Goal: Information Seeking & Learning: Learn about a topic

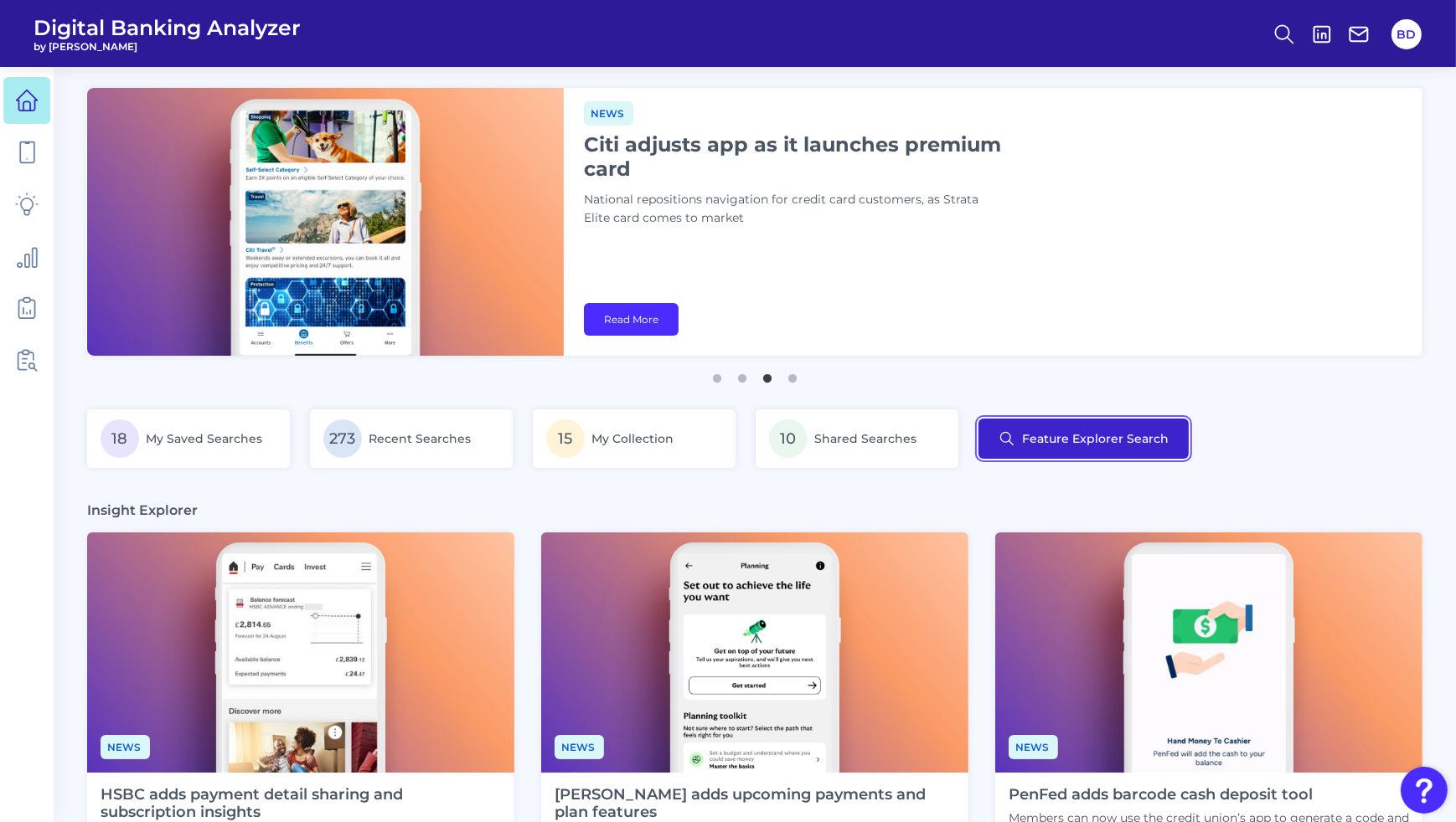
click at [1074, 445] on button "Feature Explorer Search" at bounding box center [1083, 439] width 210 height 40
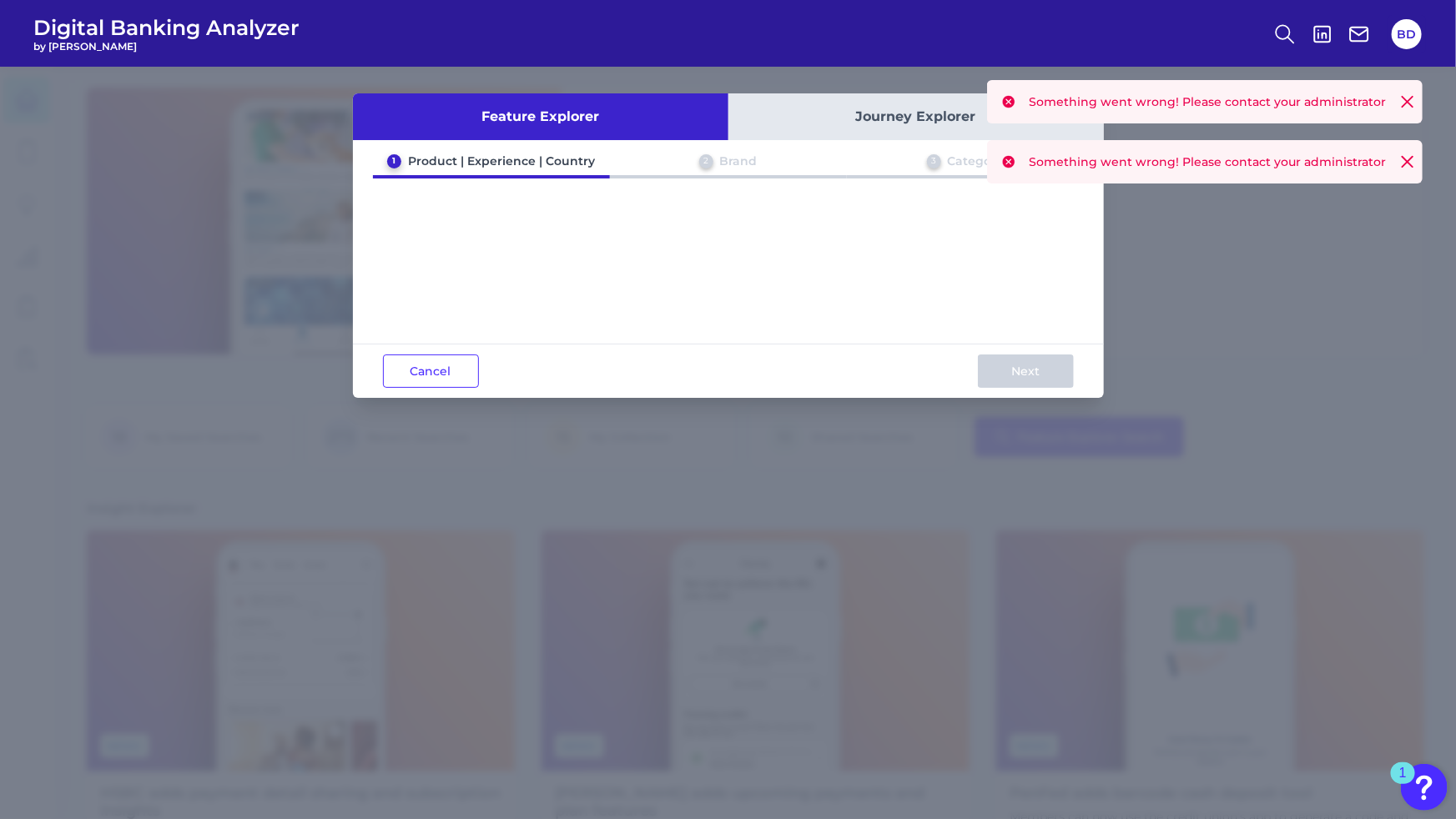
click at [1403, 107] on icon at bounding box center [1407, 102] width 10 height 10
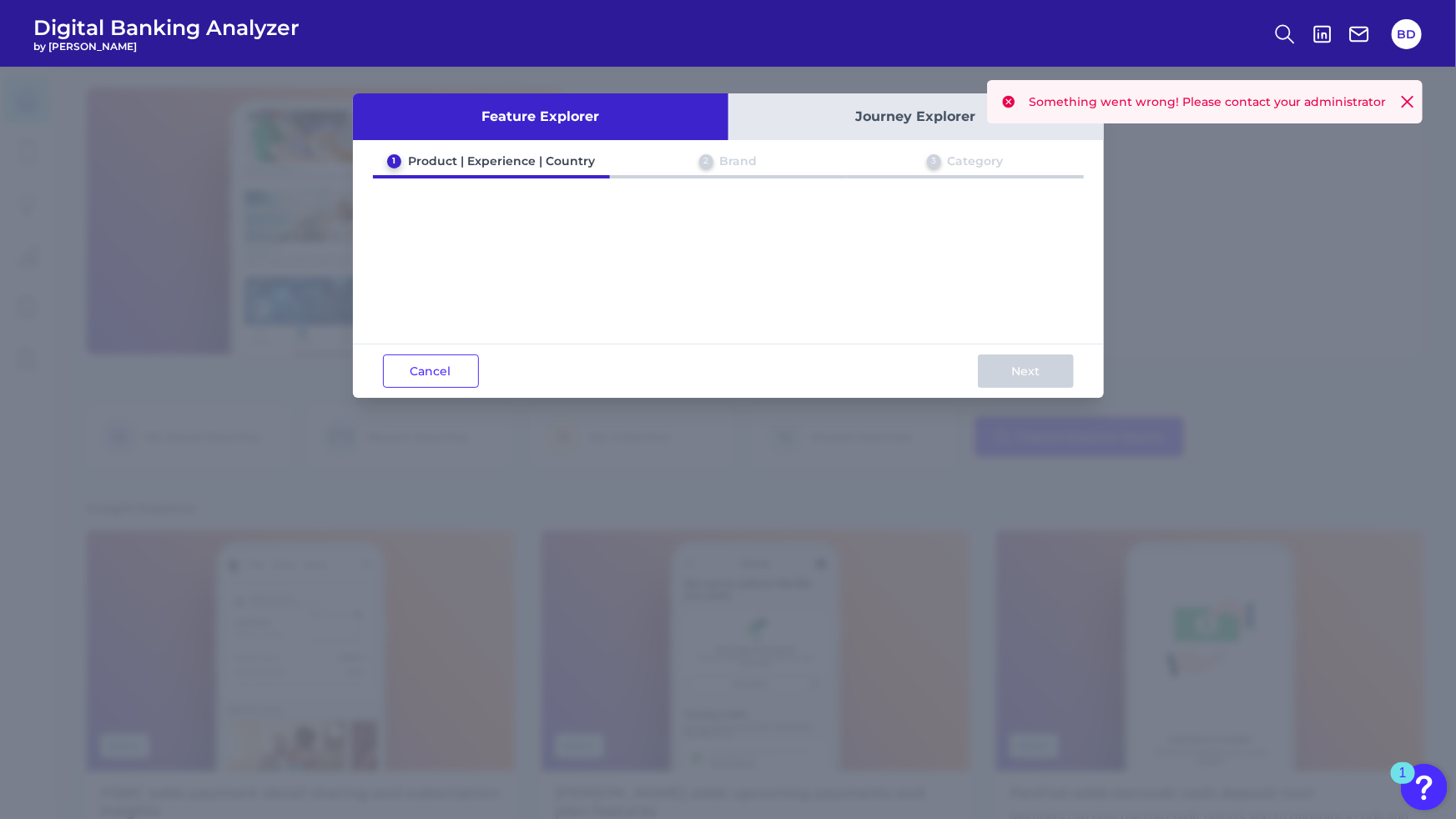
click at [1408, 101] on icon at bounding box center [1407, 102] width 10 height 10
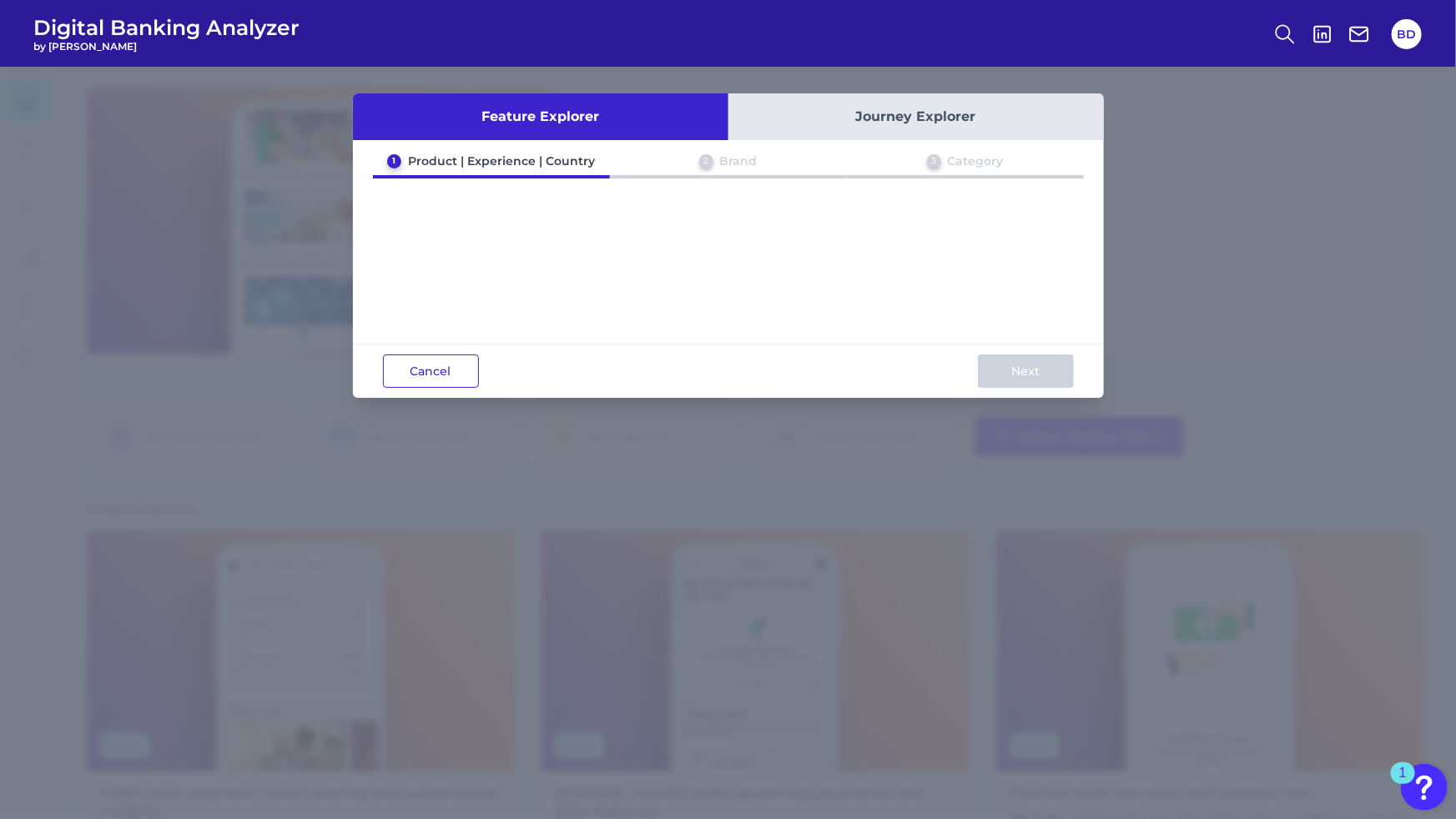
click at [444, 377] on button "Cancel" at bounding box center [430, 372] width 96 height 34
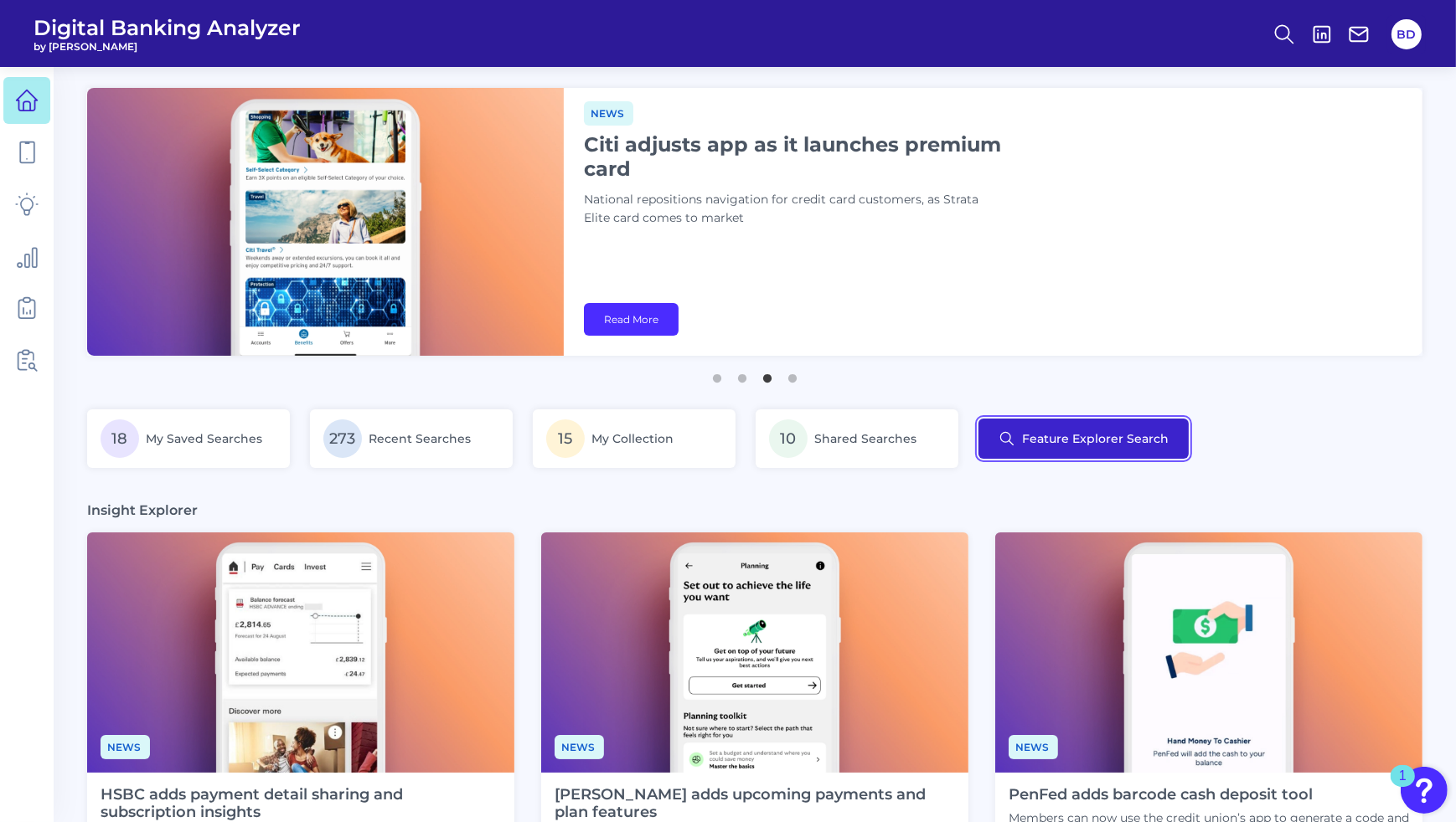
click at [1107, 440] on button "Feature Explorer Search" at bounding box center [1083, 439] width 210 height 40
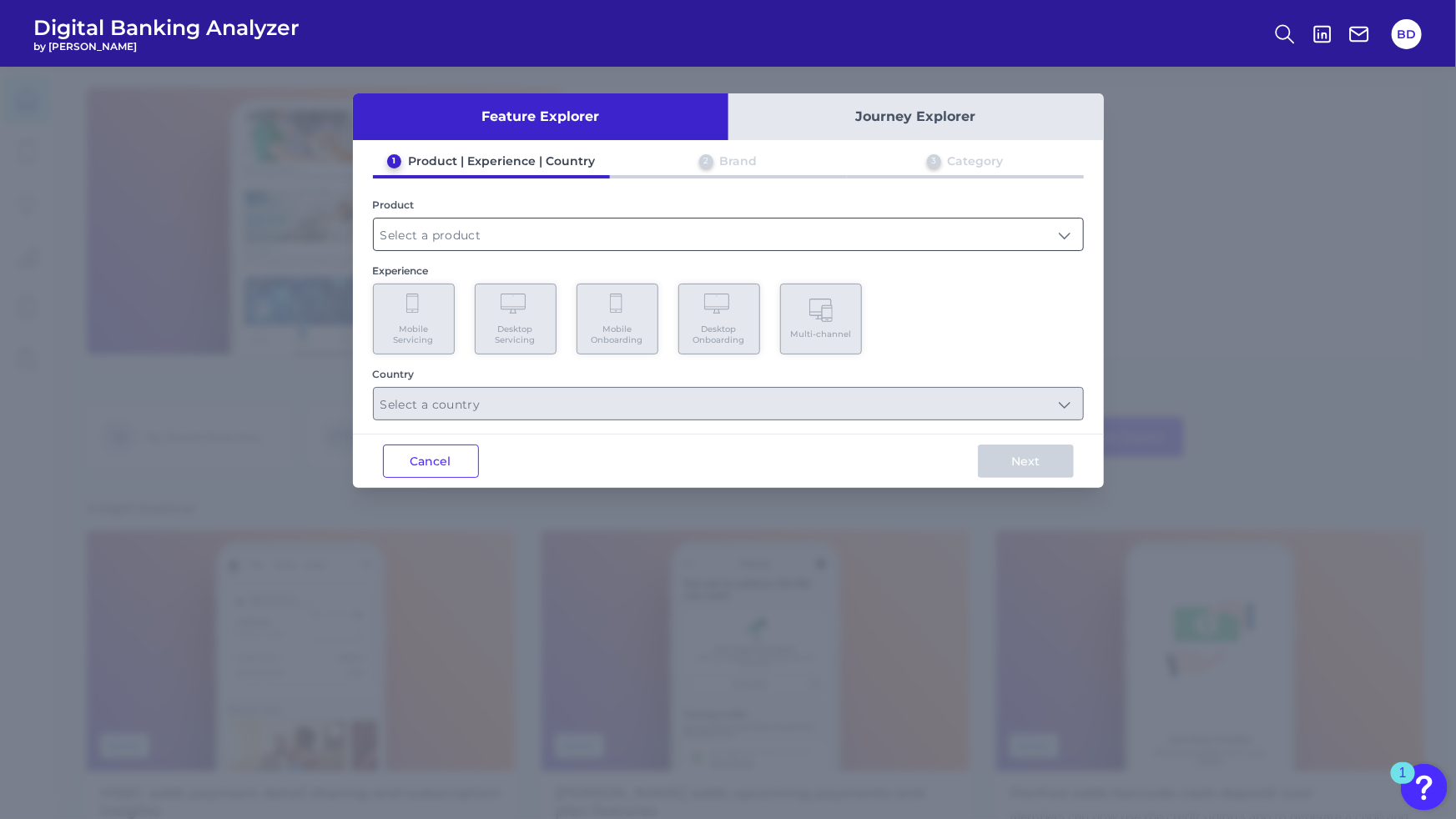
click at [610, 227] on input "text" at bounding box center [728, 234] width 709 height 32
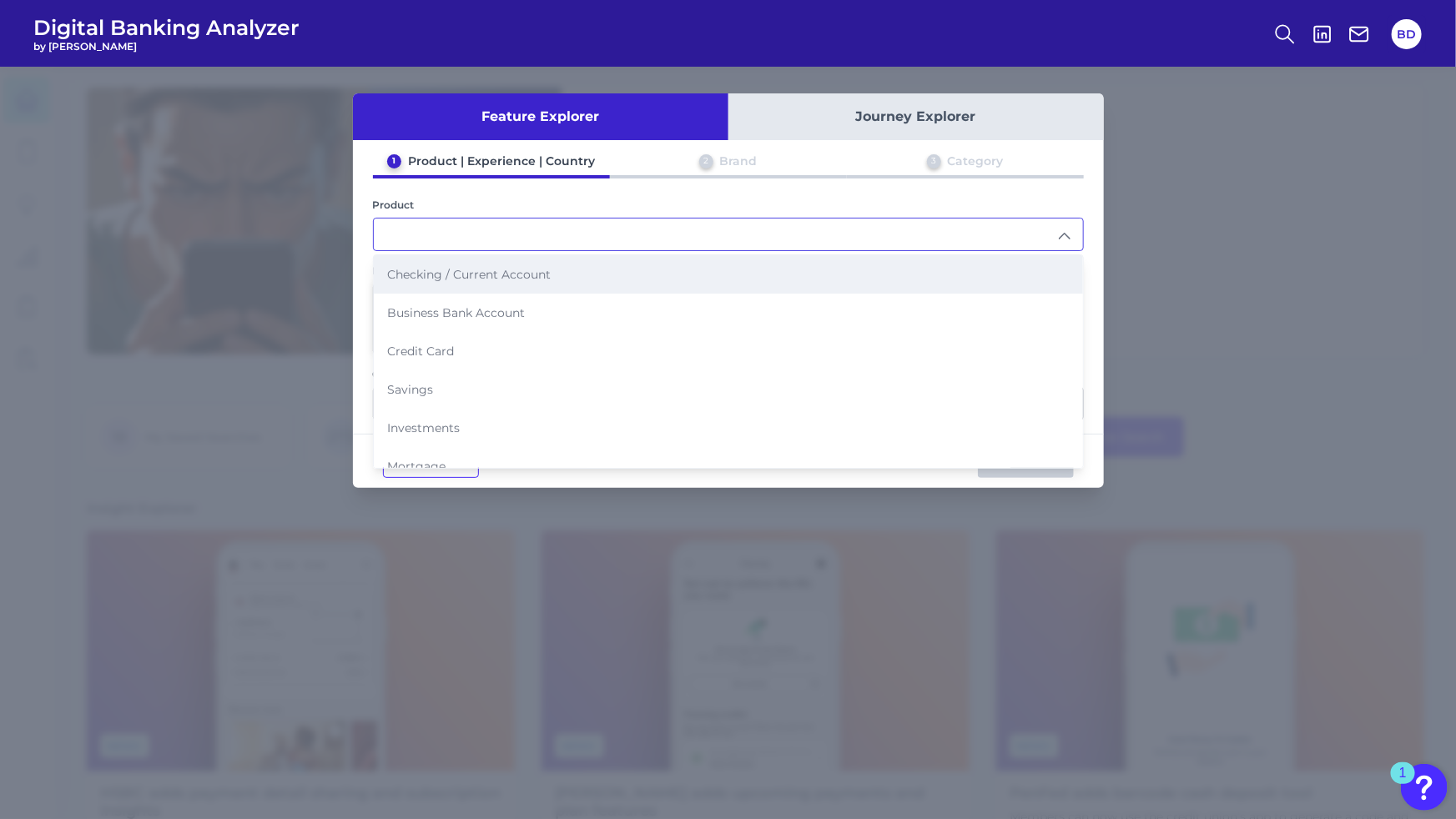
click at [424, 277] on span "Checking / Current Account" at bounding box center [468, 274] width 164 height 15
type input "Checking / Current Account"
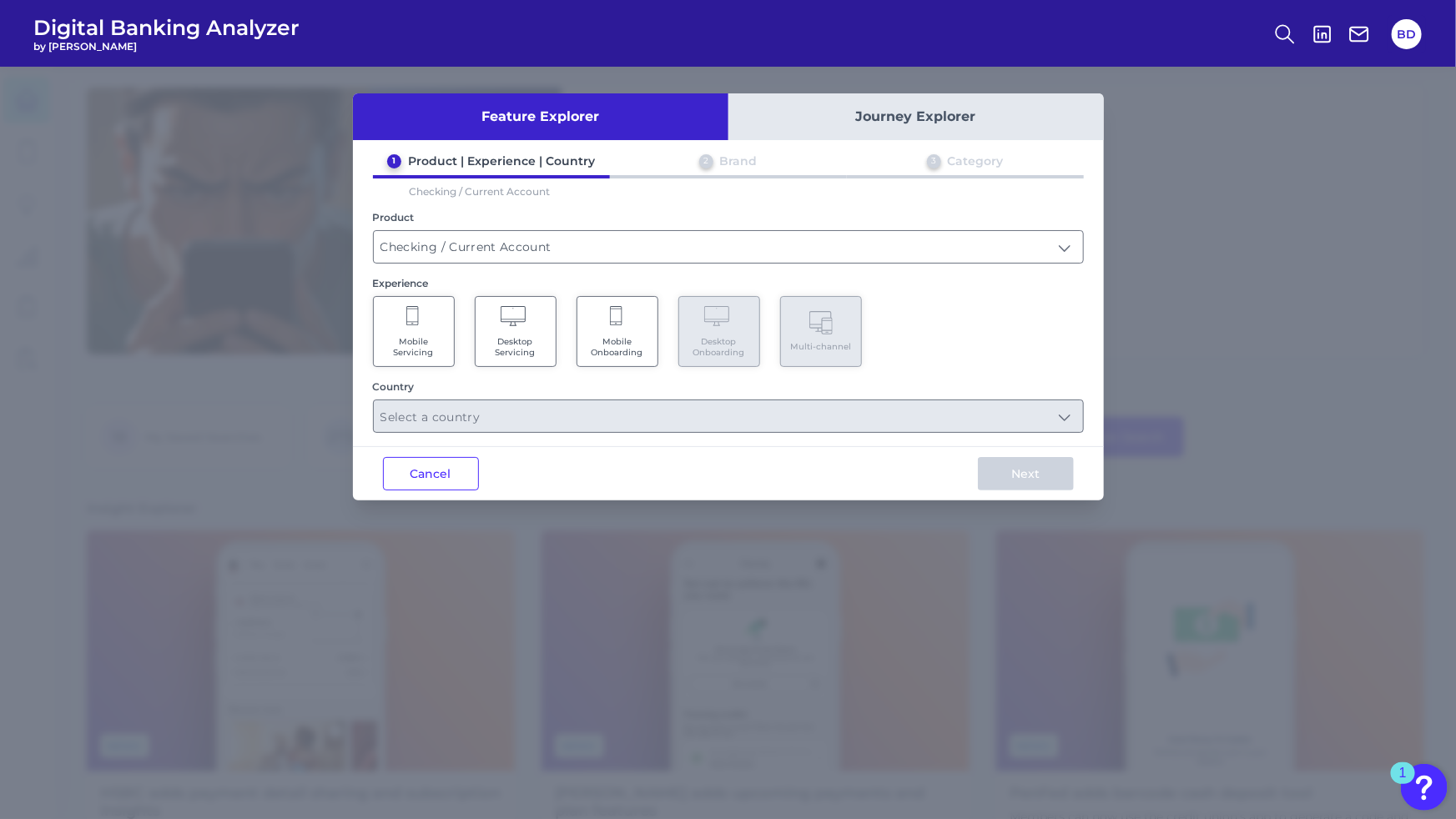
click at [390, 332] on Servicing "Mobile Servicing" at bounding box center [413, 332] width 81 height 71
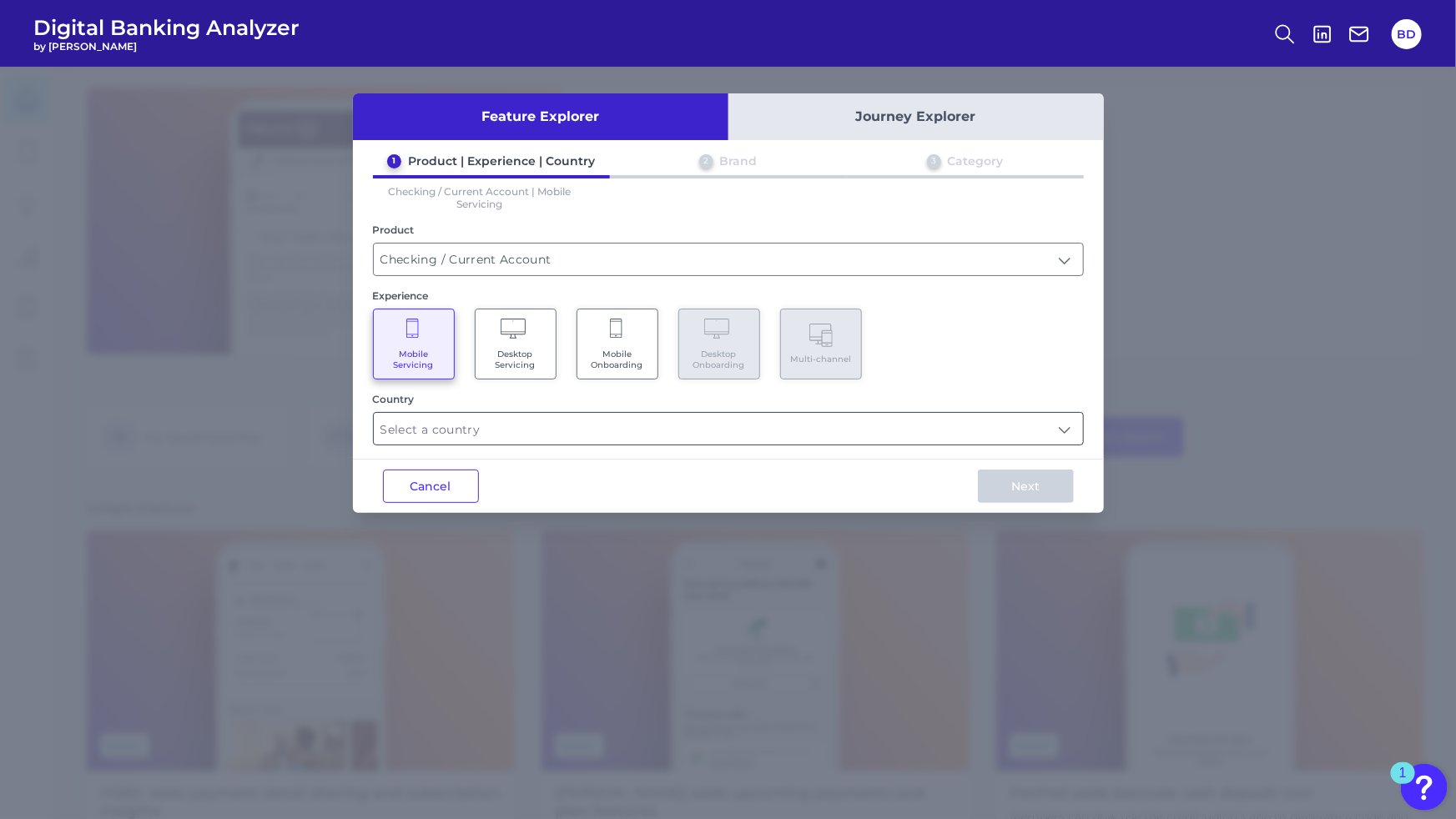
click at [1063, 429] on input "text" at bounding box center [728, 429] width 709 height 32
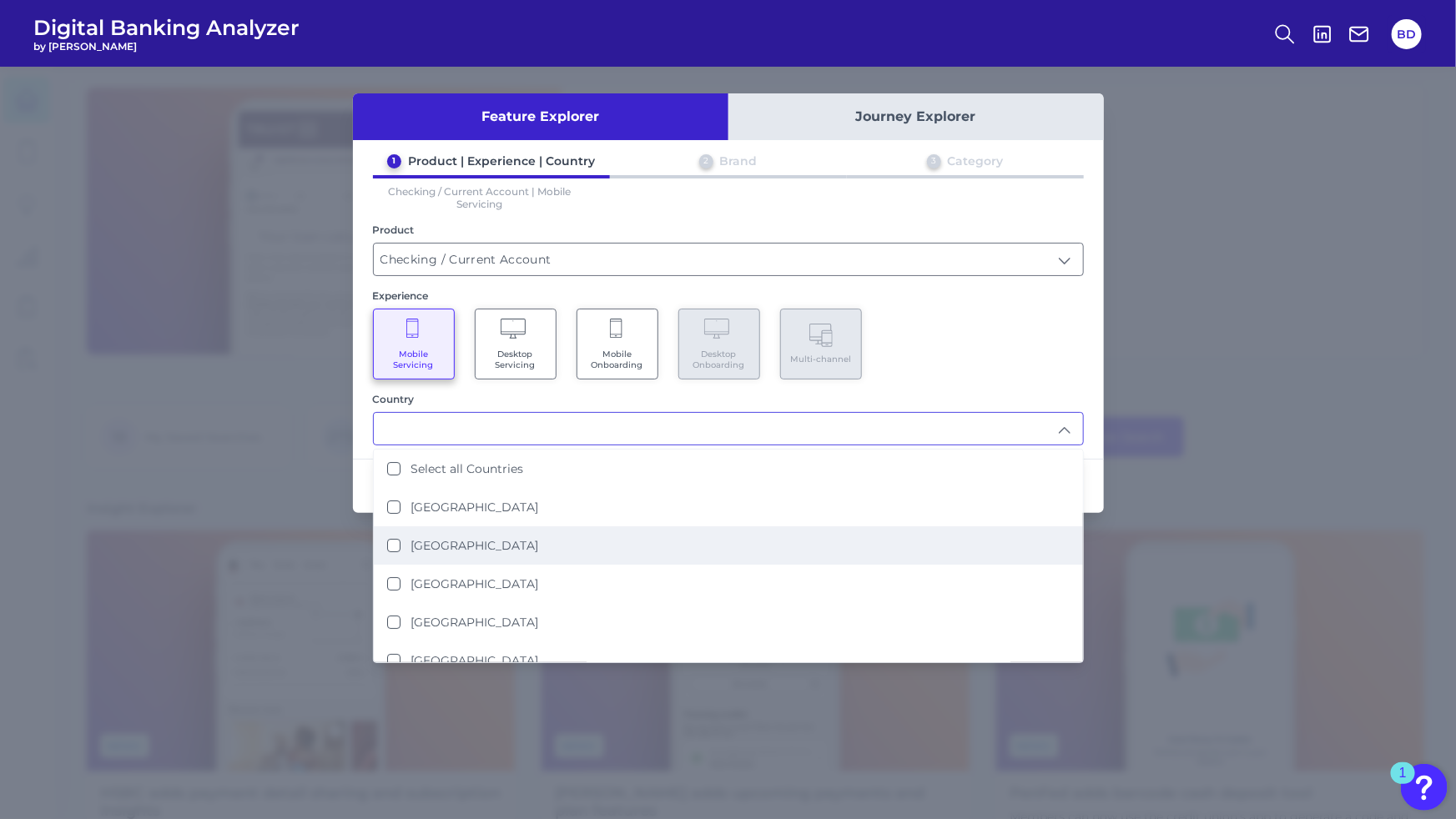
click at [390, 540] on States "[GEOGRAPHIC_DATA]" at bounding box center [392, 545] width 13 height 13
type input "[GEOGRAPHIC_DATA]"
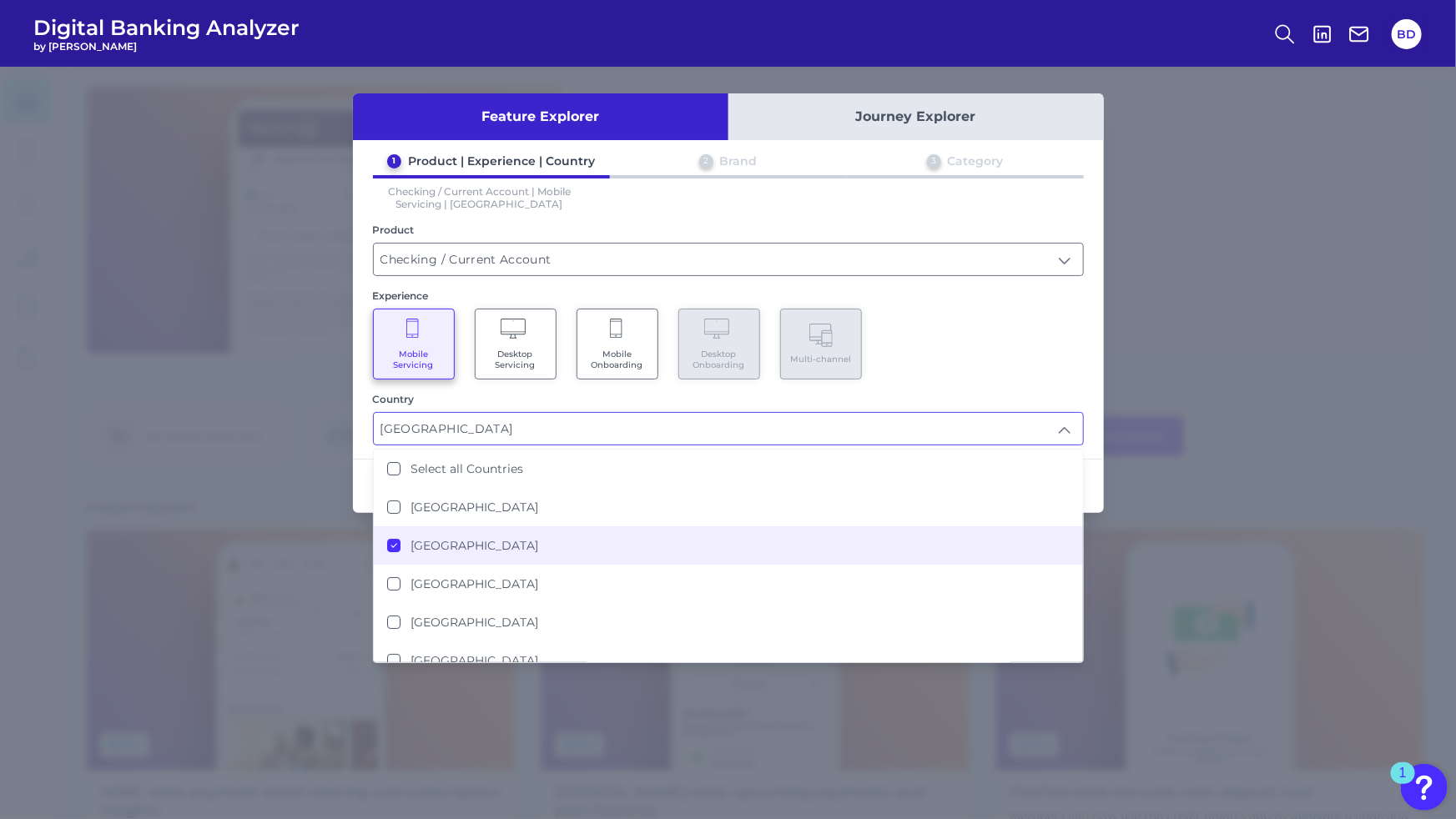
click at [1031, 383] on div "1 Product | Experience | Country 2 Brand 3 Category Checking / Current Account …" at bounding box center [728, 299] width 750 height 292
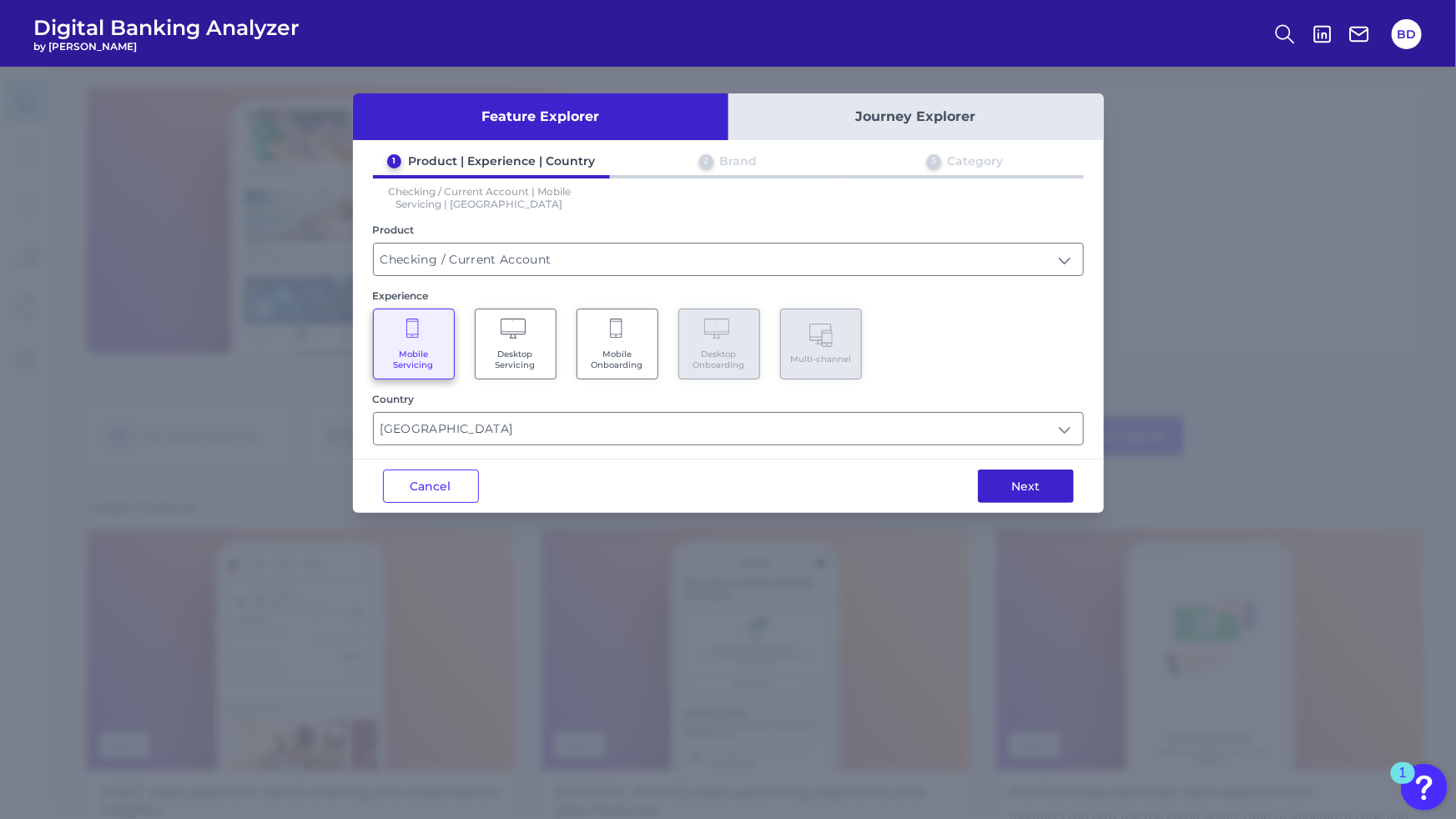
click at [1035, 478] on button "Next" at bounding box center [1025, 487] width 96 height 34
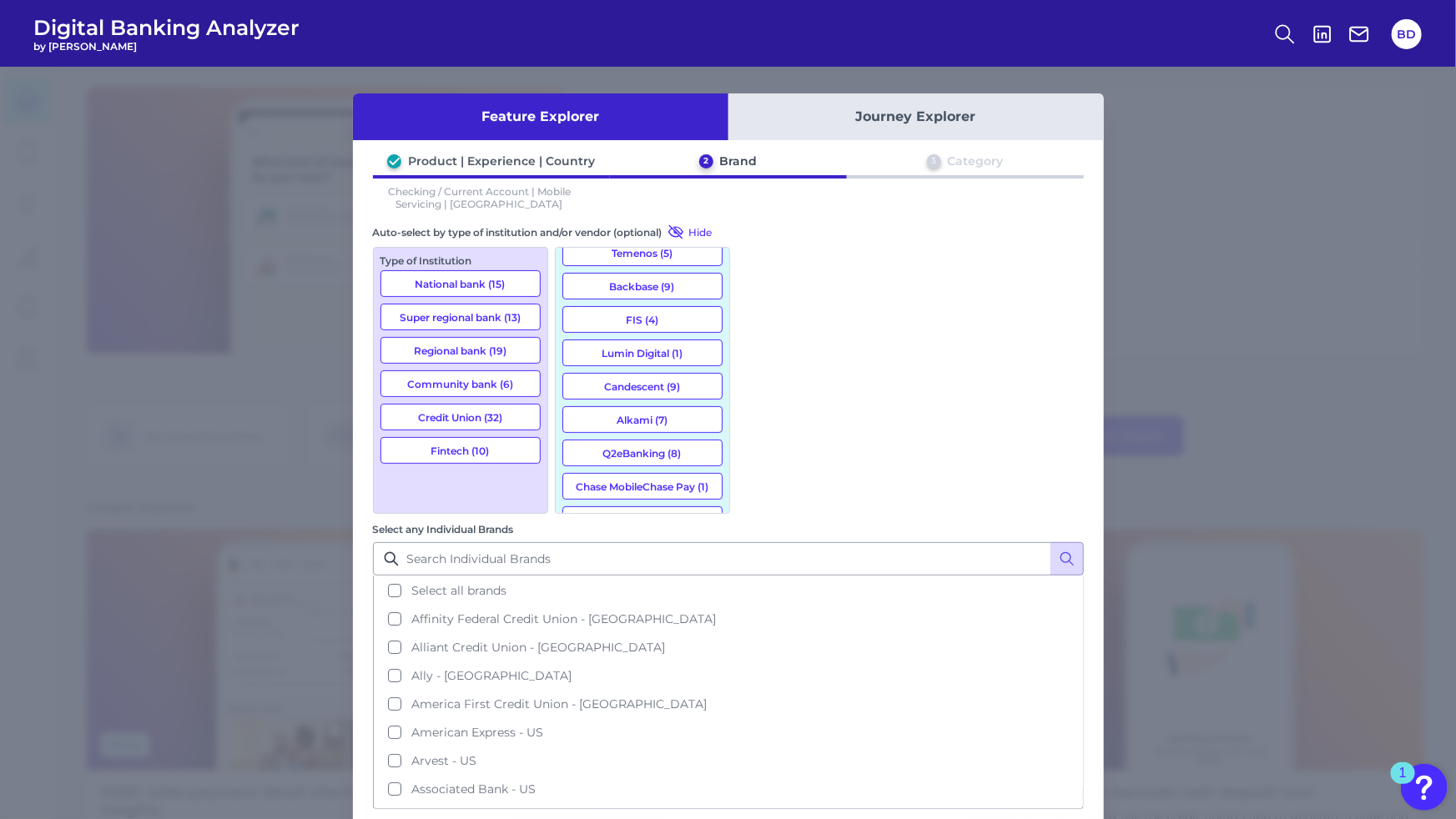
scroll to position [0, 0]
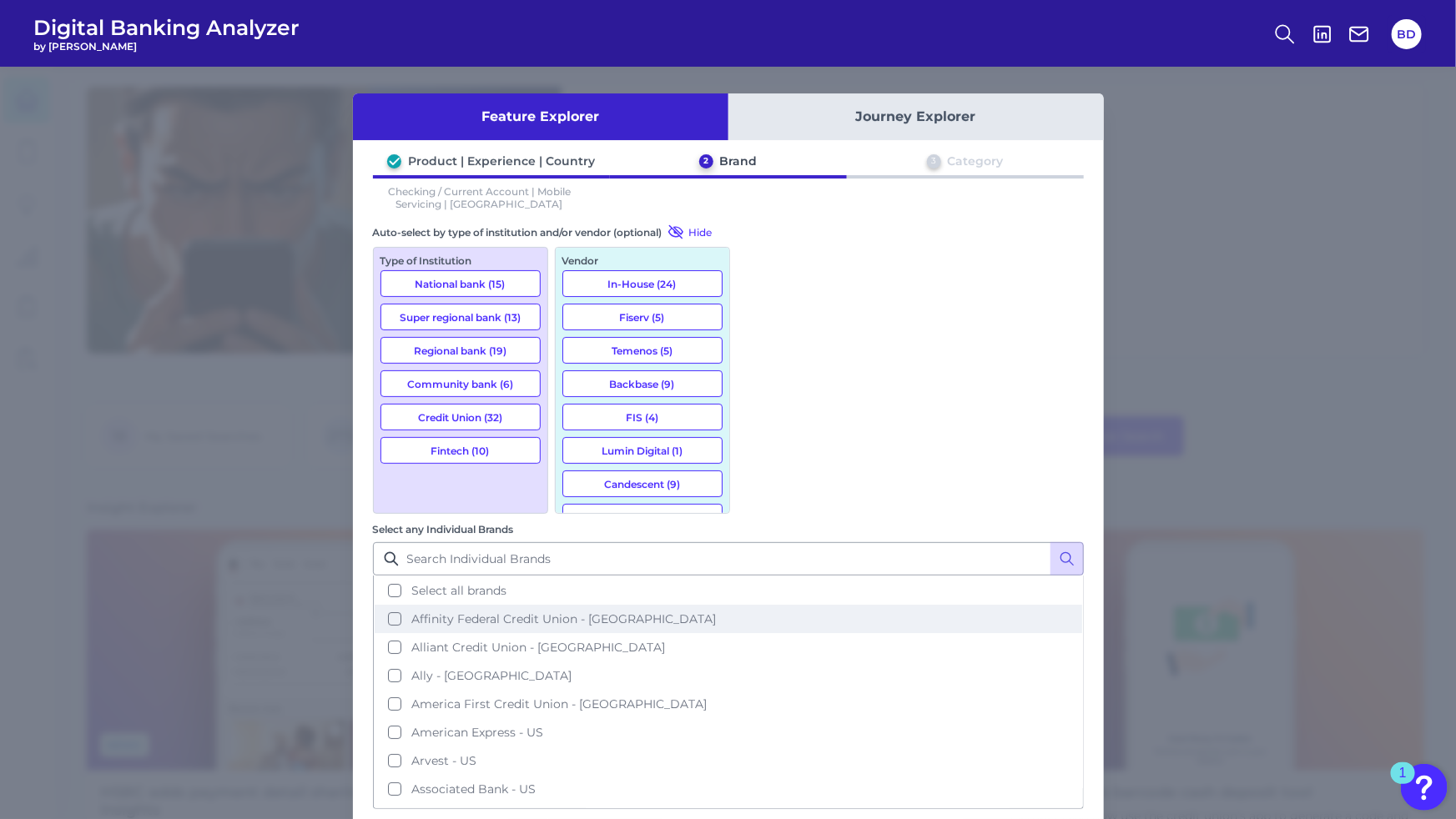
click at [761, 605] on button "Affinity Federal Credit Union - [GEOGRAPHIC_DATA]" at bounding box center [728, 619] width 708 height 29
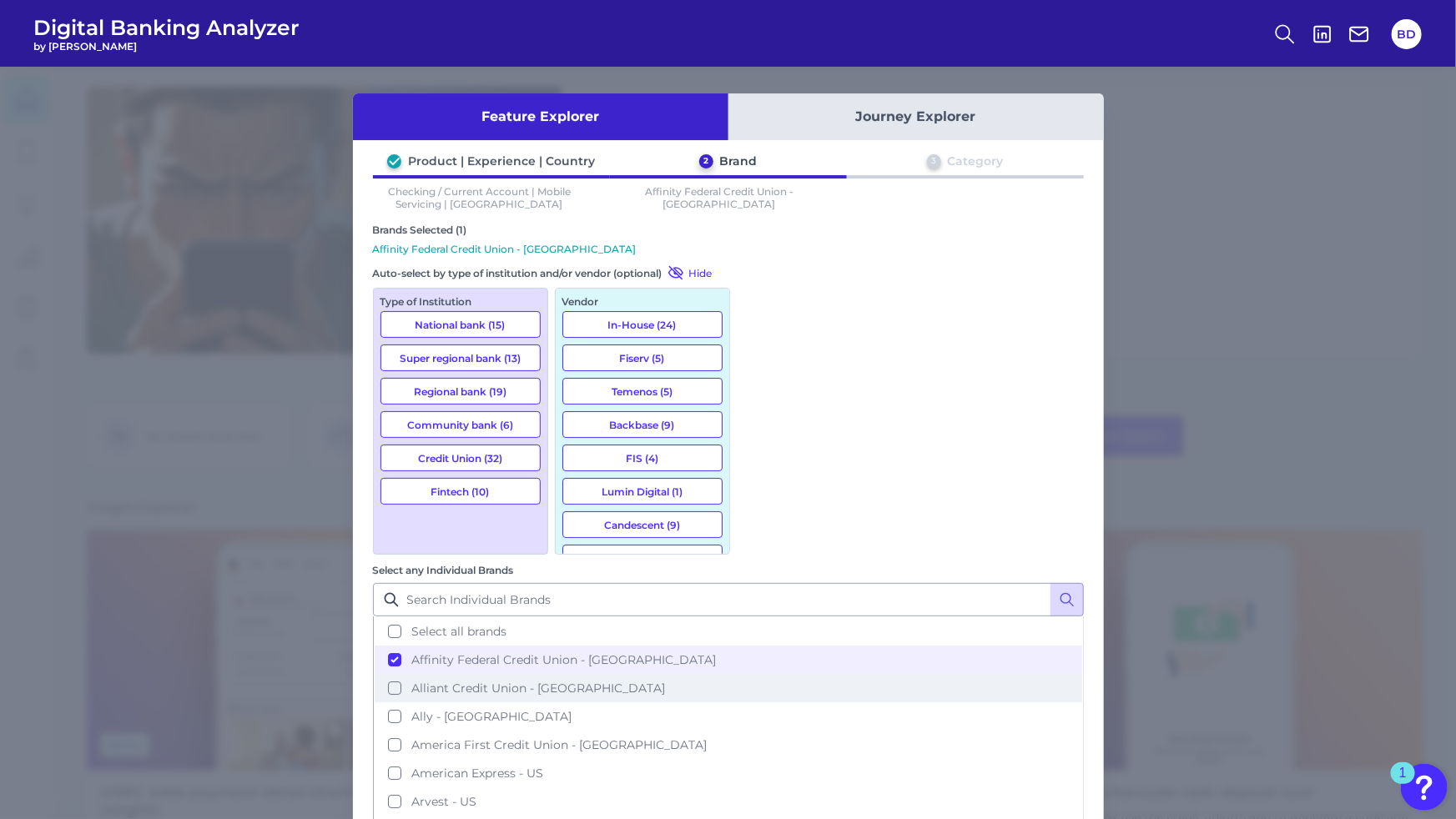
click at [760, 674] on button "Alliant Credit Union - [GEOGRAPHIC_DATA]" at bounding box center [728, 688] width 708 height 29
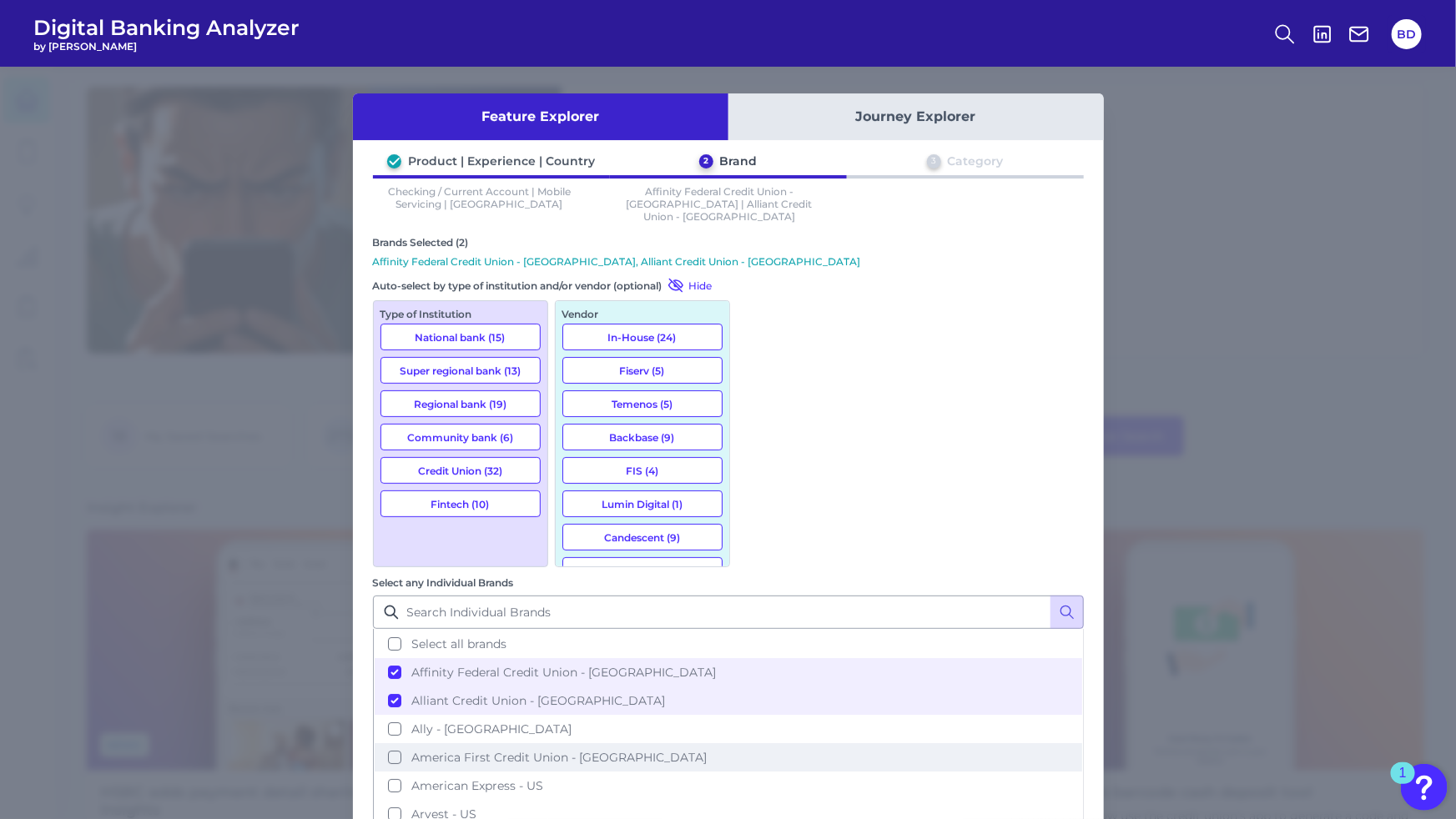
click at [754, 744] on button "America First Credit Union - [GEOGRAPHIC_DATA]" at bounding box center [728, 758] width 708 height 29
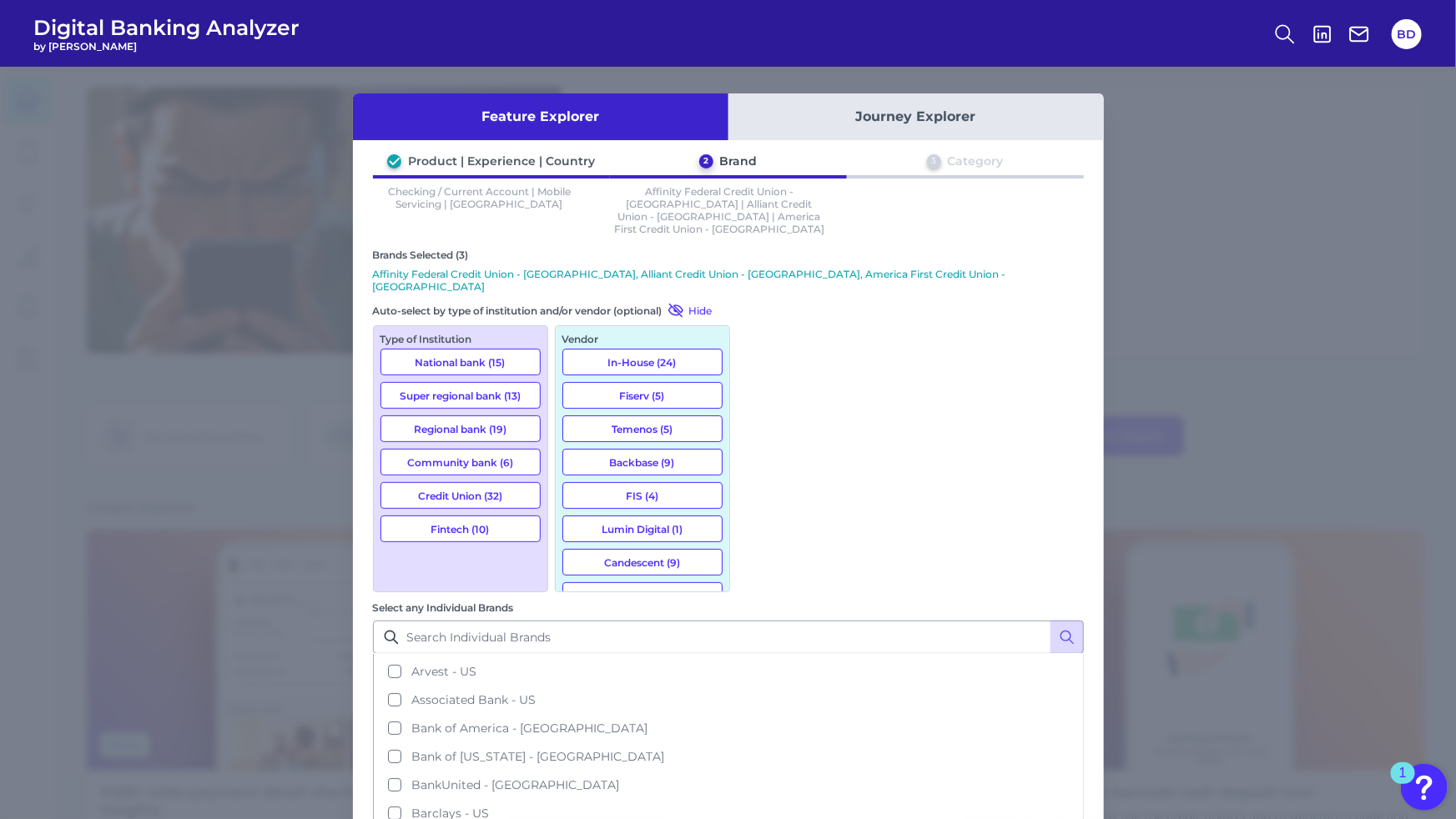
scroll to position [176, 0]
click at [755, 819] on button "[PERSON_NAME] Credit Union - [GEOGRAPHIC_DATA]" at bounding box center [728, 834] width 708 height 29
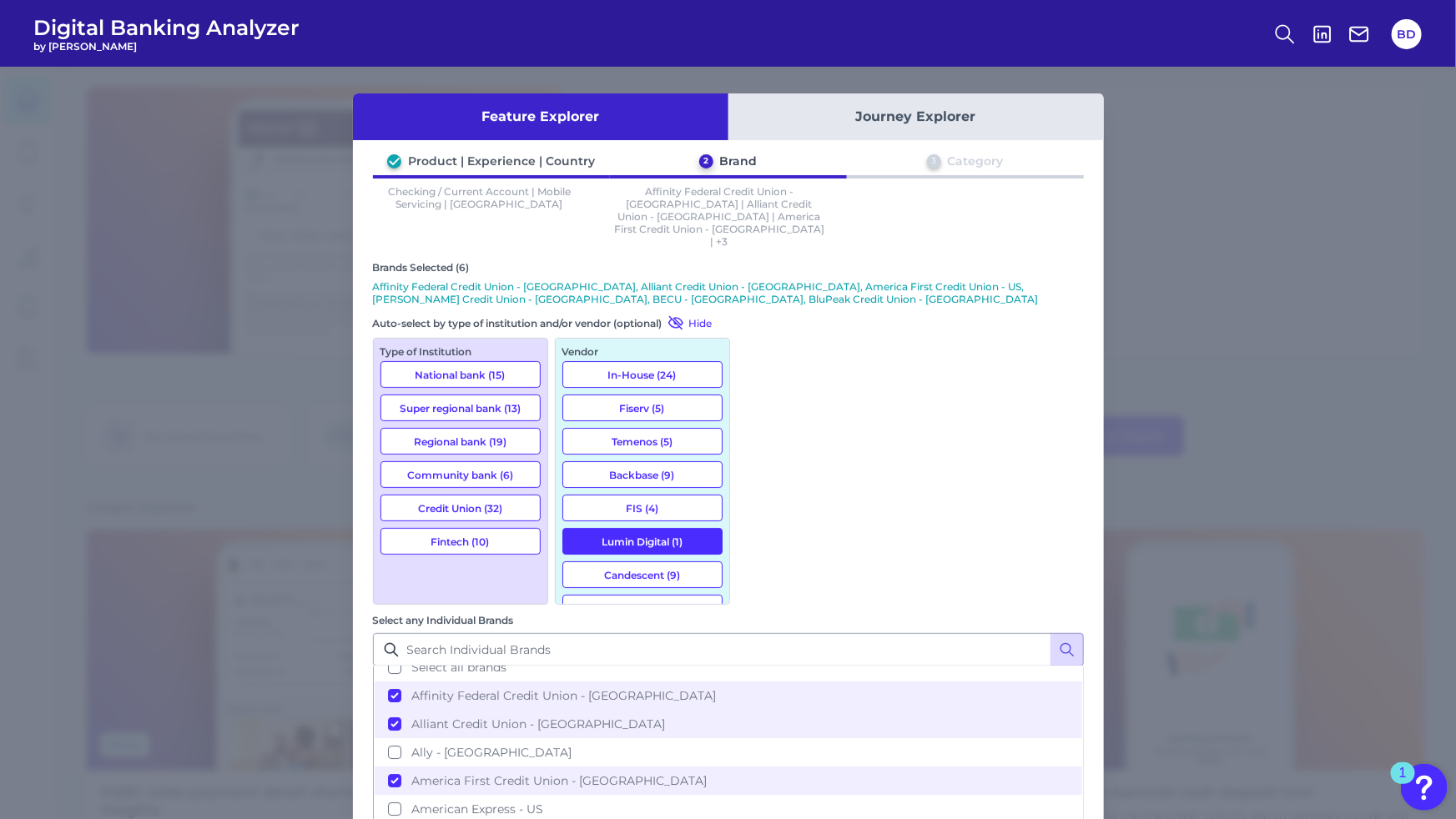
scroll to position [3, 0]
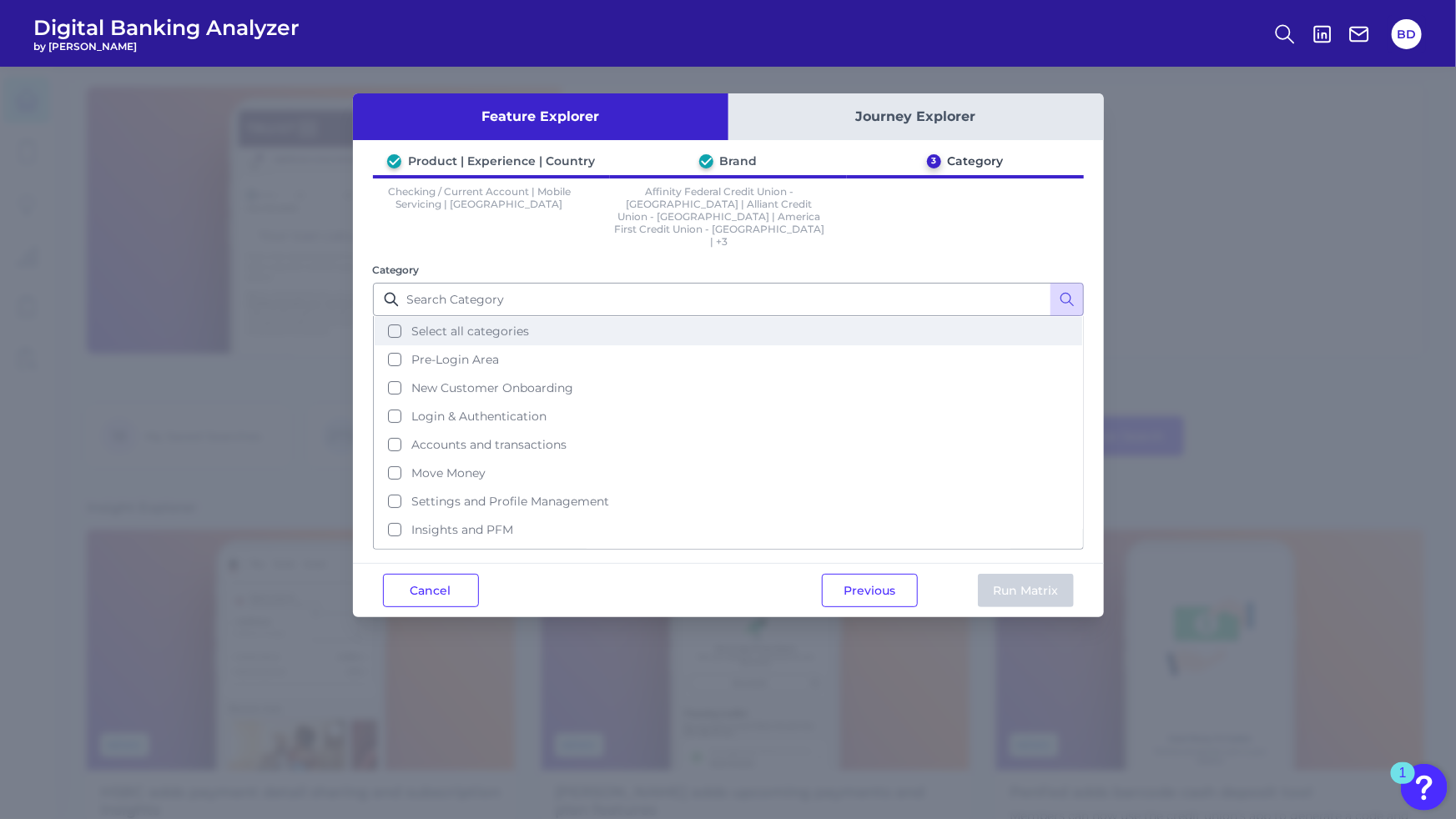
click at [394, 317] on button "Select all categories" at bounding box center [728, 331] width 708 height 29
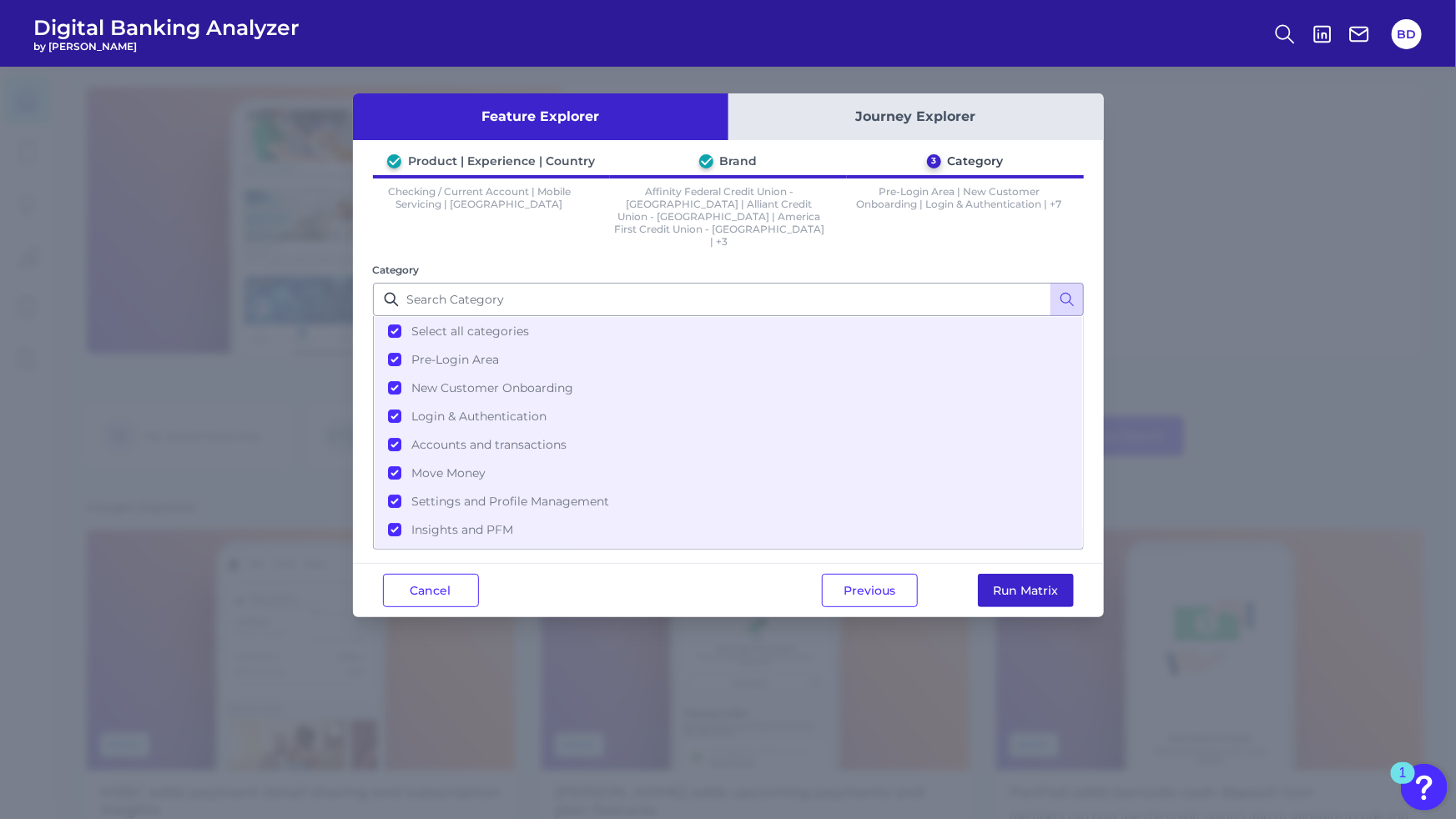
click at [1014, 574] on button "Run Matrix" at bounding box center [1025, 591] width 96 height 34
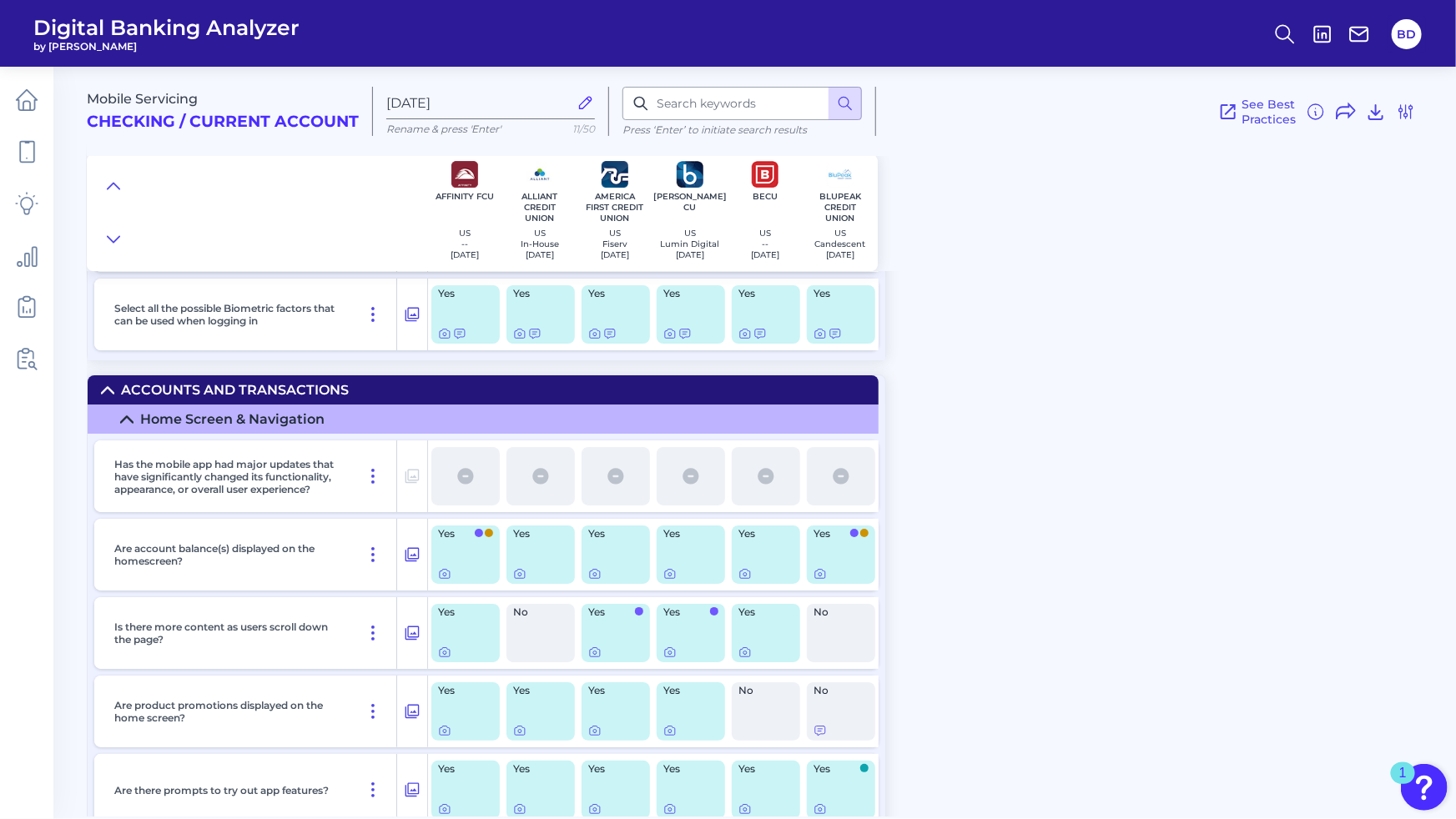
scroll to position [2976, 0]
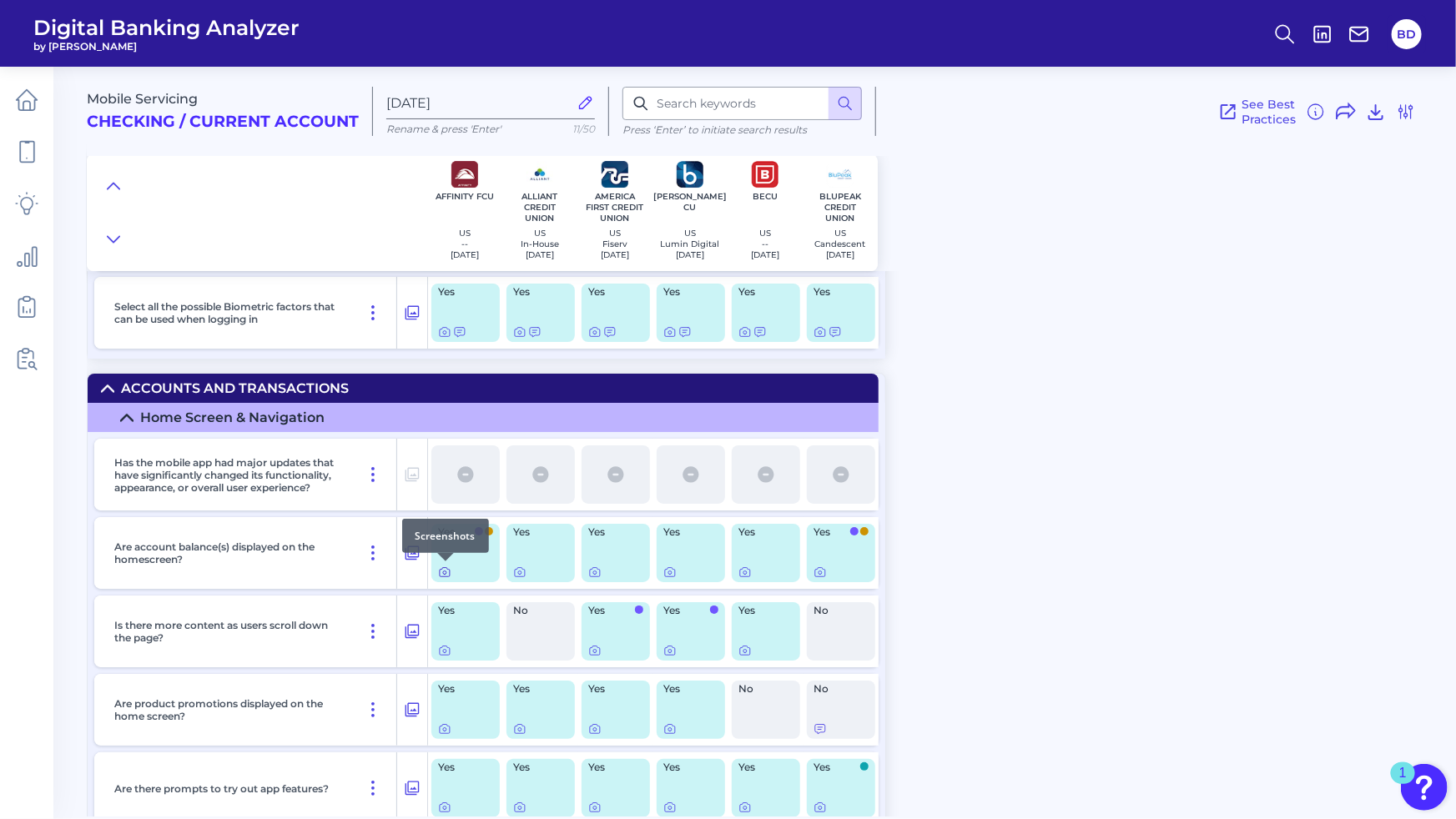
click at [446, 571] on icon at bounding box center [444, 572] width 13 height 13
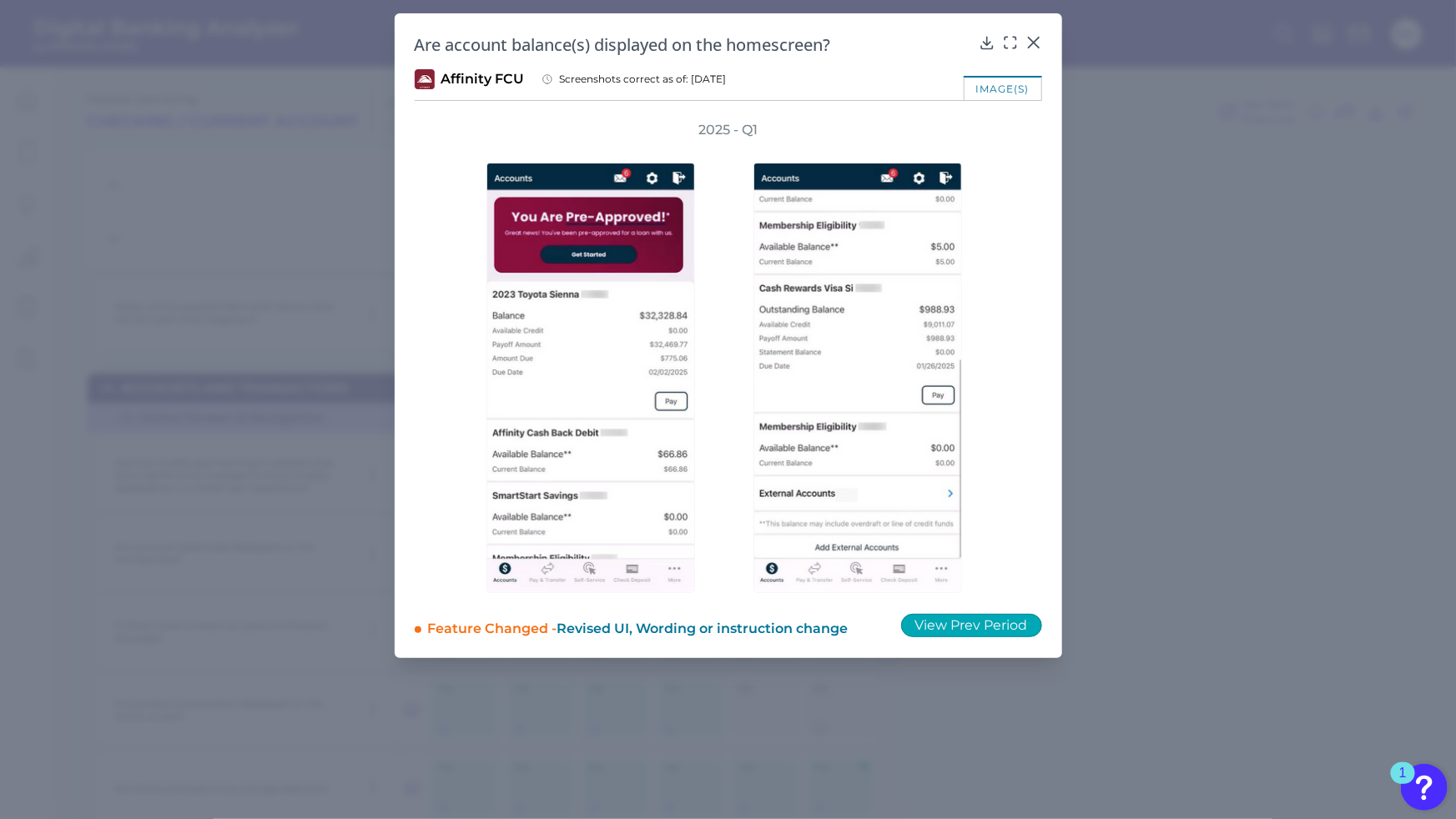
click at [976, 626] on button "View Prev Period" at bounding box center [971, 626] width 141 height 24
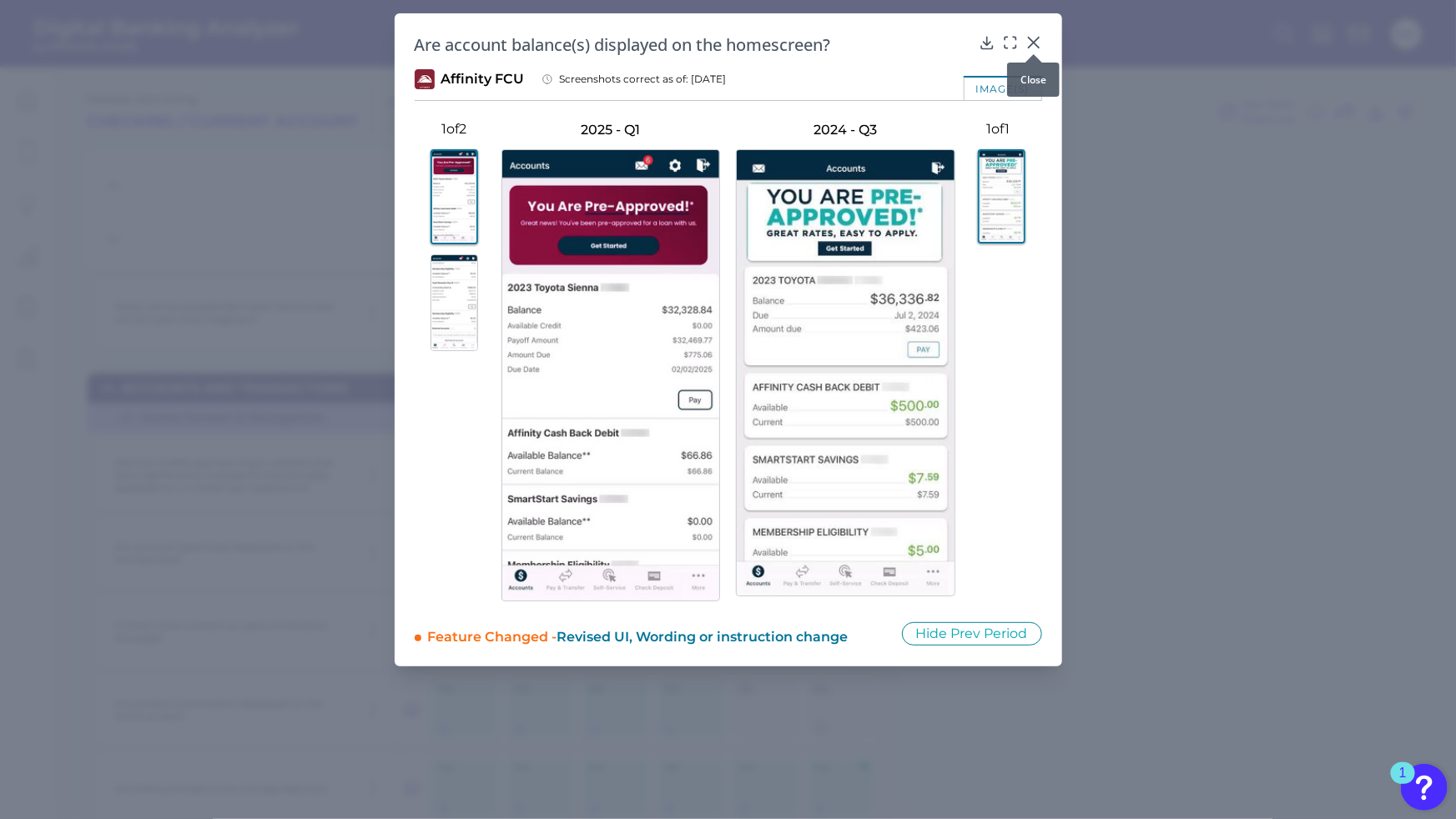
click at [1034, 48] on div at bounding box center [1033, 54] width 17 height 17
click at [1035, 43] on icon at bounding box center [1033, 43] width 10 height 10
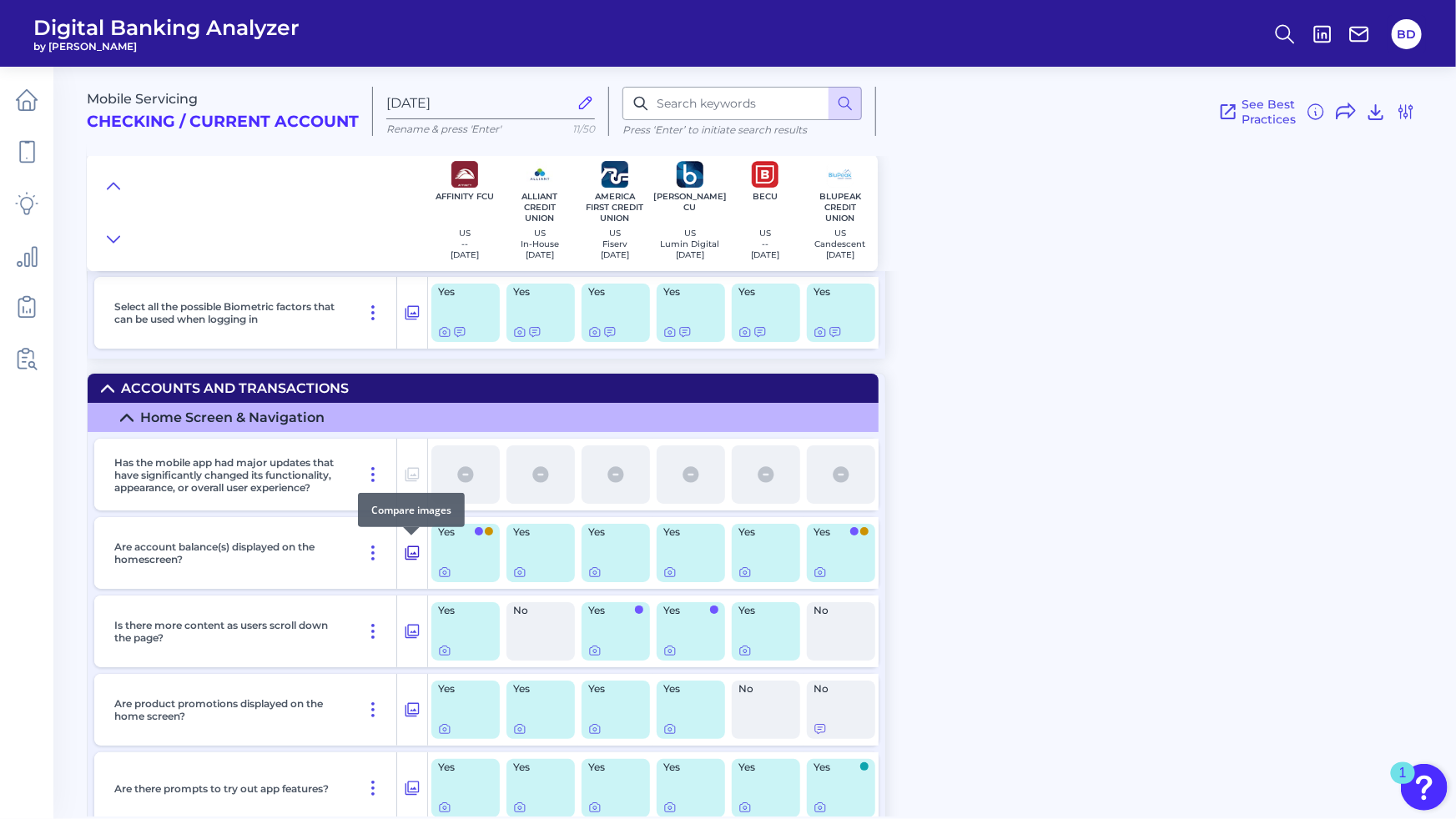
click at [411, 551] on icon at bounding box center [411, 553] width 17 height 20
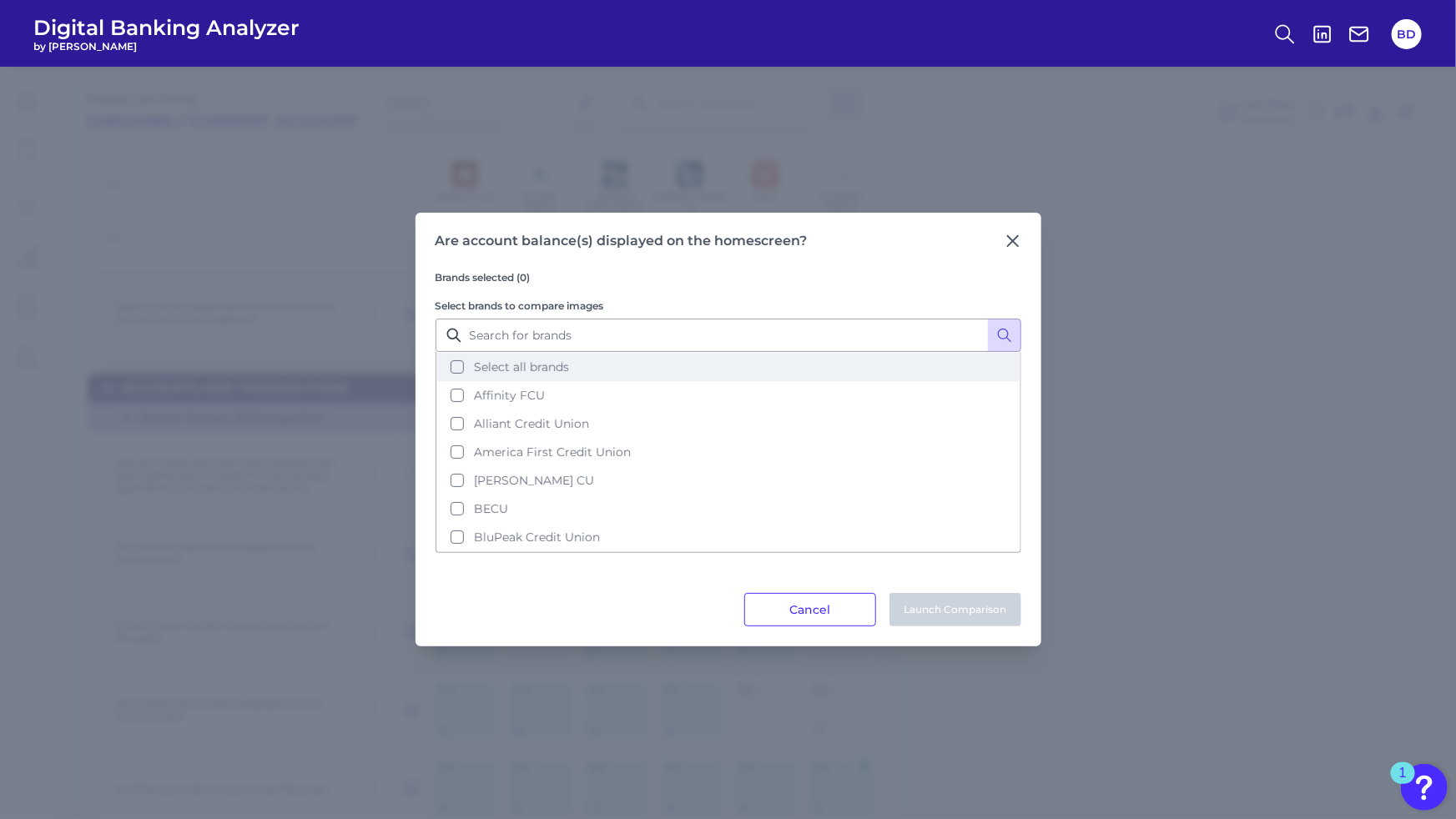
click at [459, 364] on button "Select all brands" at bounding box center [728, 367] width 582 height 29
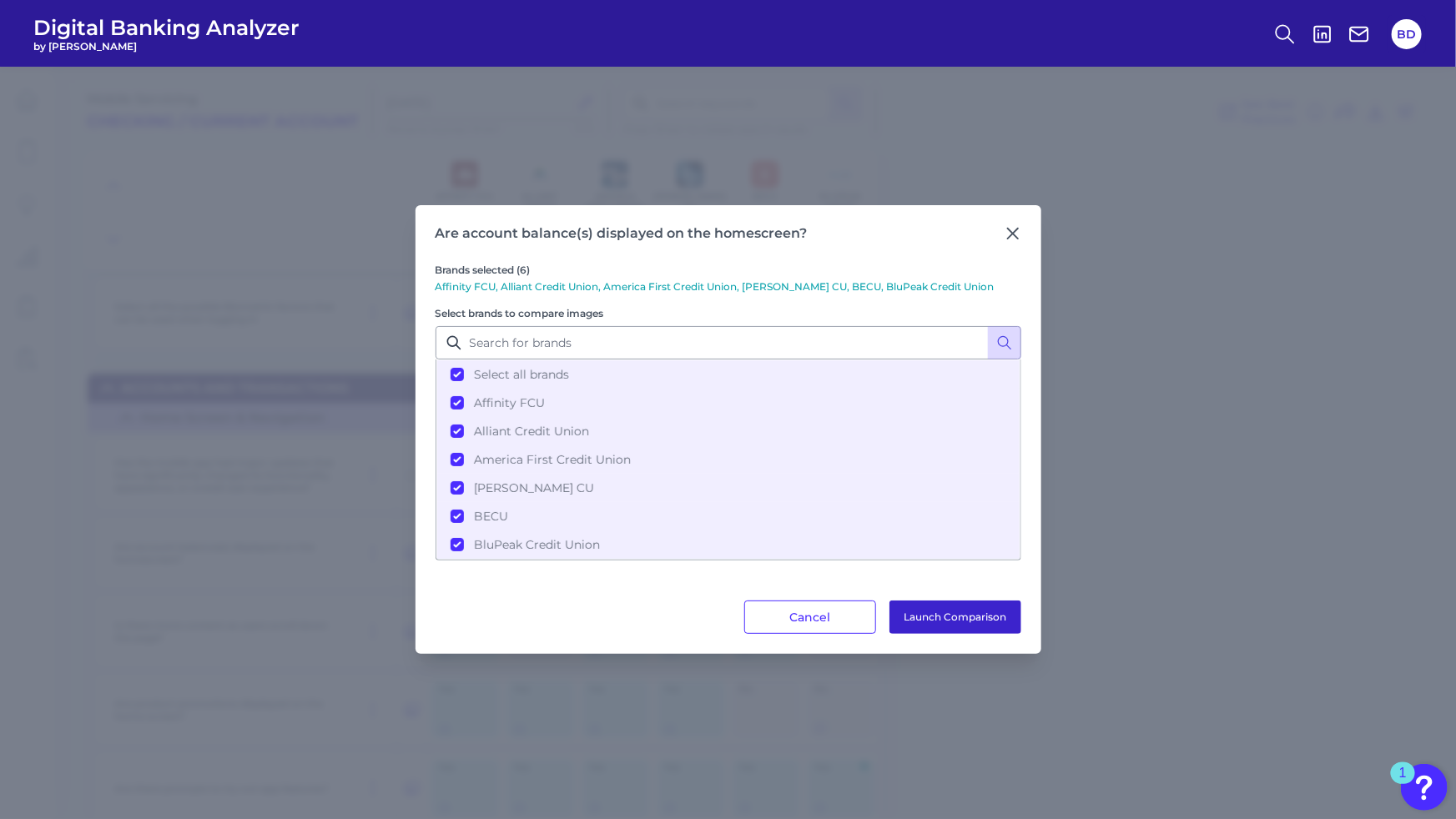
click at [966, 610] on button "Launch Comparison" at bounding box center [954, 618] width 132 height 34
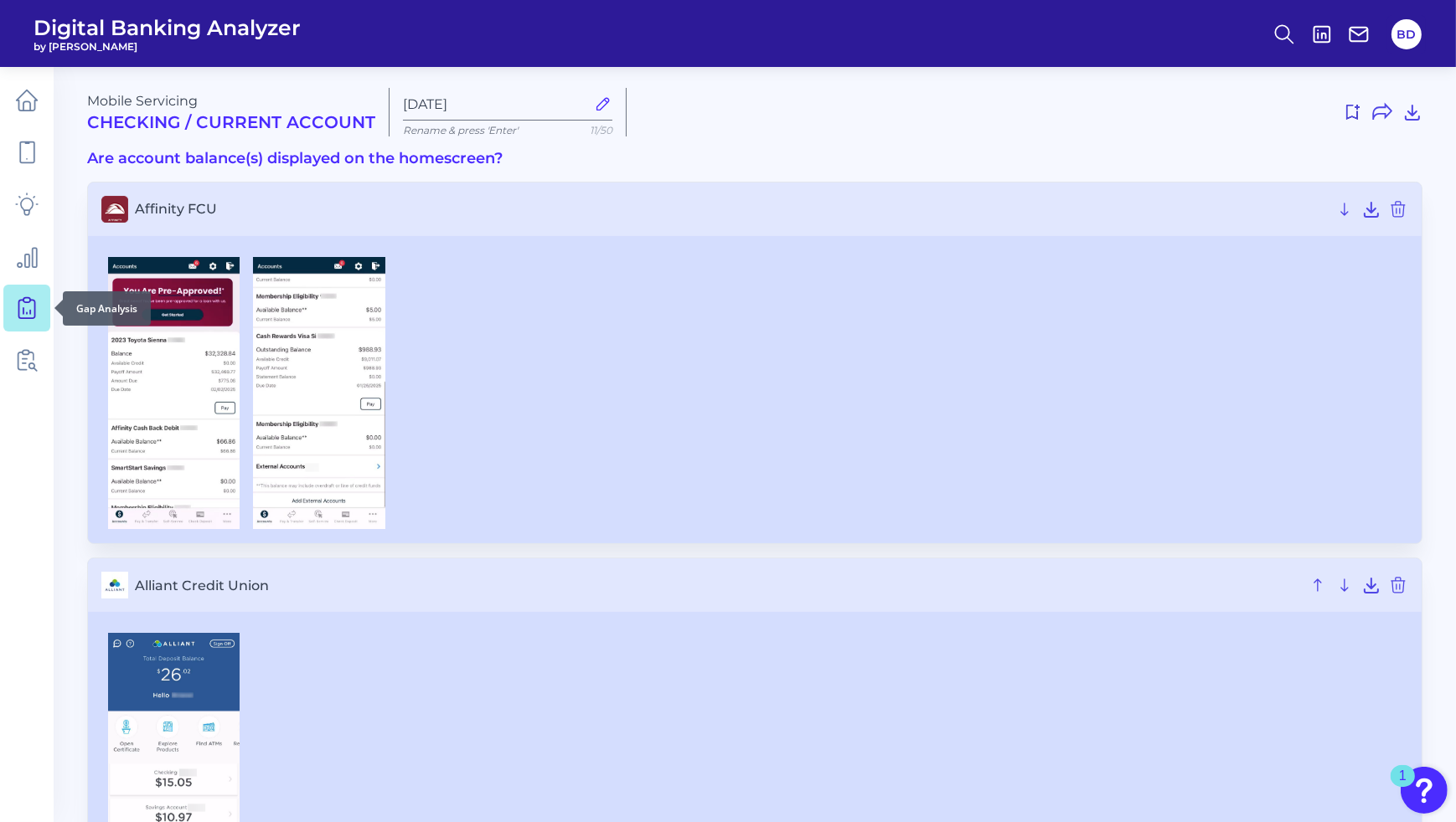
click at [29, 310] on icon at bounding box center [27, 308] width 24 height 24
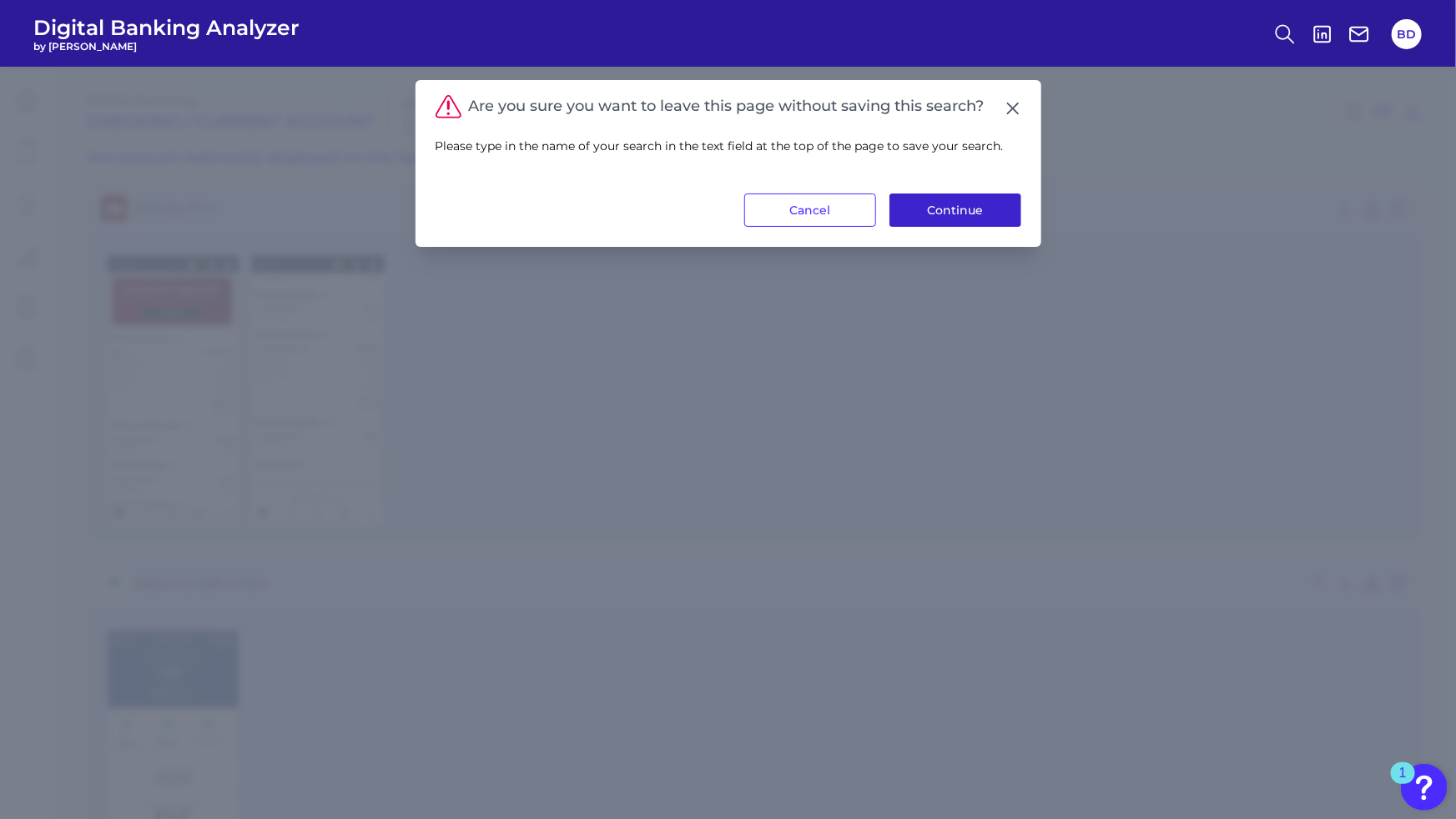
click at [984, 214] on button "Continue" at bounding box center [954, 210] width 132 height 34
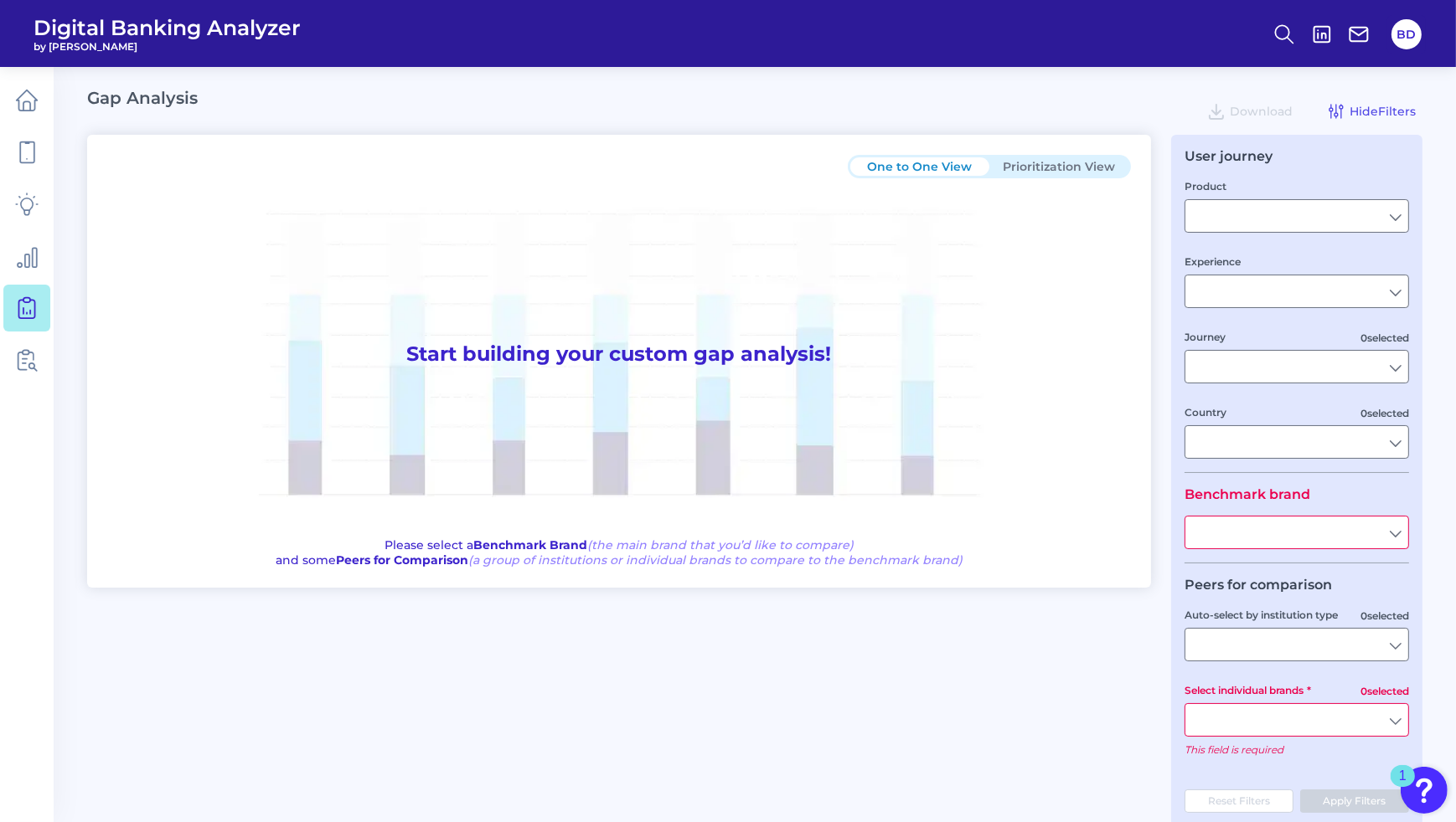
type input "Checking / Current Account"
type input "Mobile Servicing"
type input "Pre-Login Area, New Customer Onboarding, Login & Authentication, Accounts and t…"
type input "[GEOGRAPHIC_DATA]"
type input "All Select individual brands"
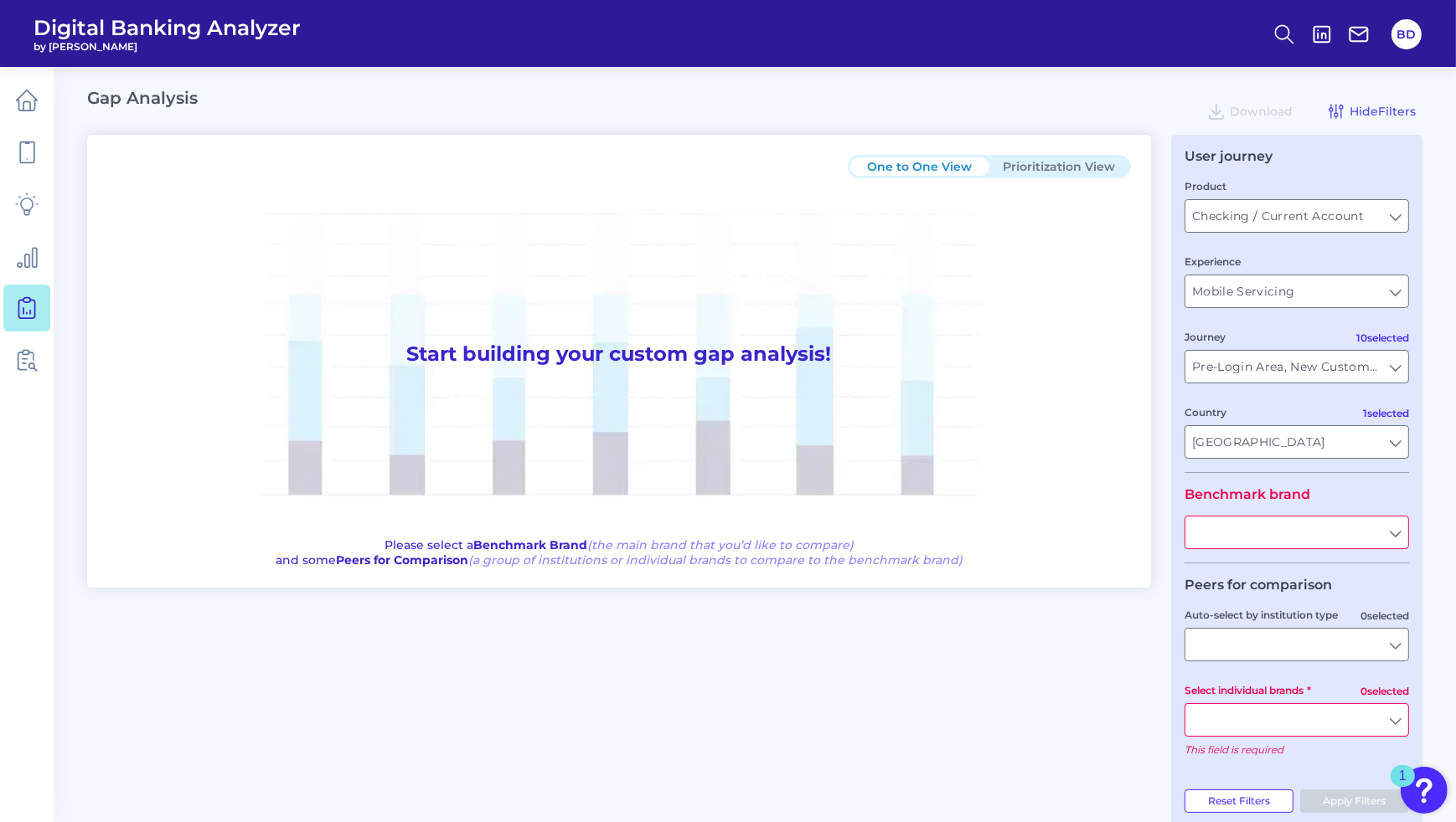
type input "All Journeys"
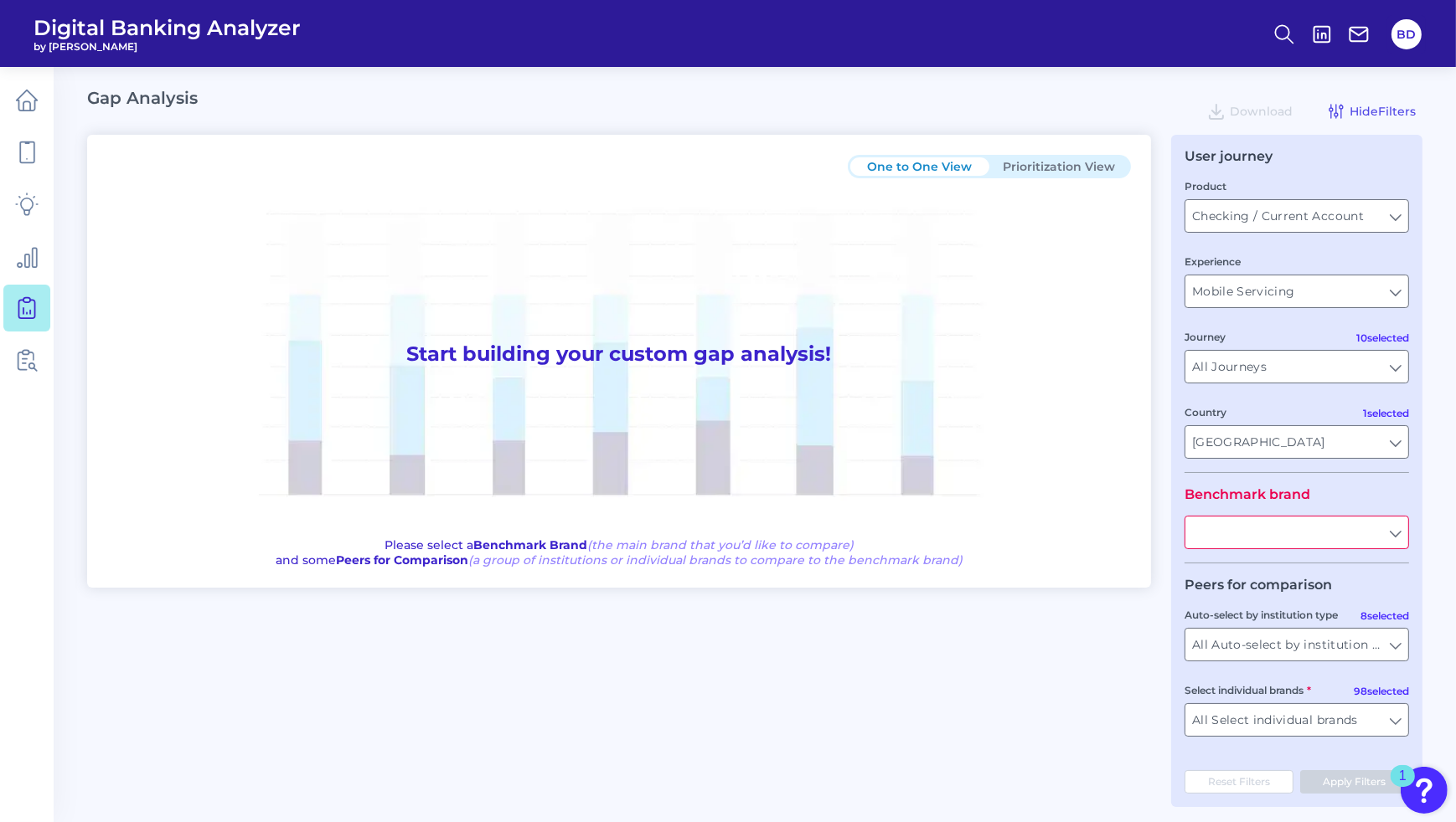
scroll to position [13, 0]
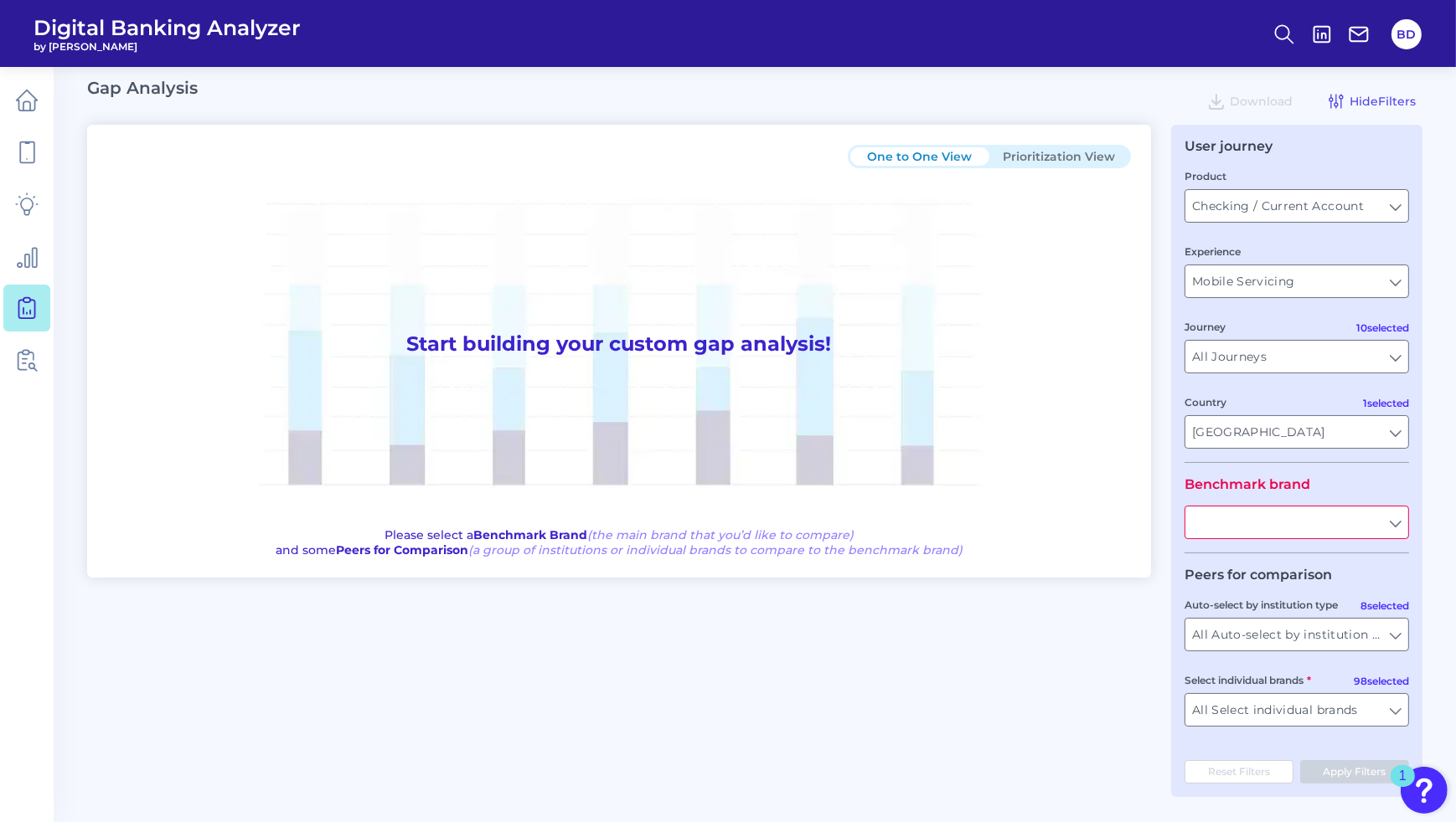
click at [1398, 527] on input "text" at bounding box center [1297, 522] width 223 height 32
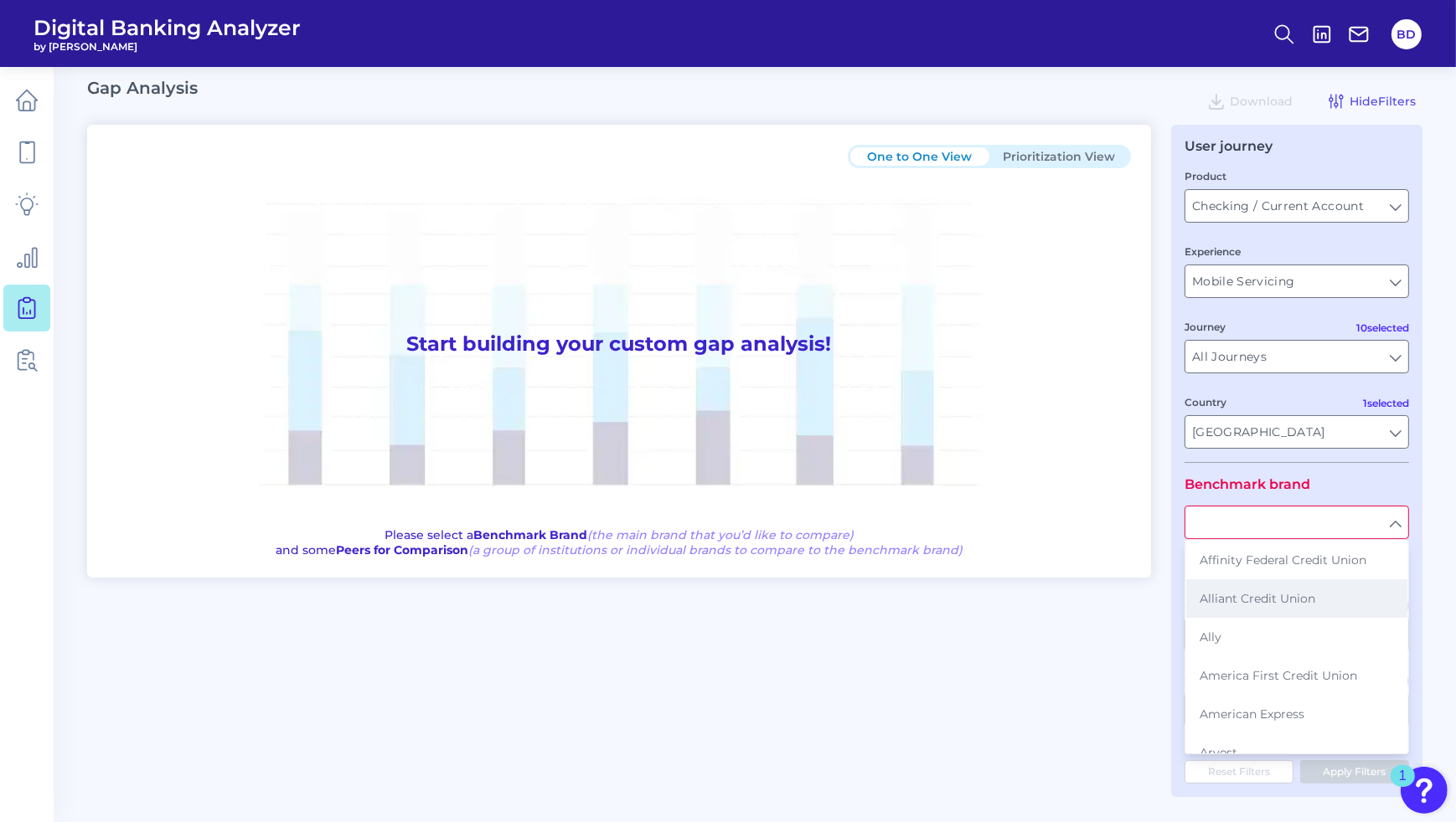
click at [1270, 591] on span "Alliant Credit Union" at bounding box center [1257, 598] width 115 height 15
type input "Alliant Credit Union"
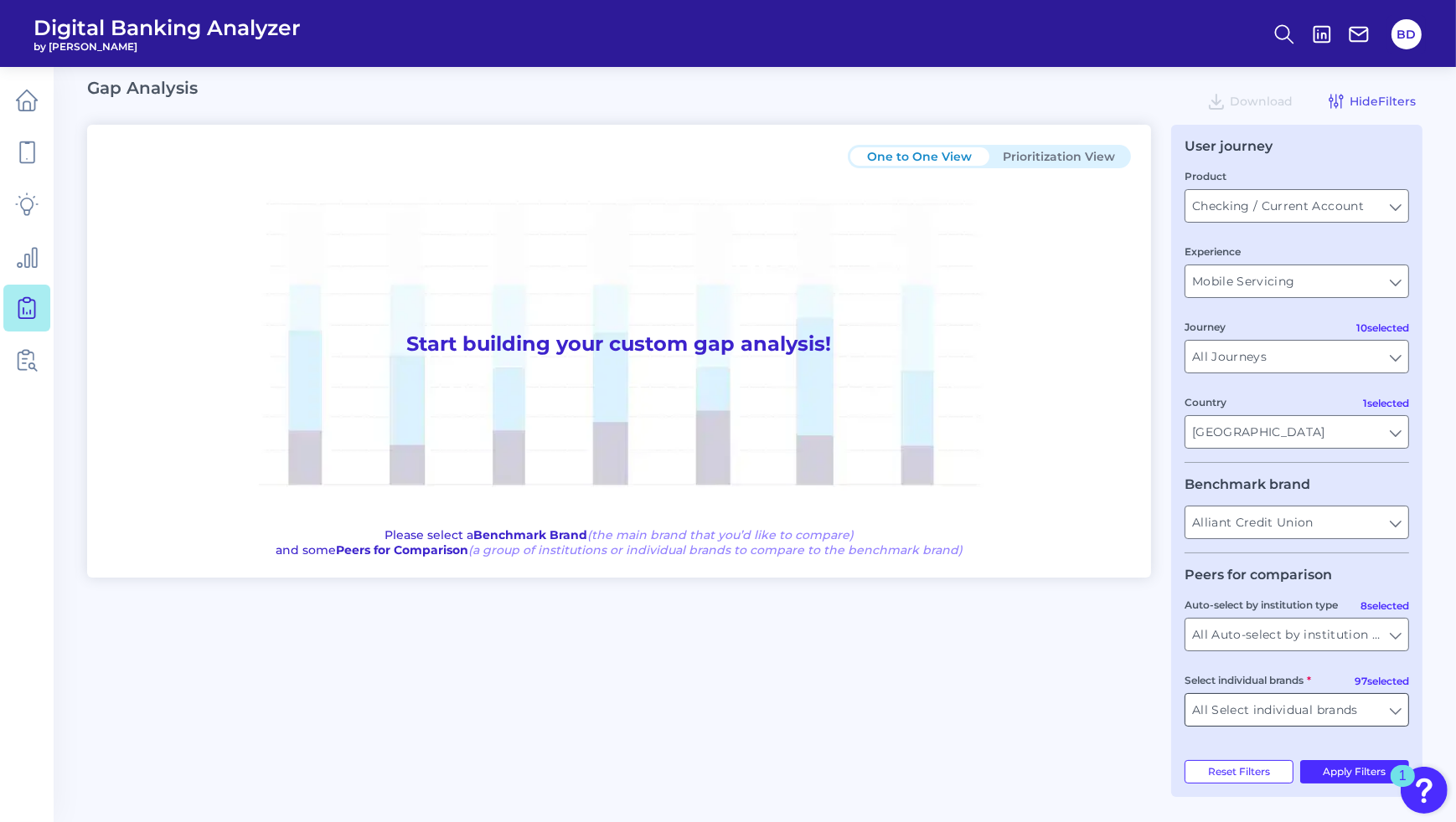
click at [1396, 717] on input "All Select individual brands" at bounding box center [1297, 711] width 223 height 32
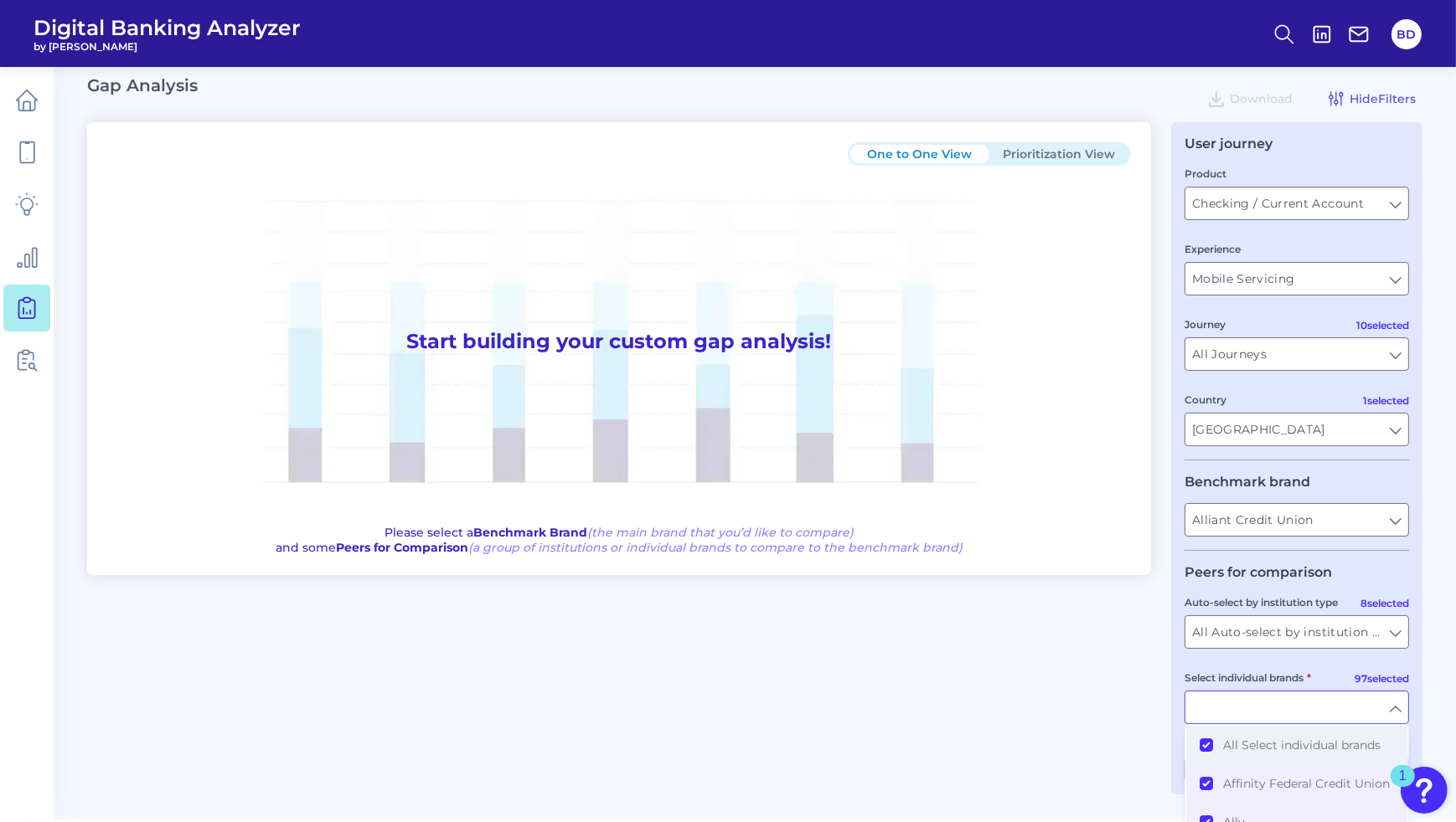
click at [1196, 748] on button "All Select individual brands" at bounding box center [1297, 745] width 221 height 39
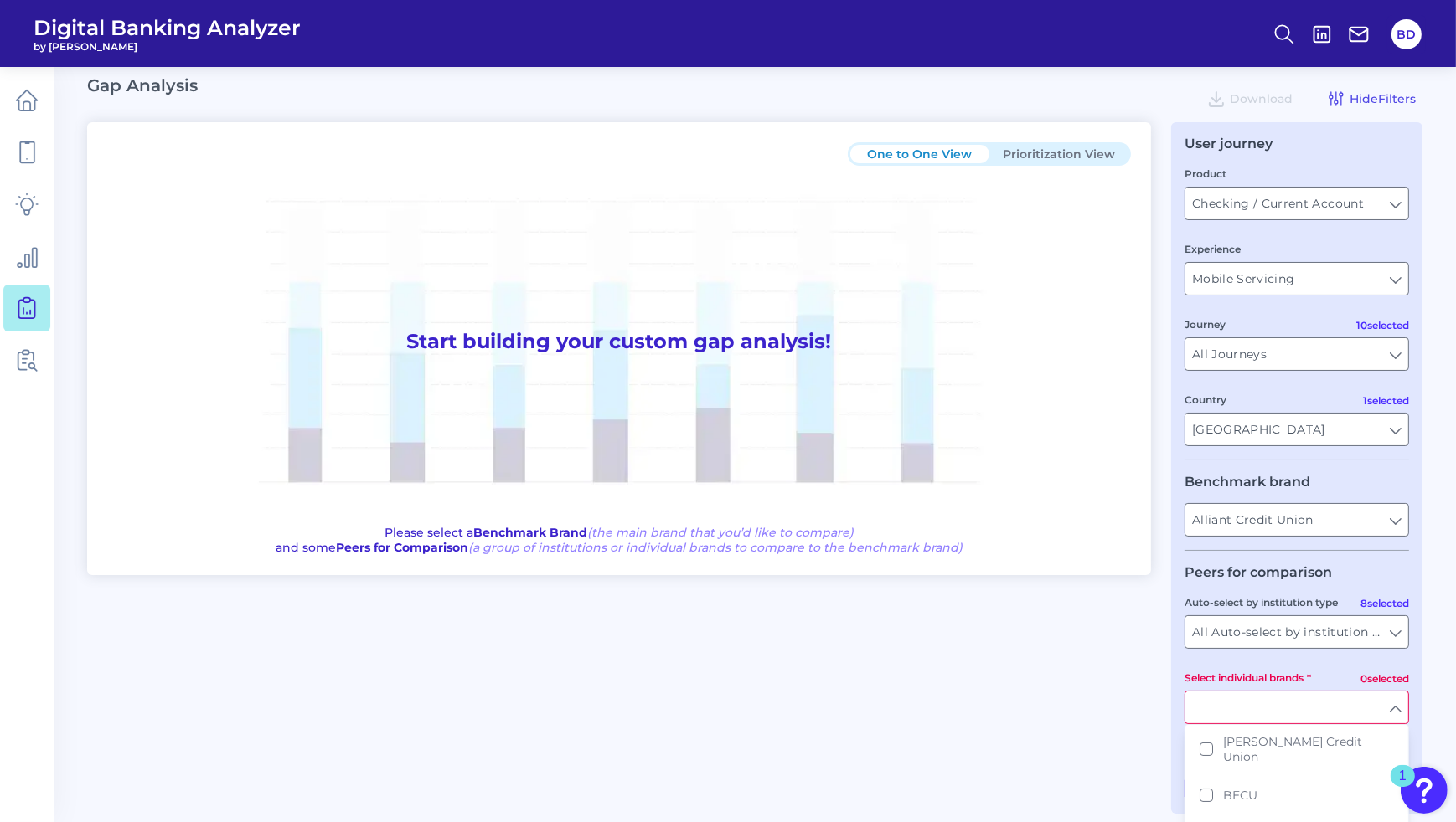
scroll to position [428, 0]
click at [1208, 752] on button "Baxter Credit Union" at bounding box center [1297, 748] width 221 height 54
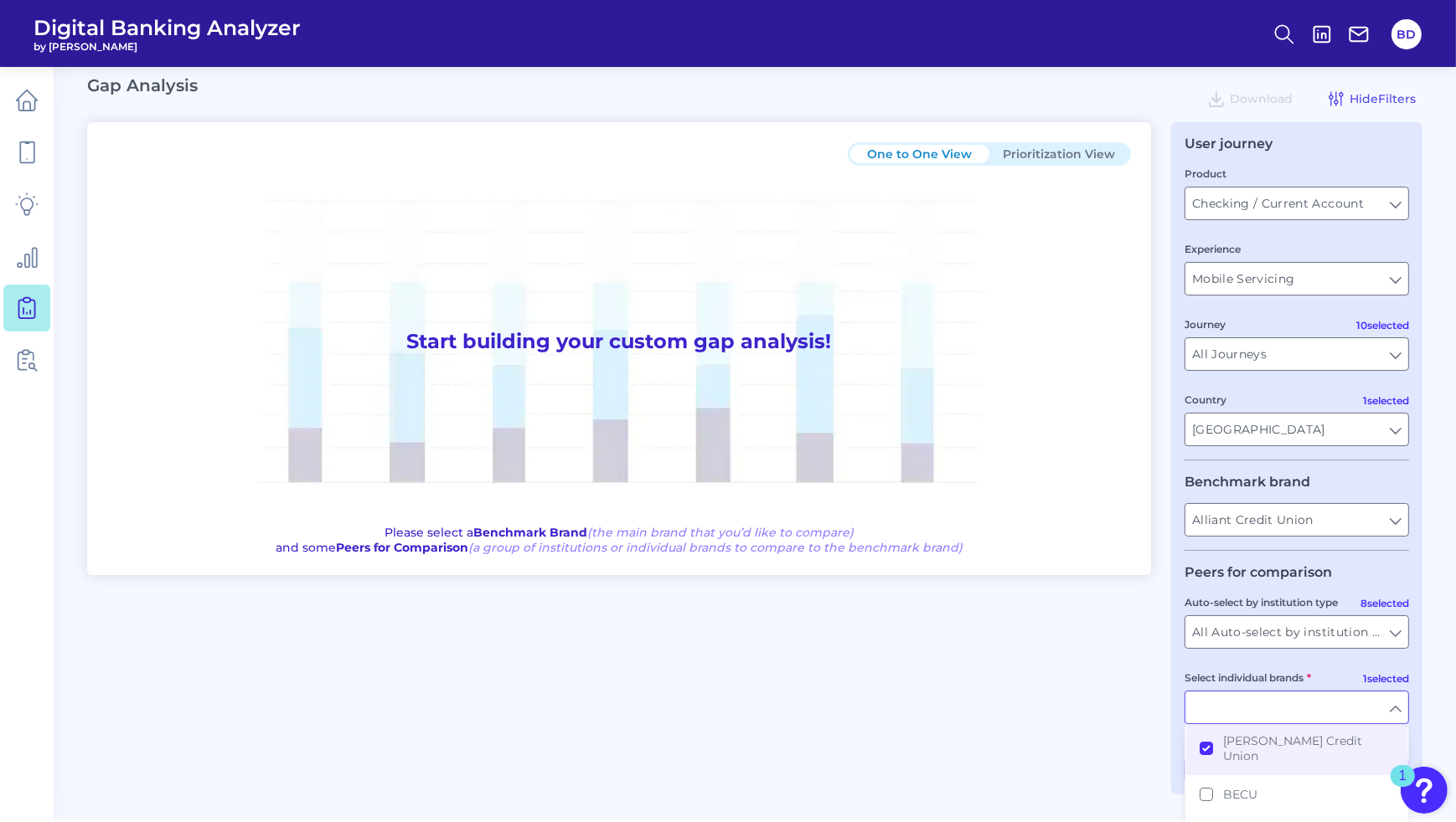
click at [1135, 715] on div "One to One View Prioritization View Start building your custom gap analysis! Pl…" at bounding box center [754, 459] width 1335 height 673
type input "Baxter Credit Union"
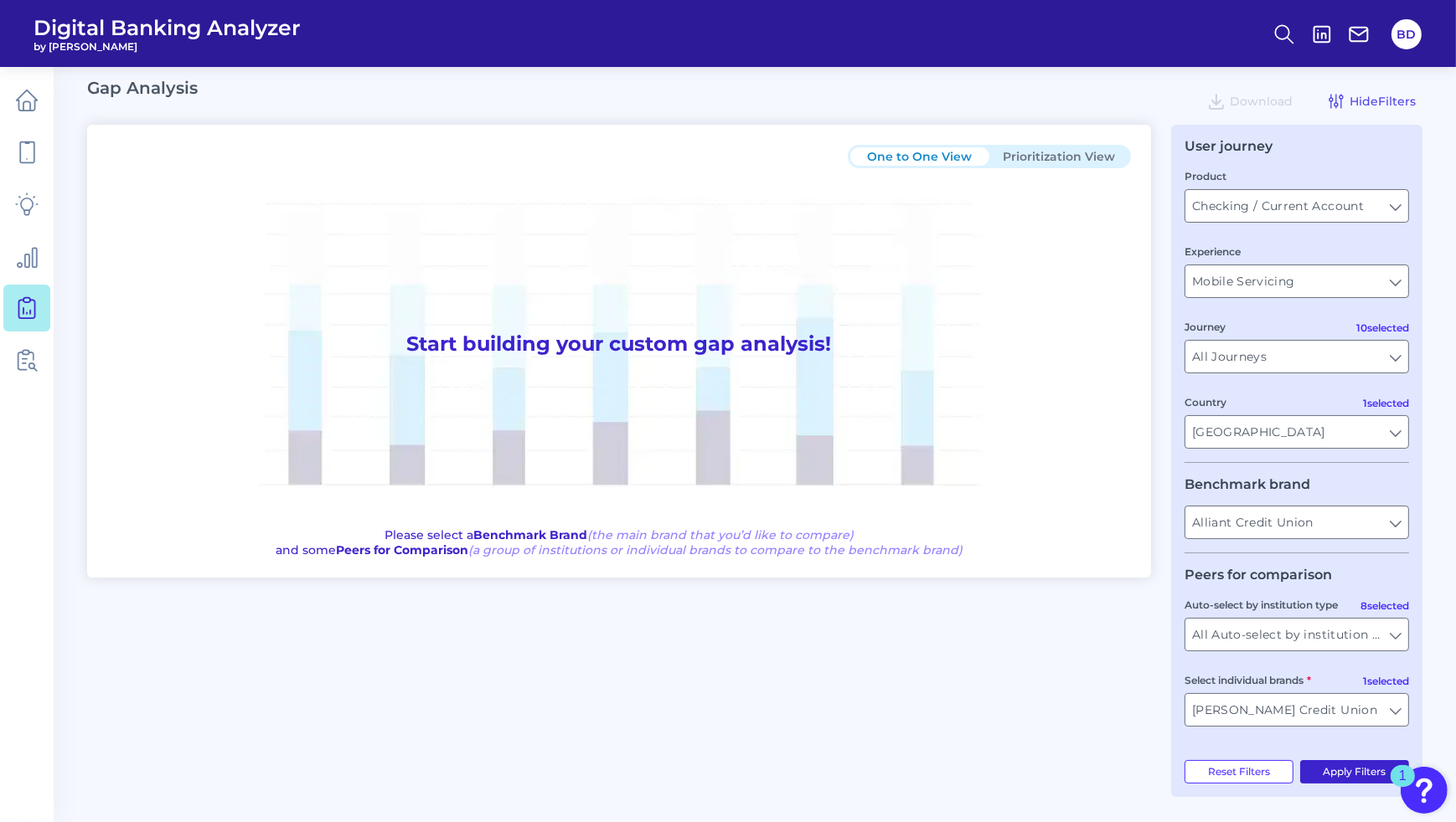
click at [1328, 774] on button "Apply Filters" at bounding box center [1354, 772] width 109 height 24
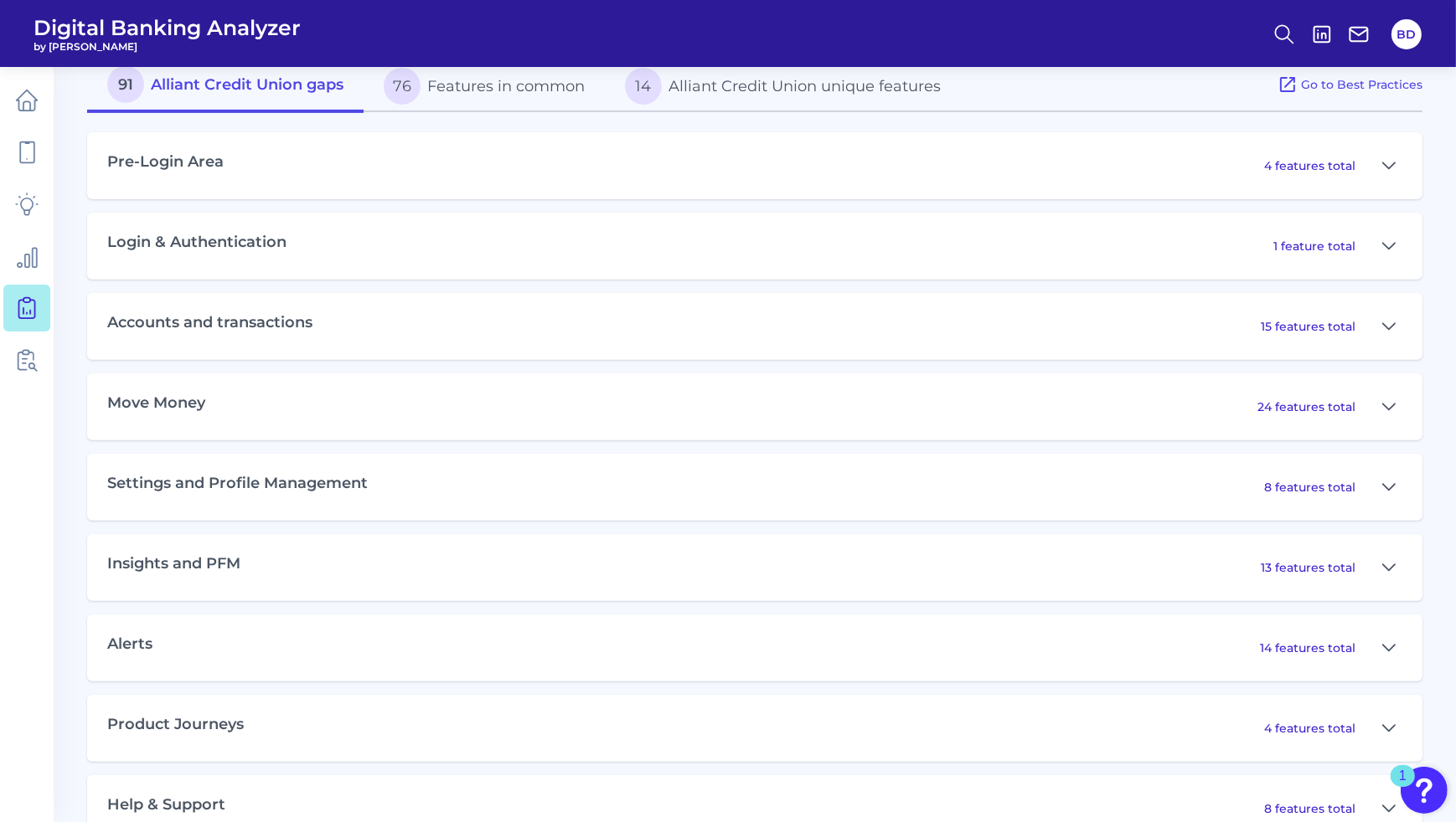
scroll to position [764, 0]
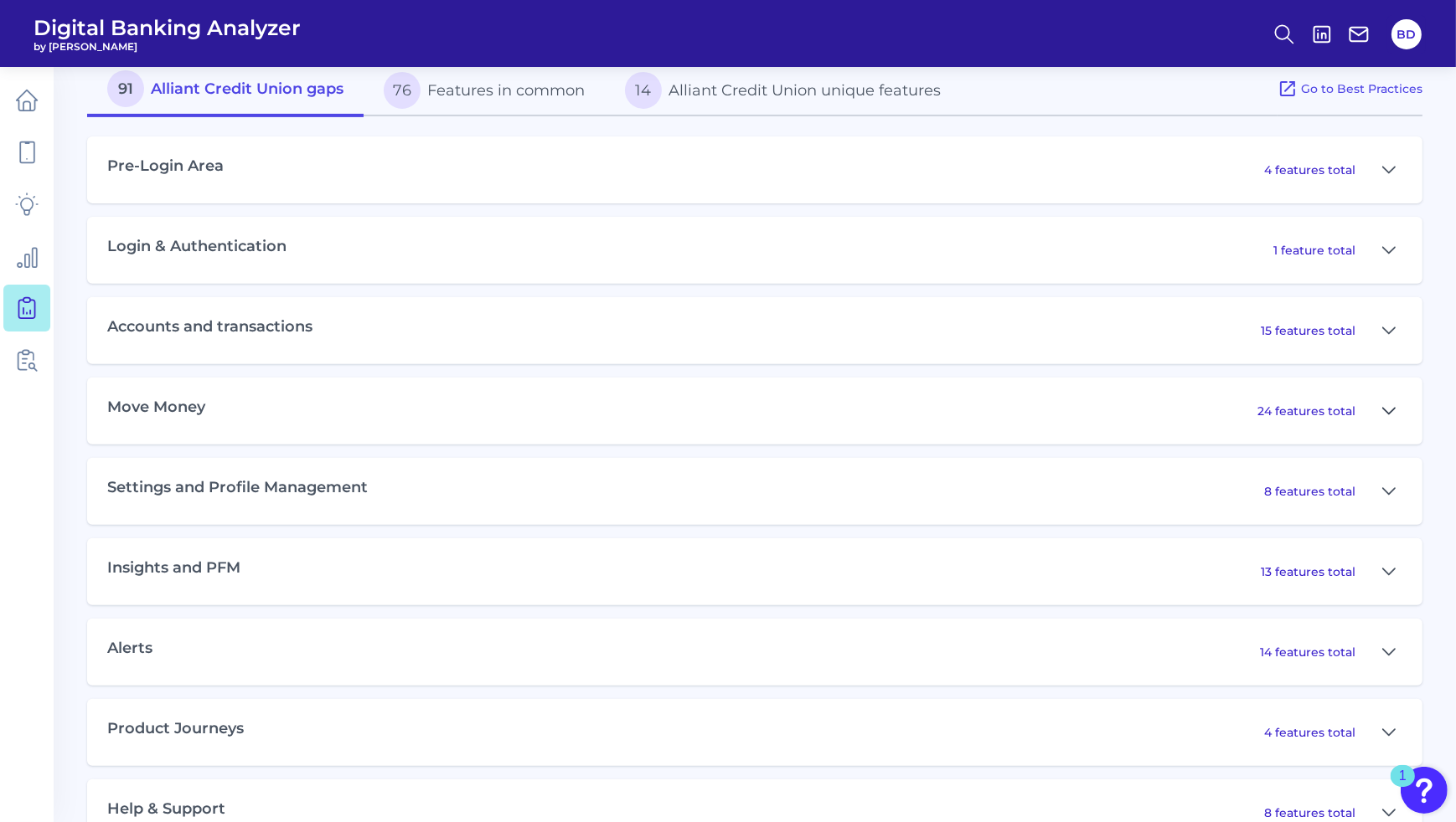
click at [1391, 415] on icon at bounding box center [1388, 411] width 13 height 20
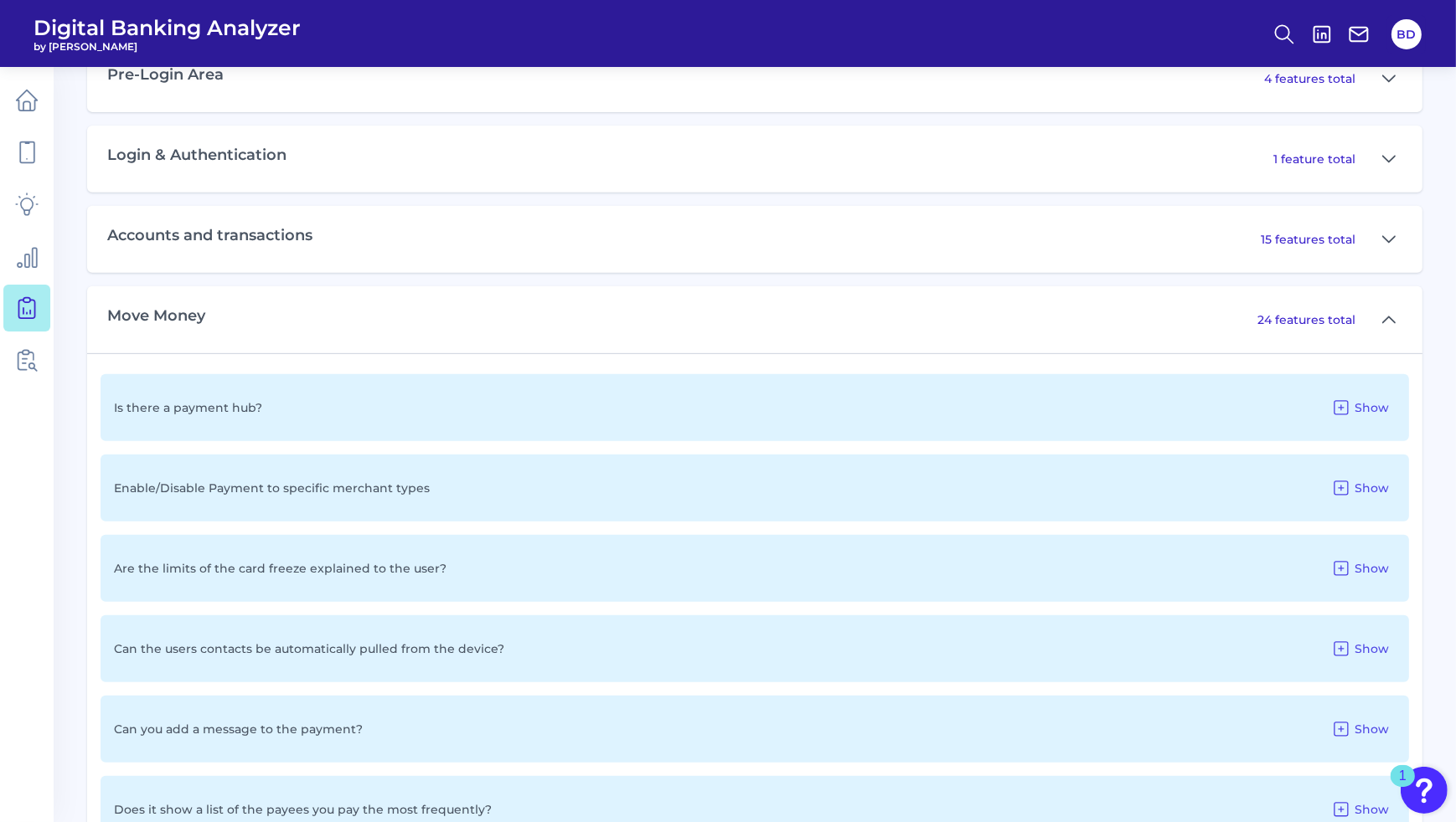
scroll to position [849, 0]
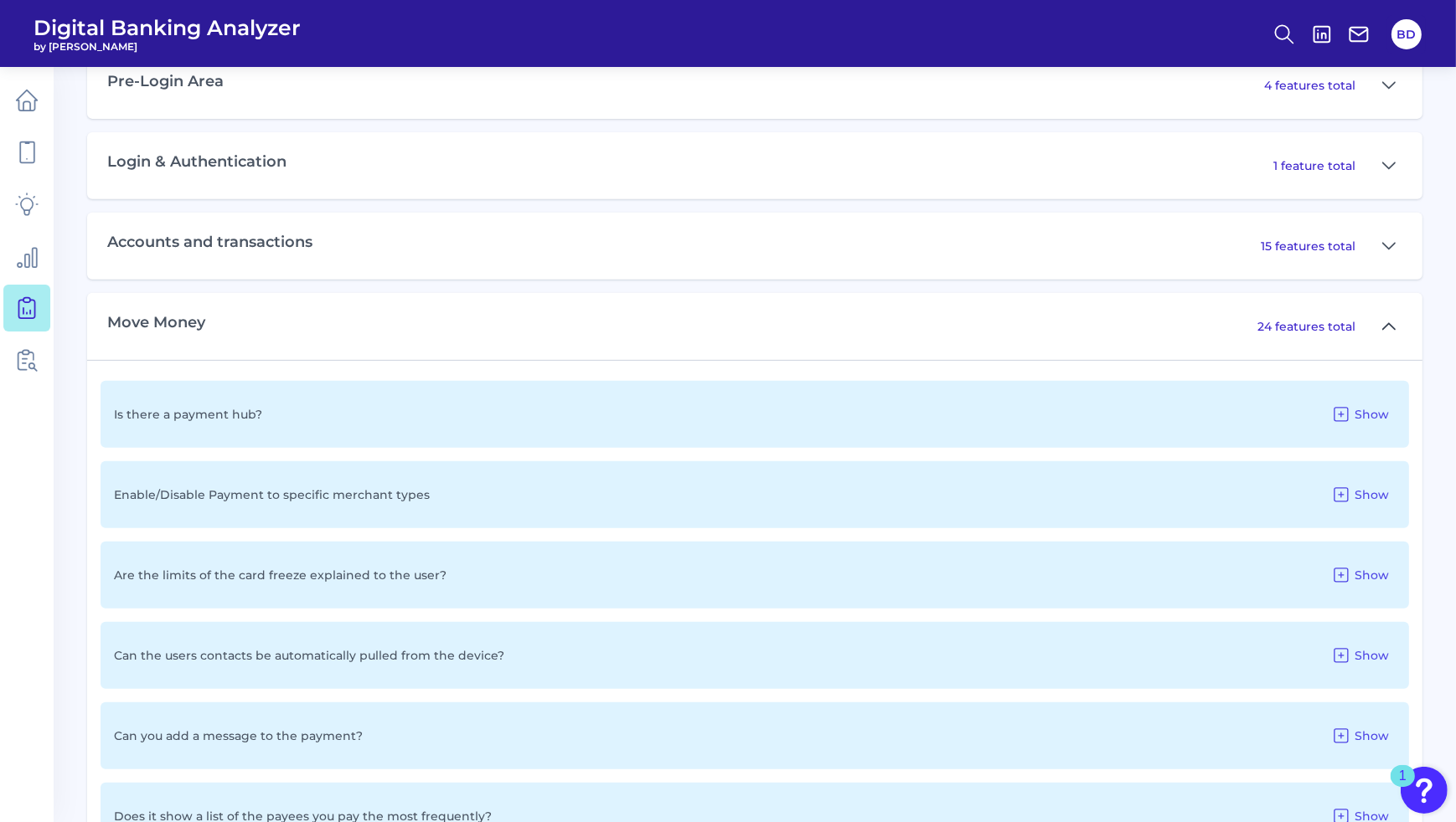
click at [1388, 325] on icon at bounding box center [1388, 326] width 13 height 20
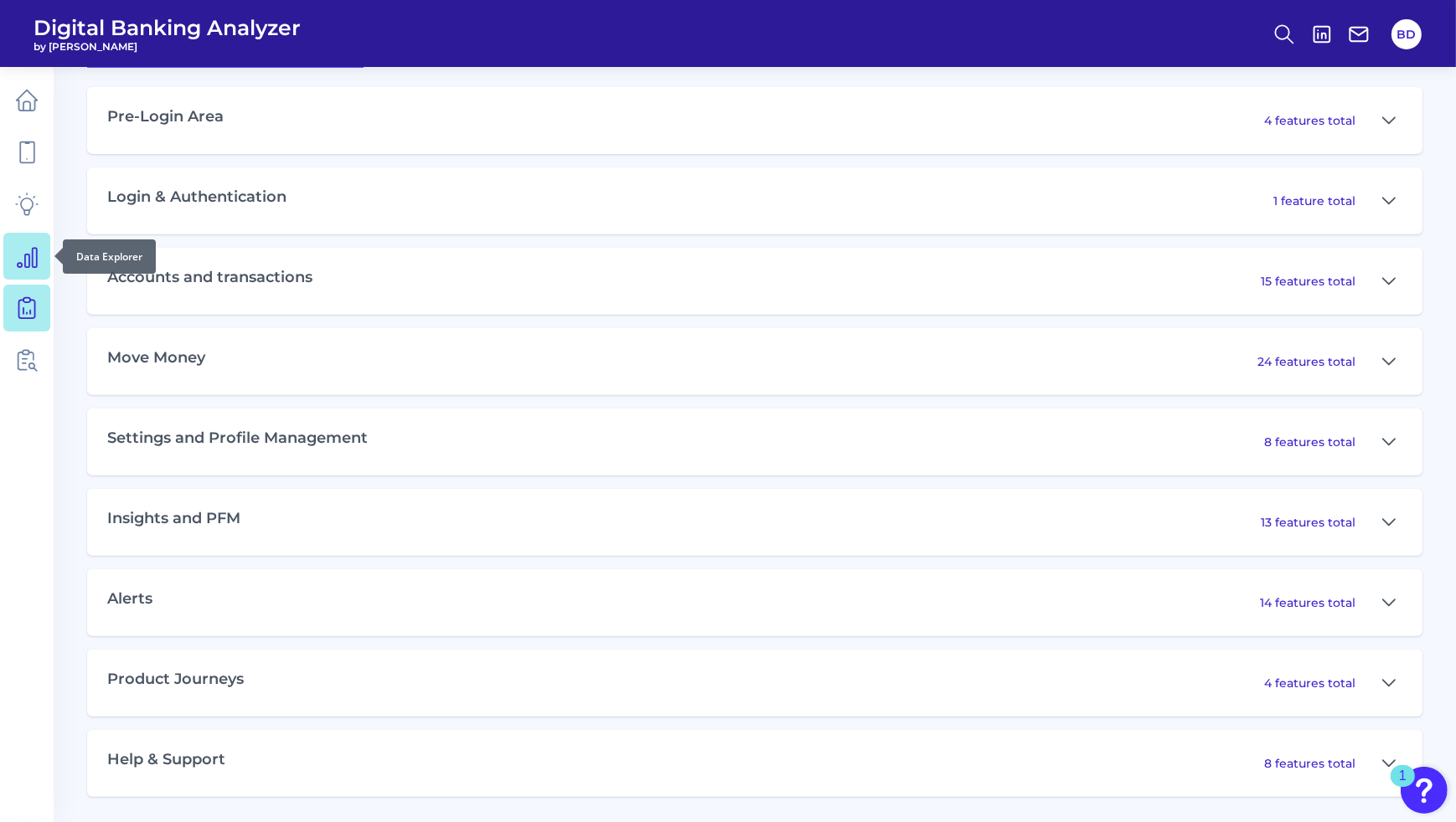
click at [33, 260] on icon at bounding box center [27, 257] width 19 height 19
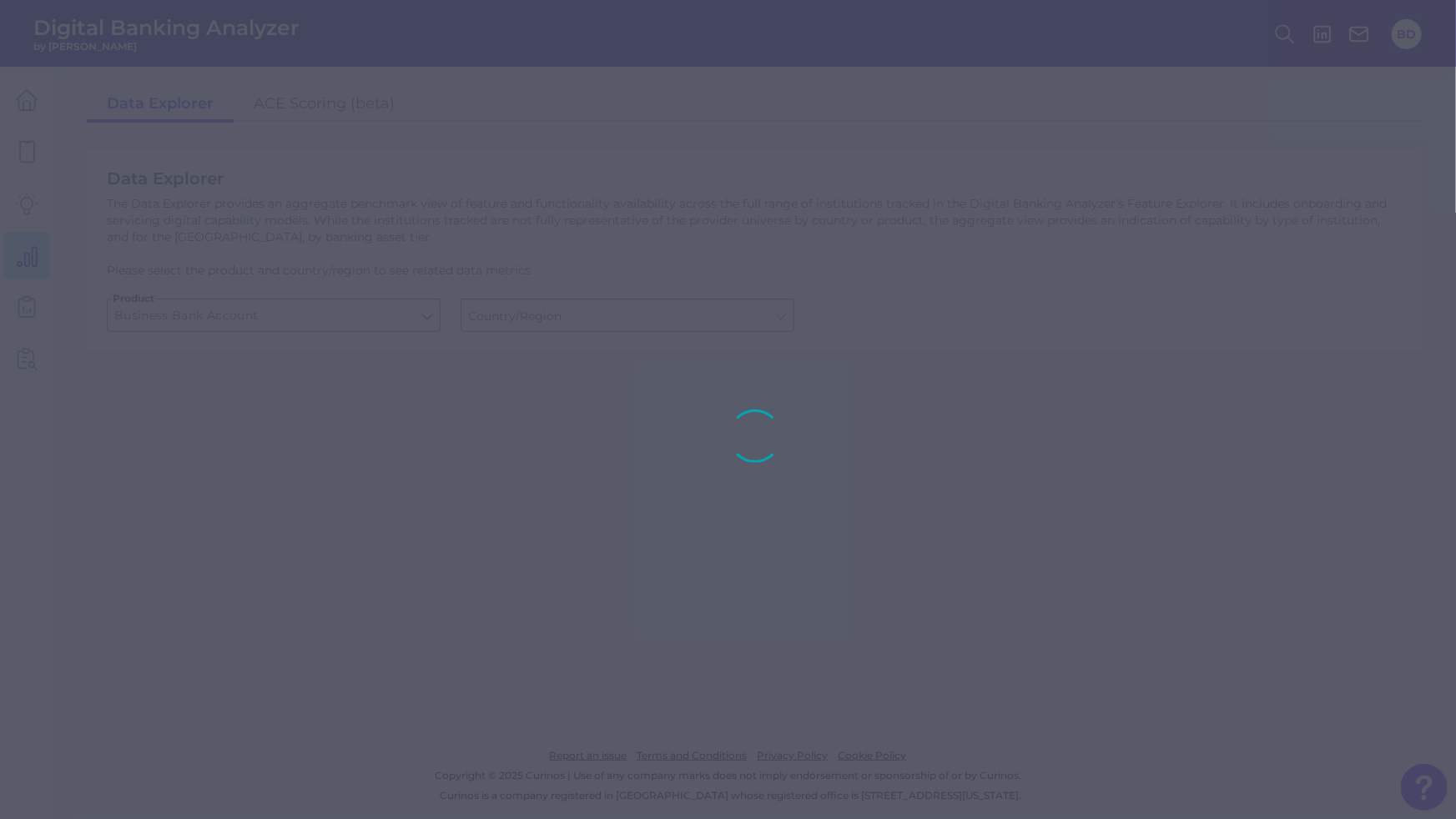
type input "[GEOGRAPHIC_DATA]"
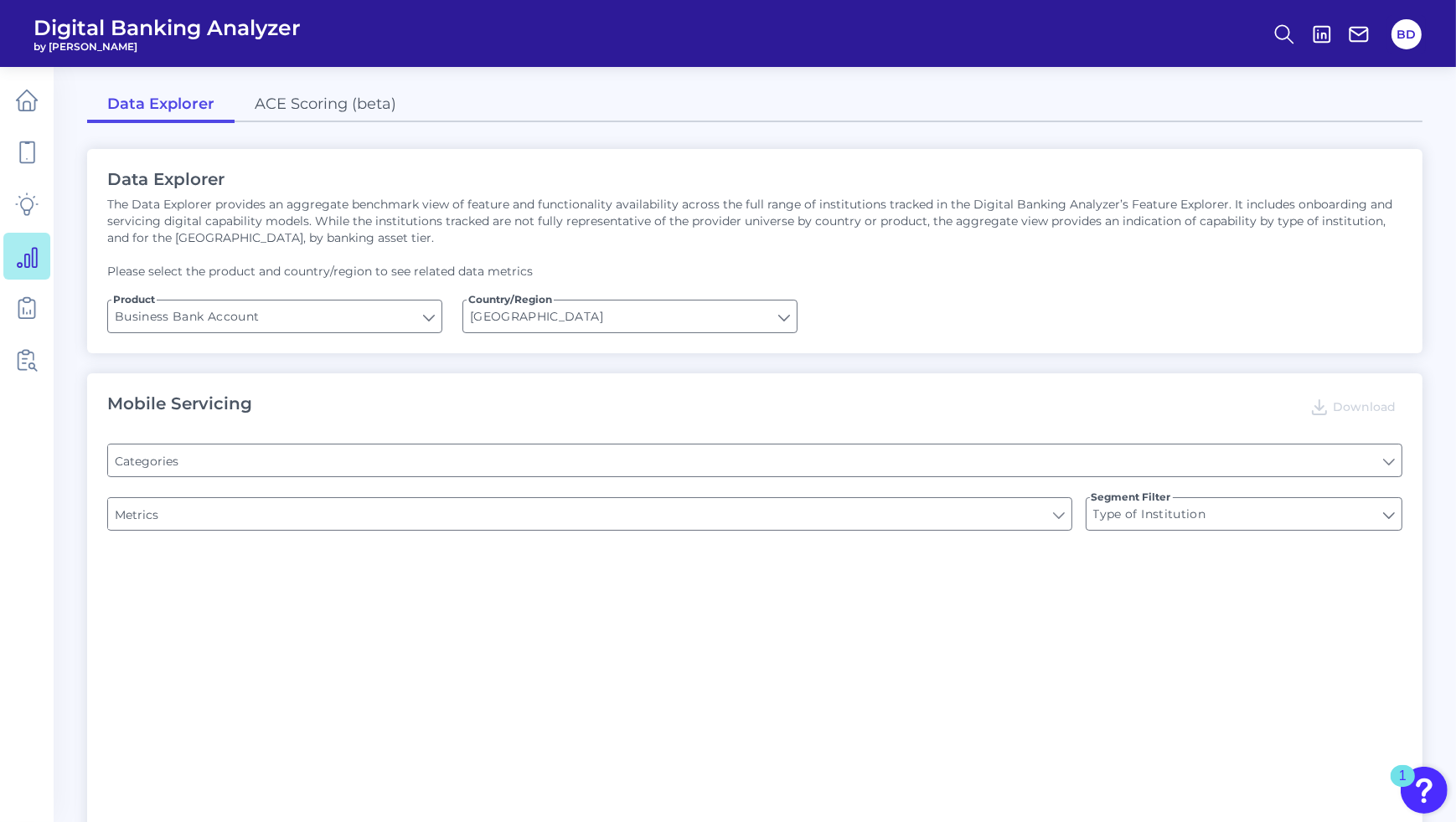
type input "Pre-login Features"
type input "Login"
type input "Channel"
type input "Upon opening the app are users immediately prompted to use Touch/Face ID to log…"
type input "Does it offer third-party single sign on?"
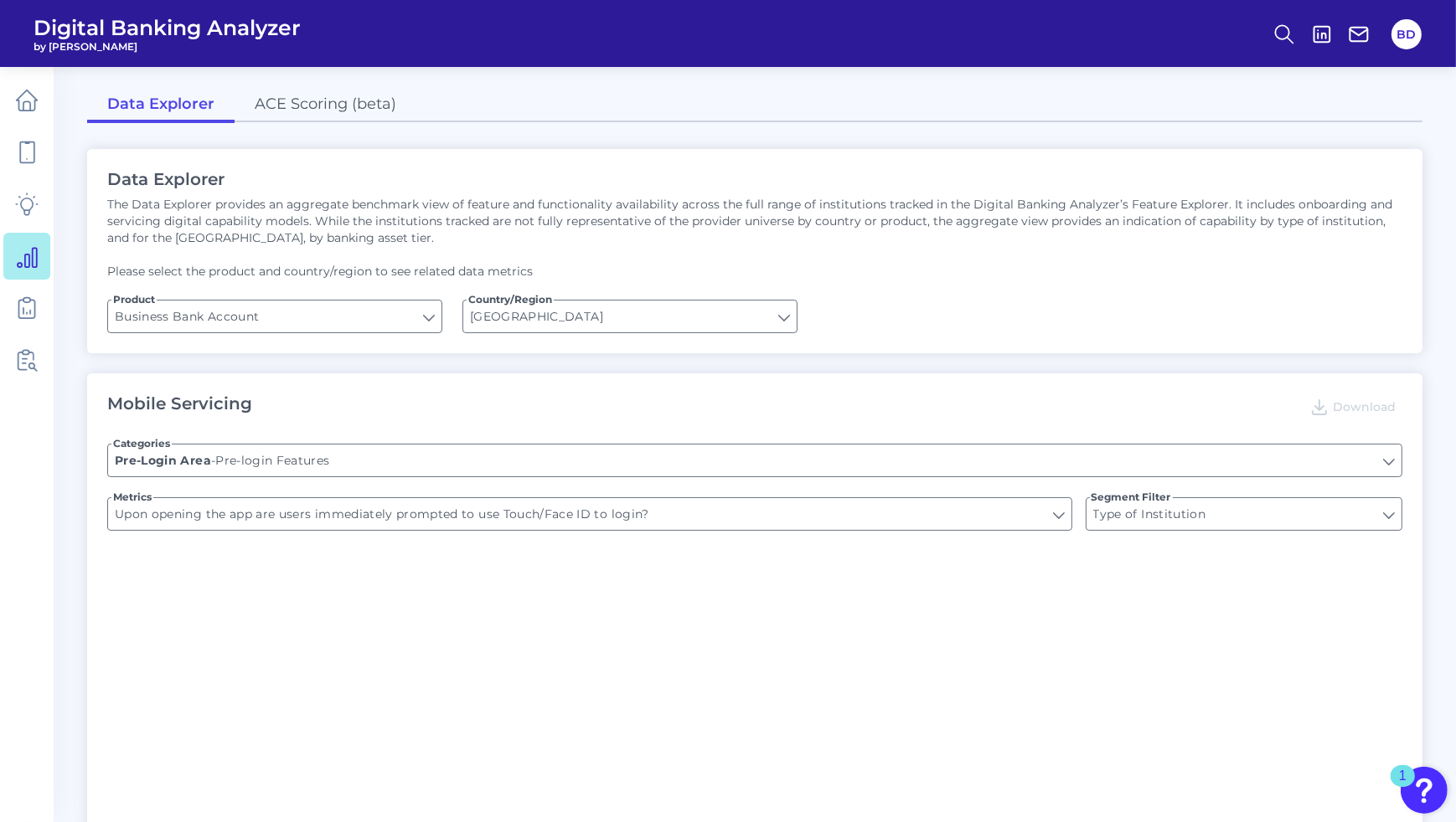
type input "Can you apply for the PRODUCT as a new to brand customer on ANY digital channel?"
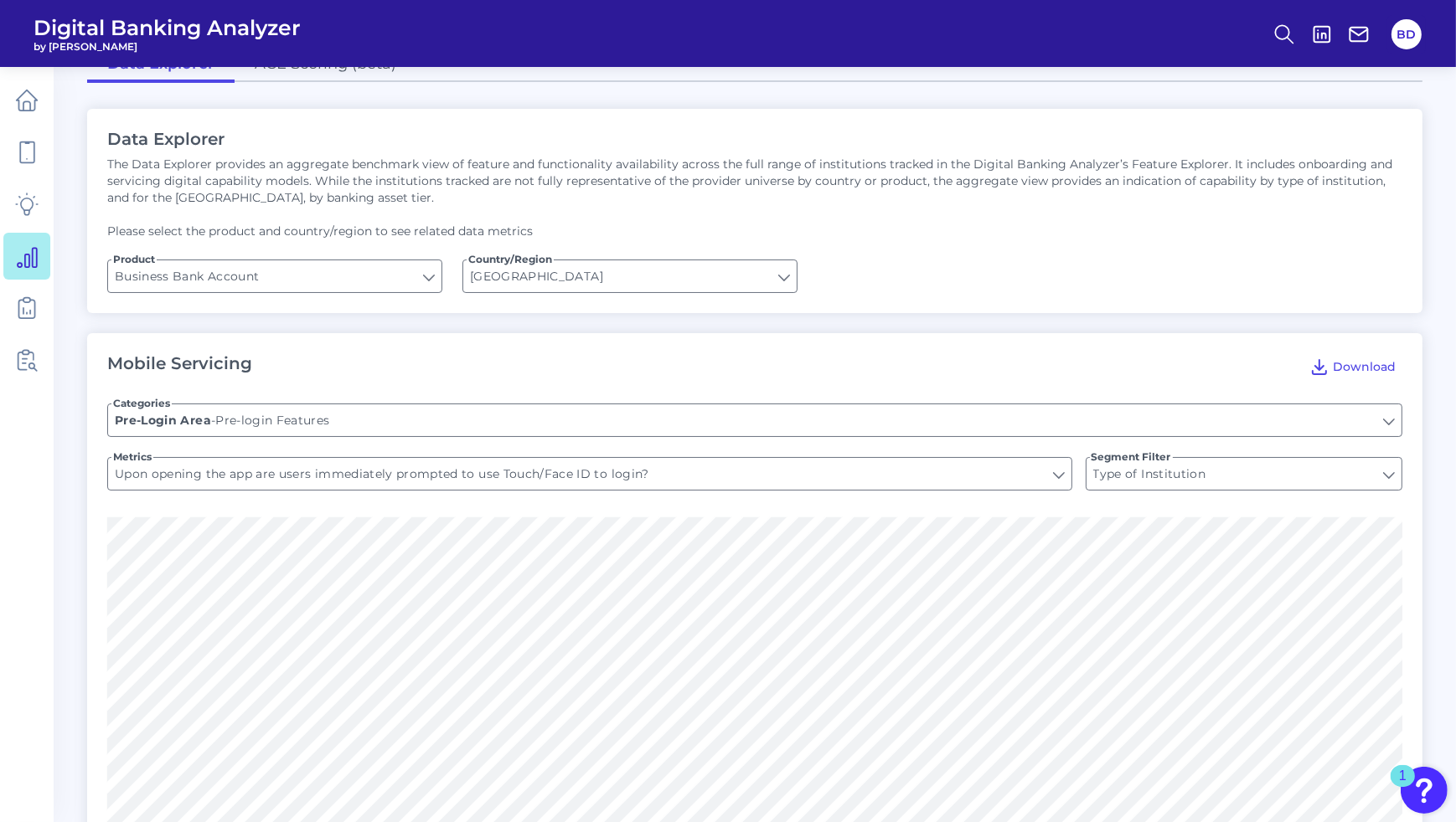
scroll to position [35, 0]
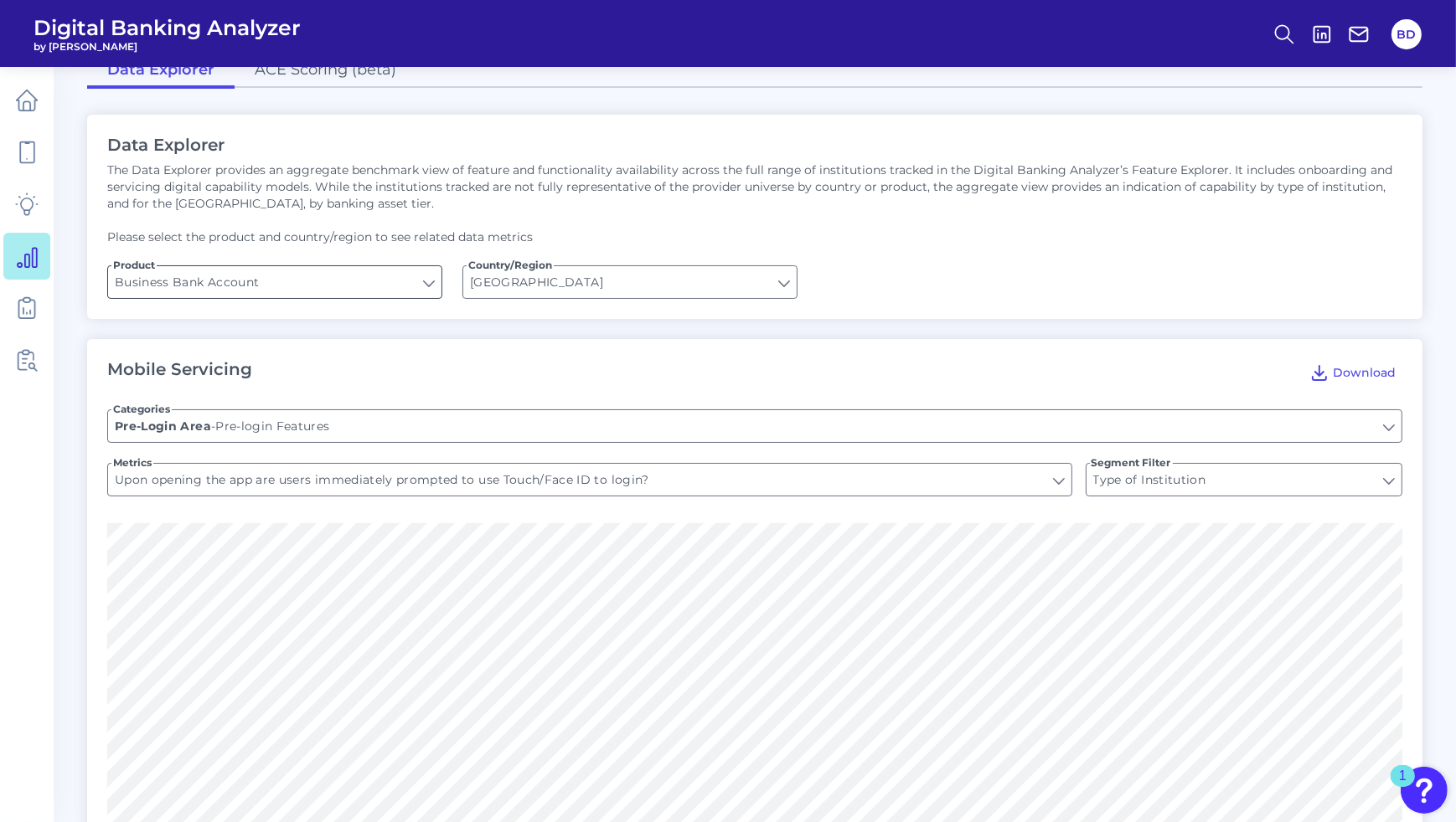
click at [424, 287] on input "Business Bank Account" at bounding box center [275, 283] width 333 height 32
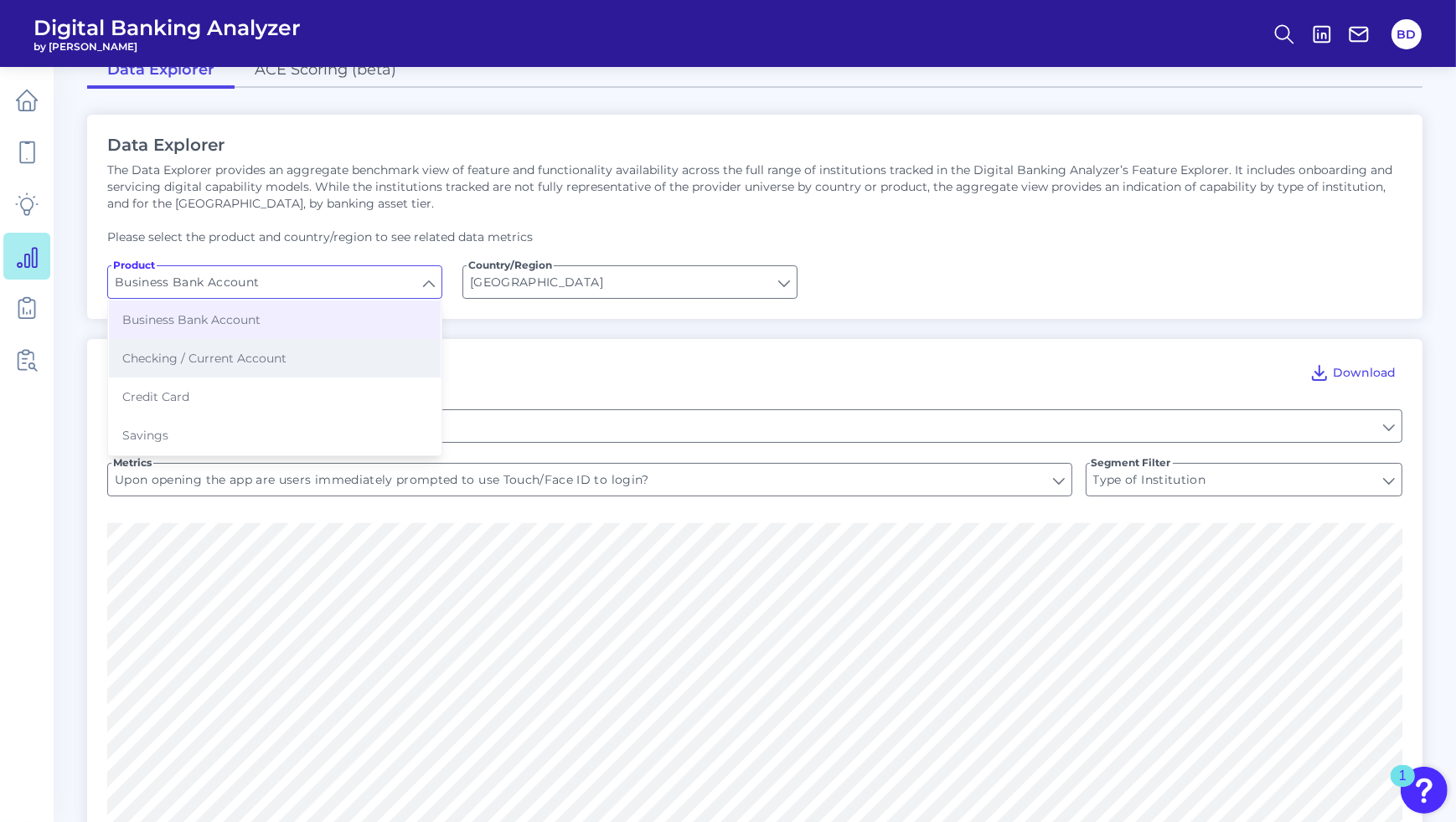
click at [198, 354] on span "Checking / Current Account" at bounding box center [204, 358] width 164 height 15
type input "Checking / Current Account"
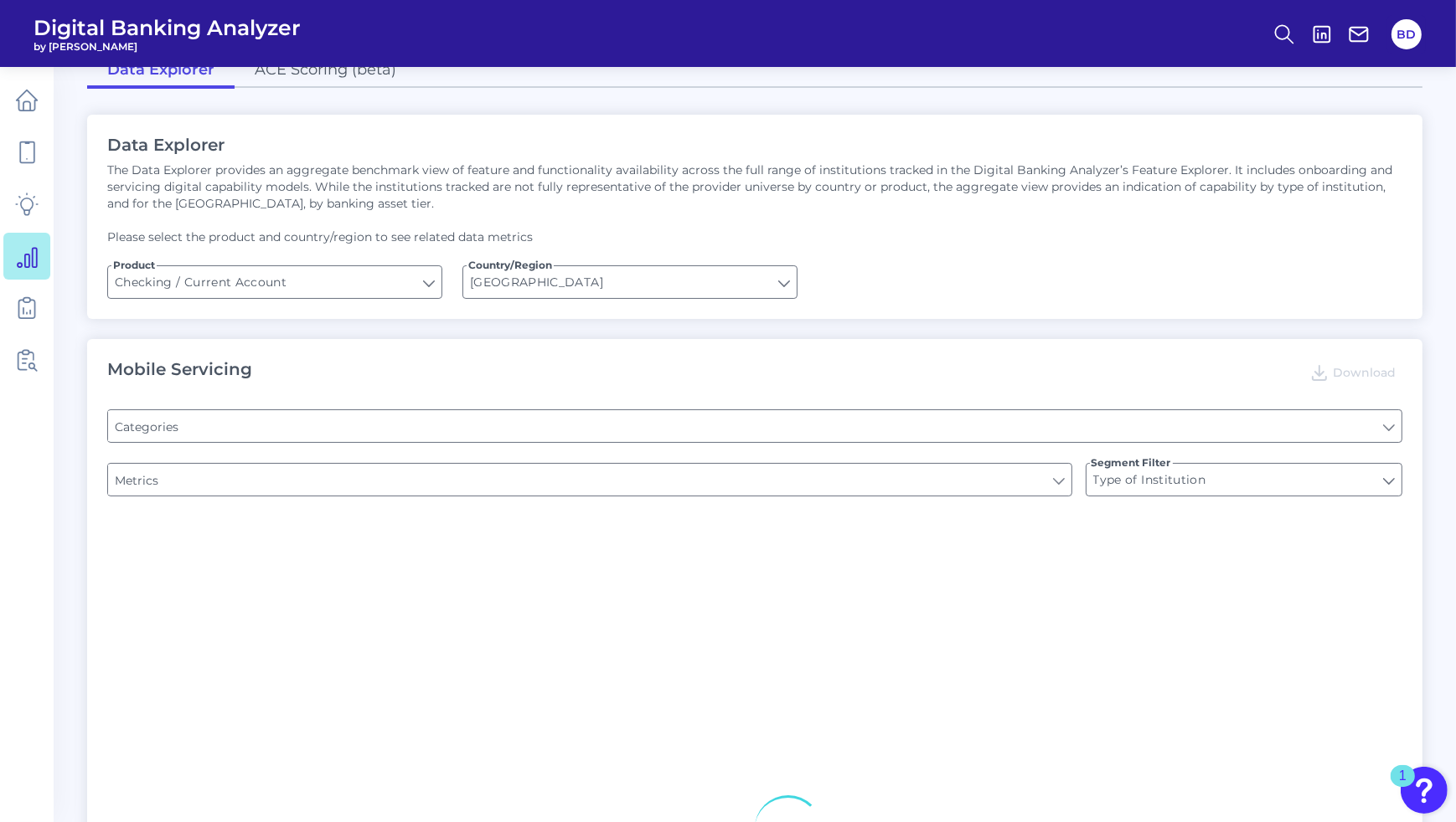
type input "Pre-login Features"
type input "Channel"
type input "Online Banking Registration"
type input "Upon opening the app are users immediately prompted to use Touch/Face ID to log…"
type input "END-TO-END JOURNEY: Can you apply for the PRODUCT as a new to brand customer on…"
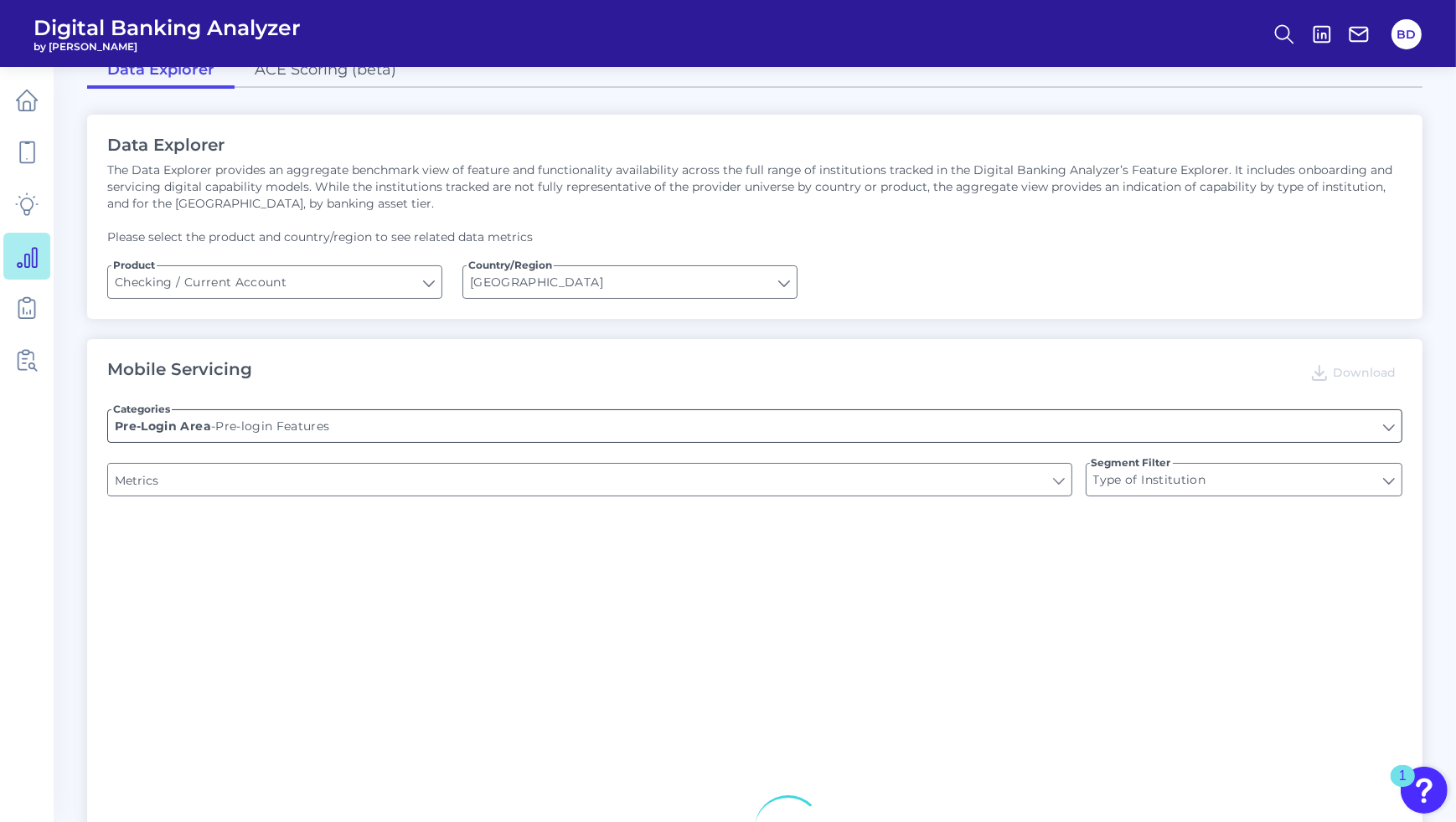
click at [423, 426] on input "Pre-login Features" at bounding box center [754, 426] width 1293 height 32
type input "Can you register for online banking?"
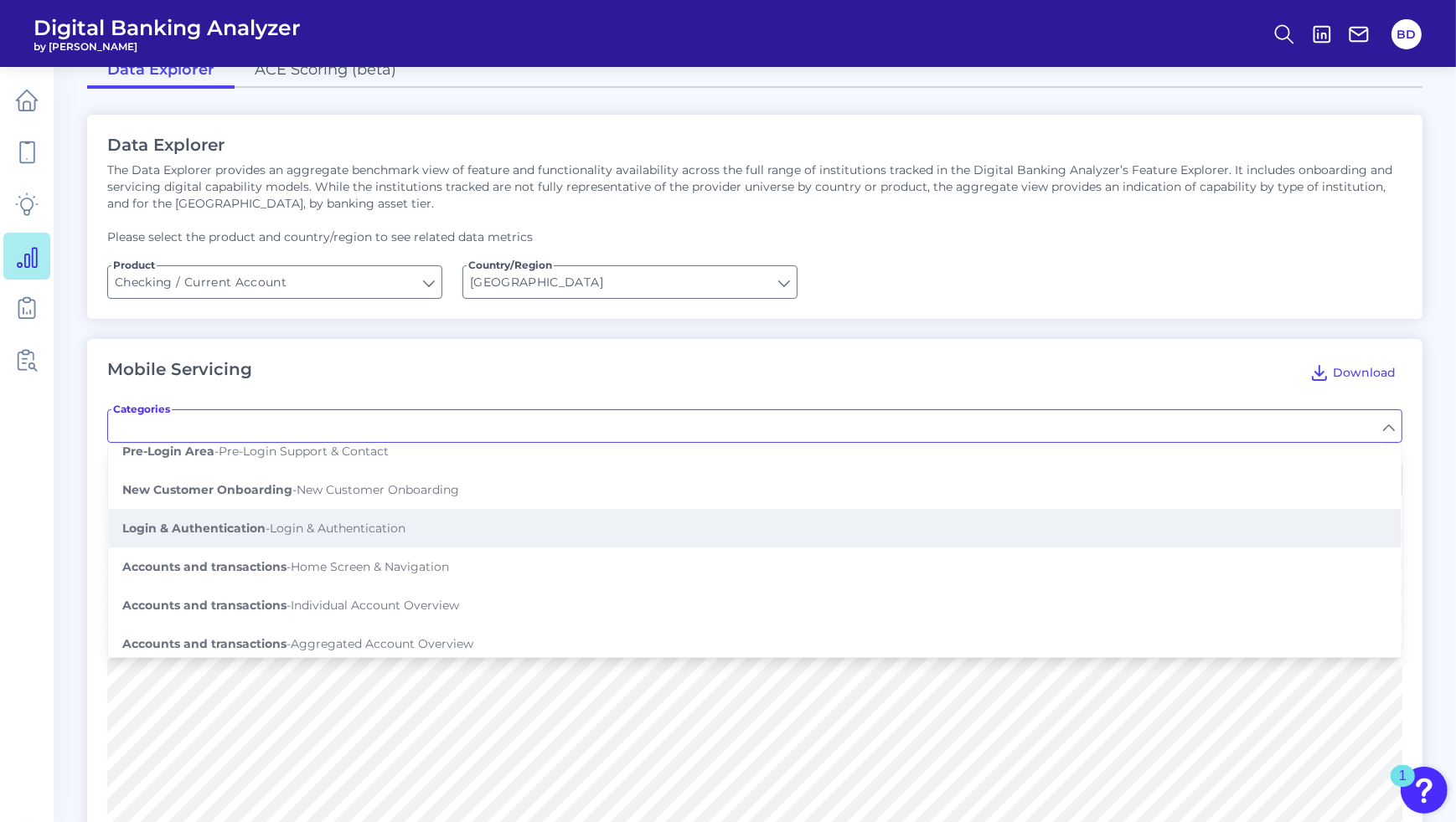
scroll to position [62, 0]
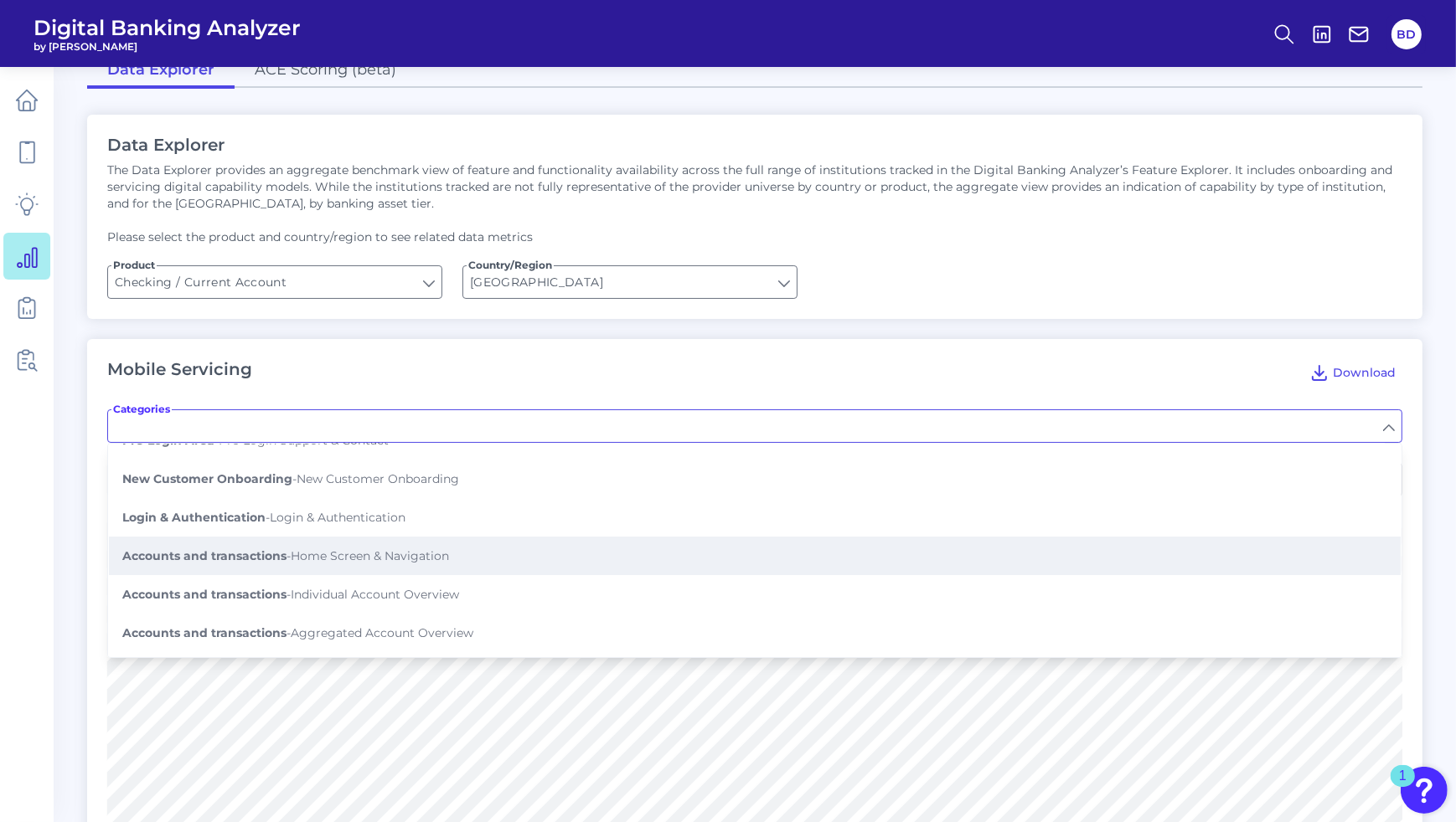
click at [235, 548] on b "Accounts and transactions" at bounding box center [204, 555] width 164 height 15
type input "Home Screen & Navigation"
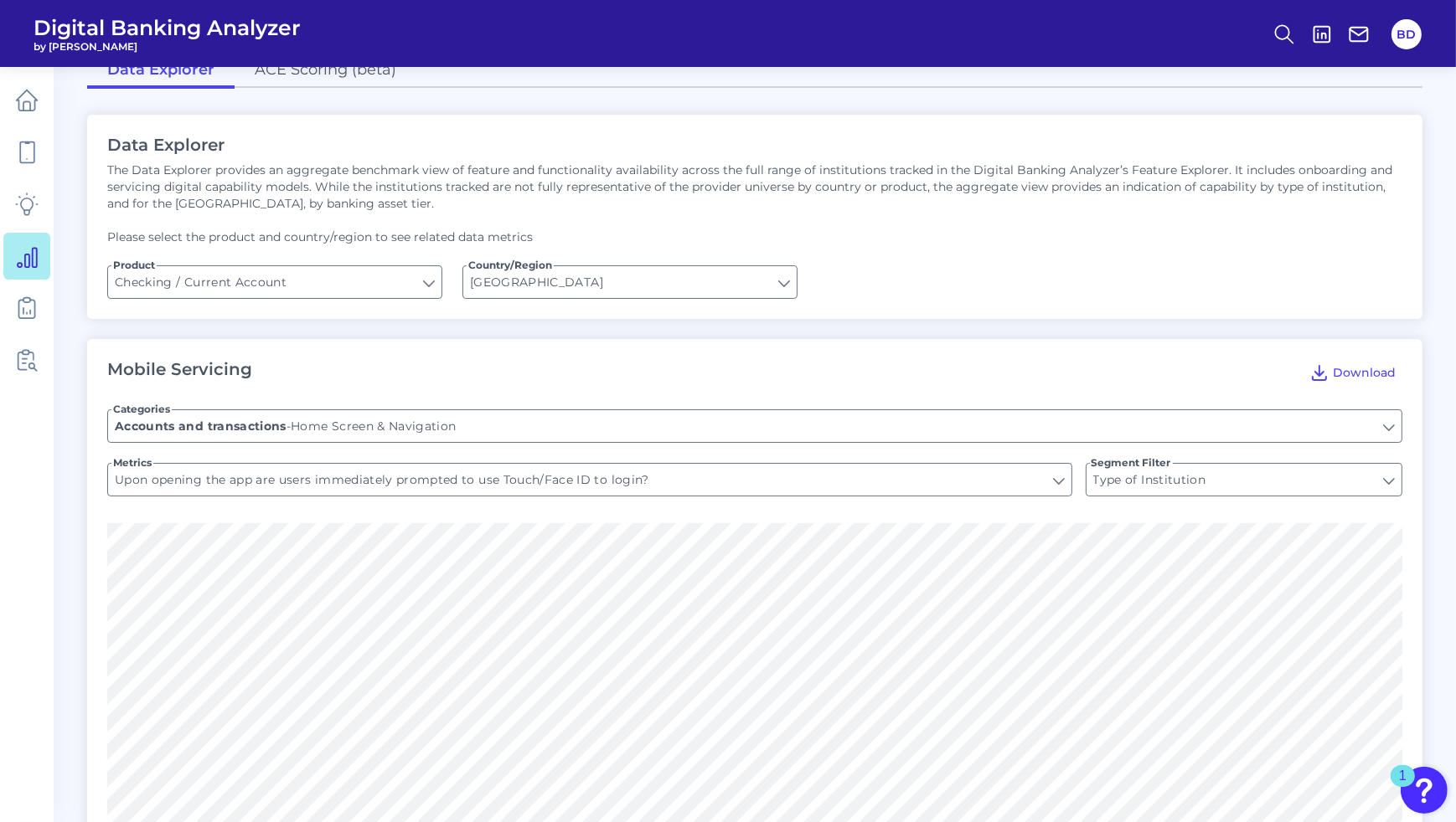
type input "Has the mobile app had major updates that have significantly changed its functi…"
click at [356, 473] on input "Has the mobile app had major updates that have significantly changed its functi…" at bounding box center [590, 480] width 963 height 32
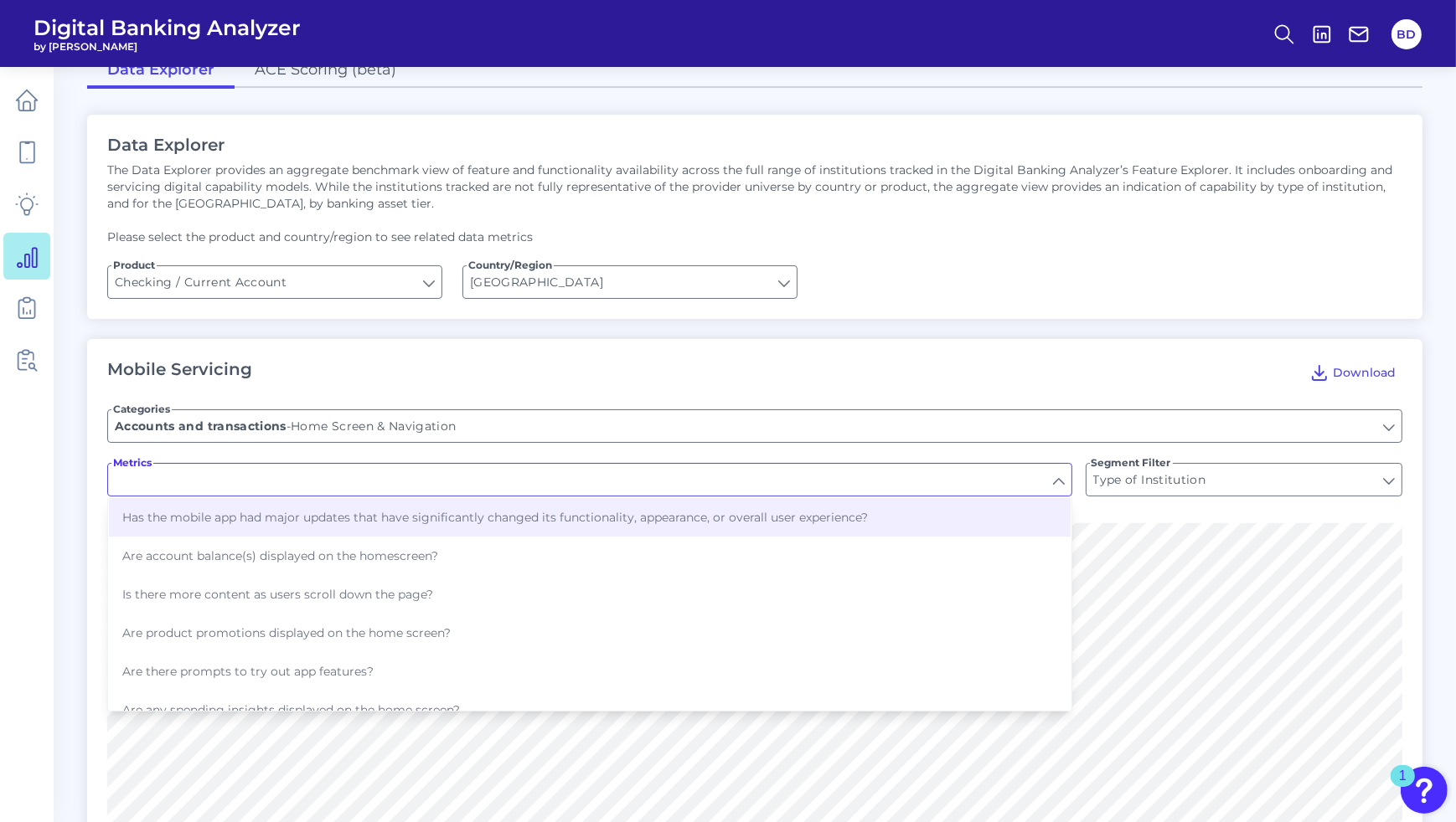
click at [346, 378] on div "Mobile Servicing Download" at bounding box center [754, 372] width 1295 height 27
type input "Has the mobile app had major updates that have significantly changed its functi…"
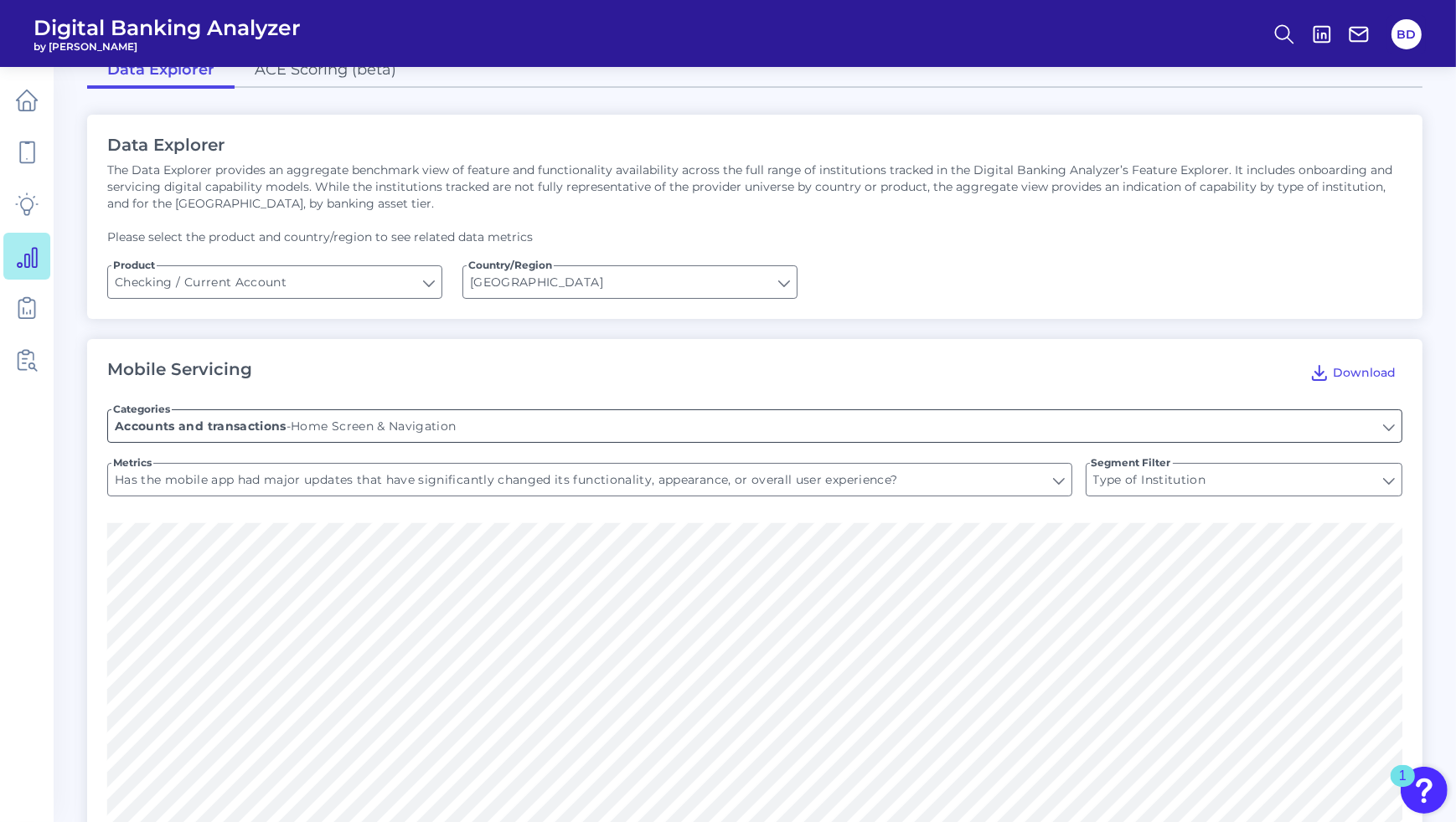
click at [370, 423] on input "Home Screen & Navigation" at bounding box center [754, 426] width 1293 height 32
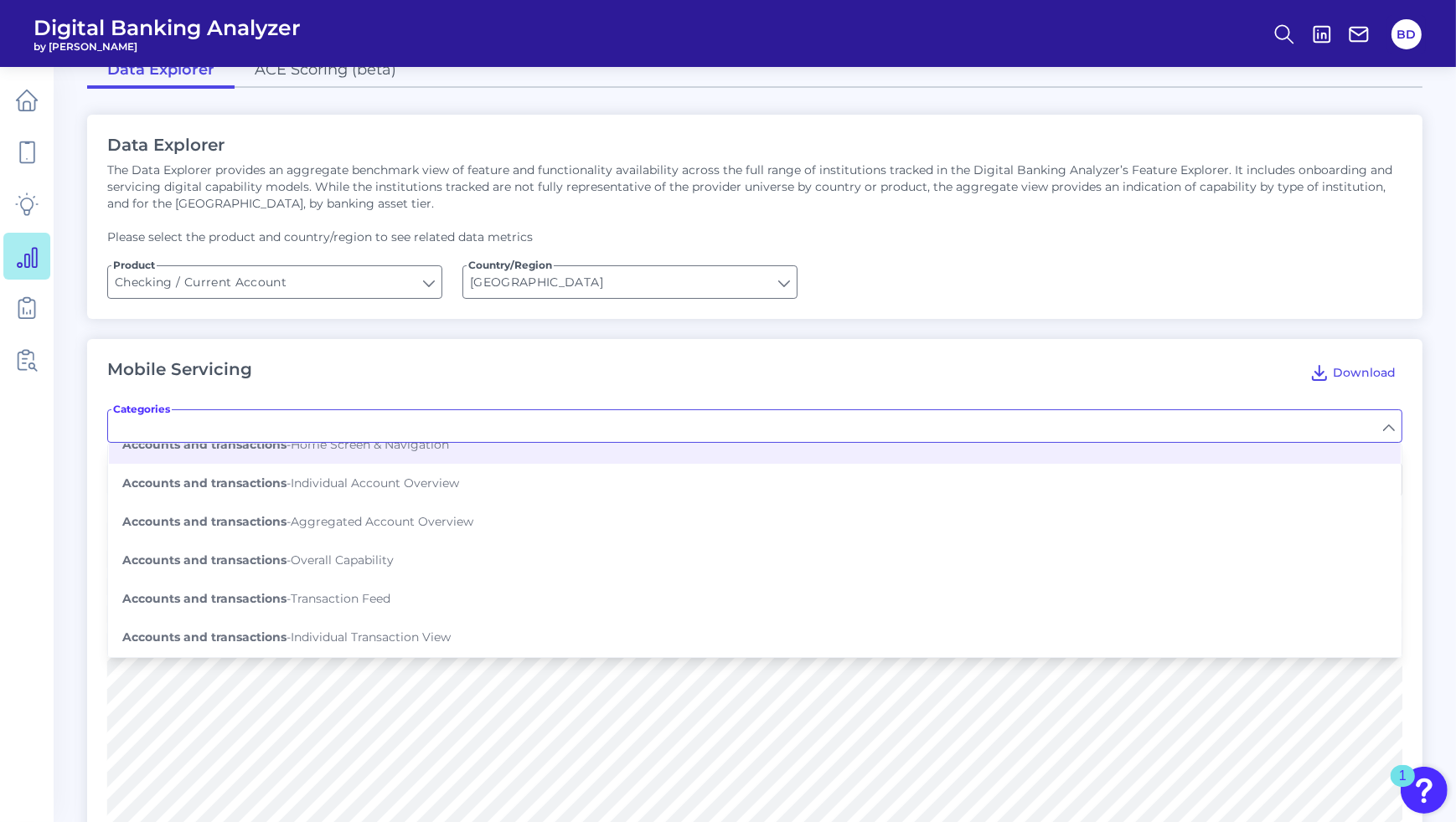
scroll to position [181, 0]
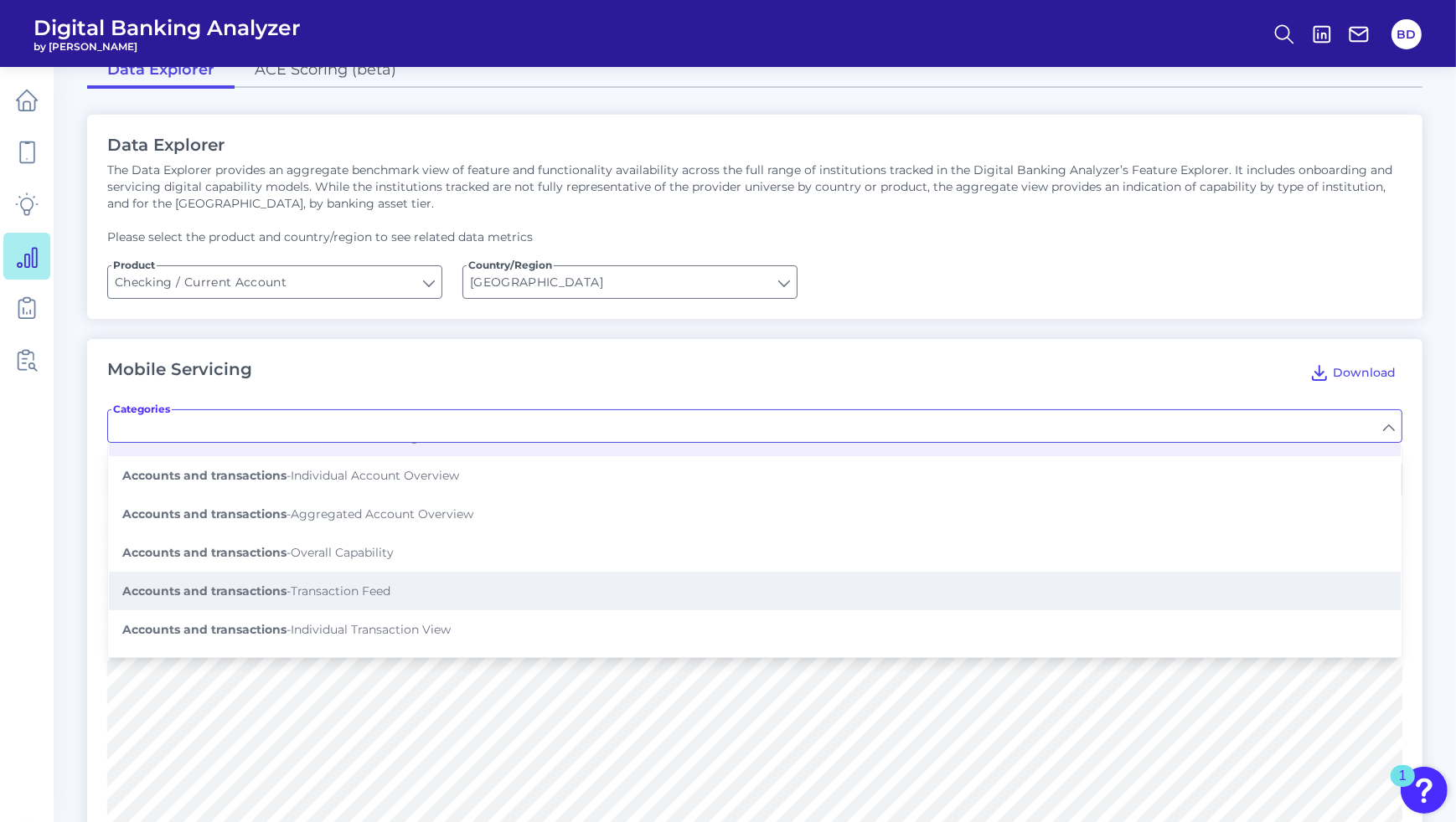
click at [360, 584] on span "Accounts and transactions - Transaction Feed" at bounding box center [256, 591] width 268 height 15
type input "Transaction Feed"
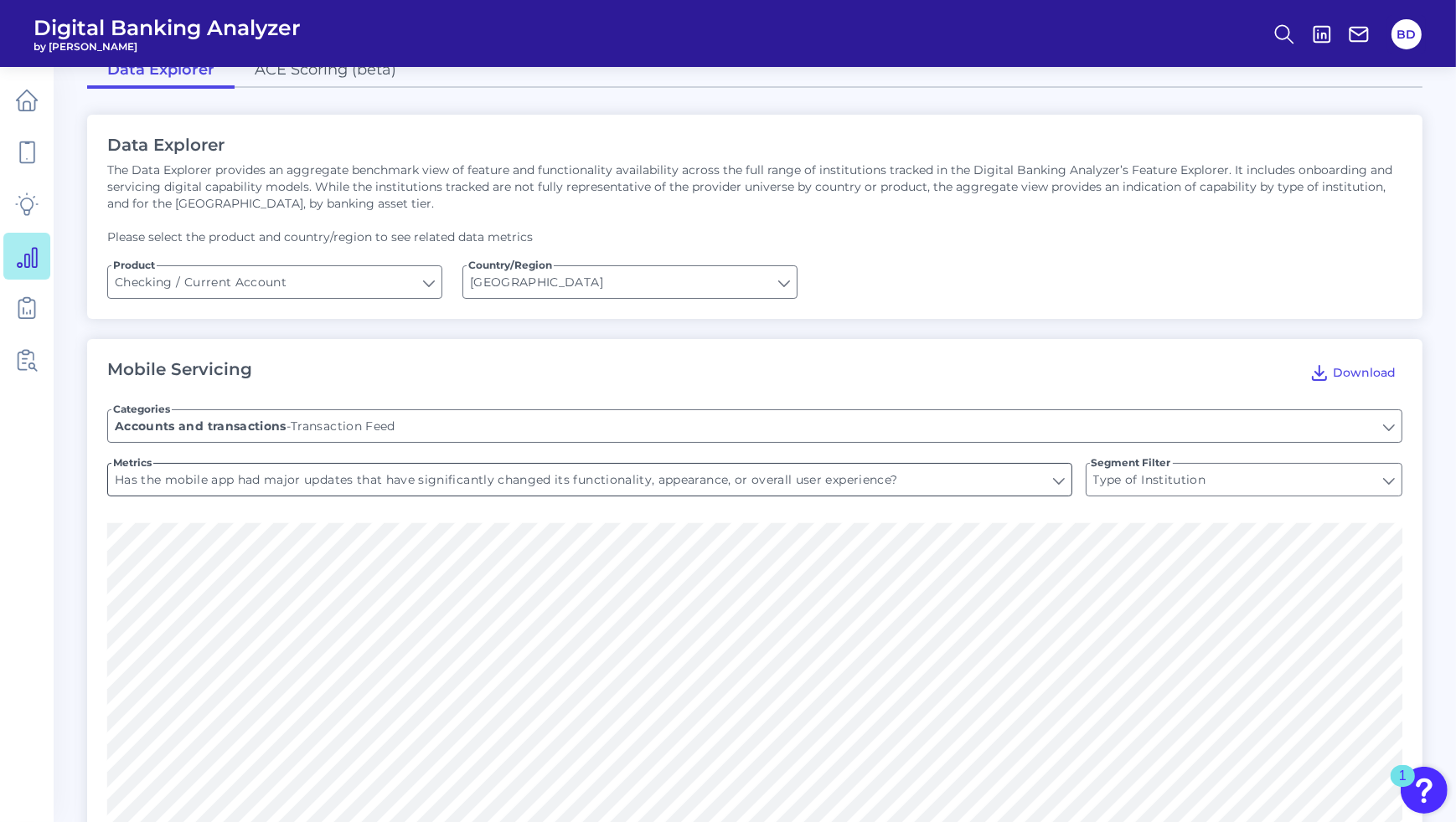
type input "Shows pending transactions"
click at [388, 480] on input "Shows pending transactions" at bounding box center [590, 480] width 963 height 32
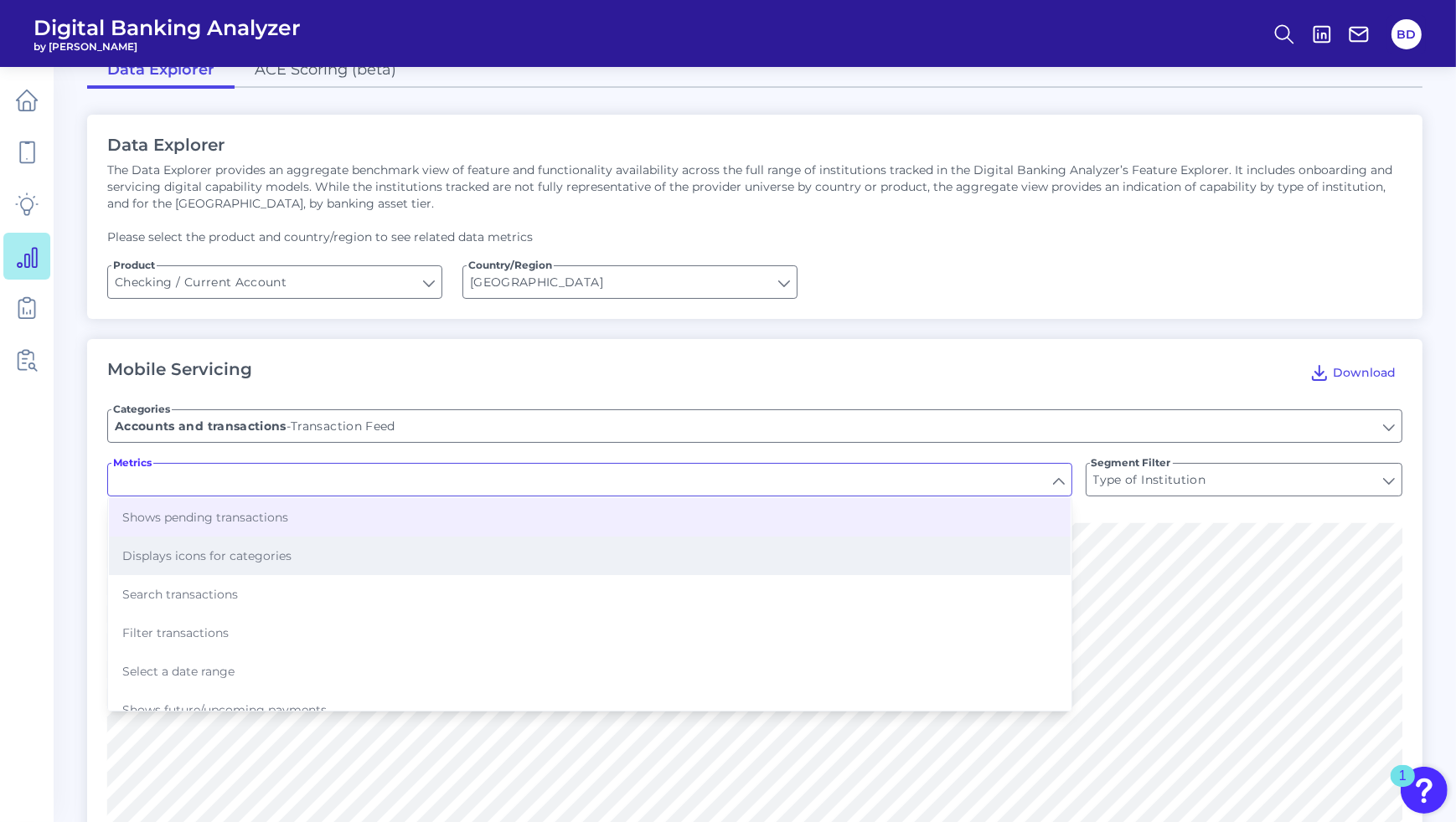
click at [298, 559] on button "Displays icons for categories" at bounding box center [589, 555] width 961 height 39
type input "Displays icons for categories"
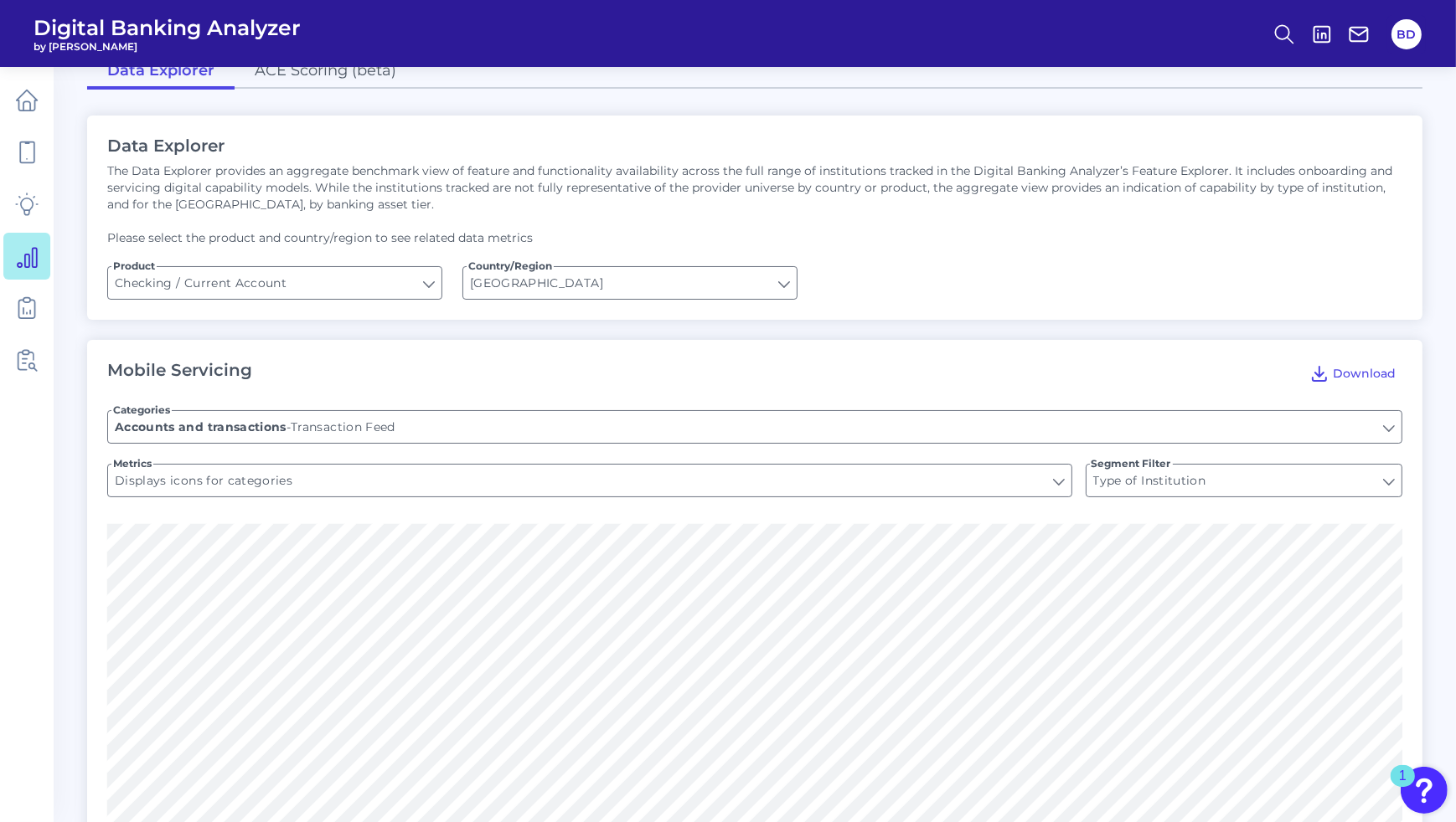
scroll to position [0, 0]
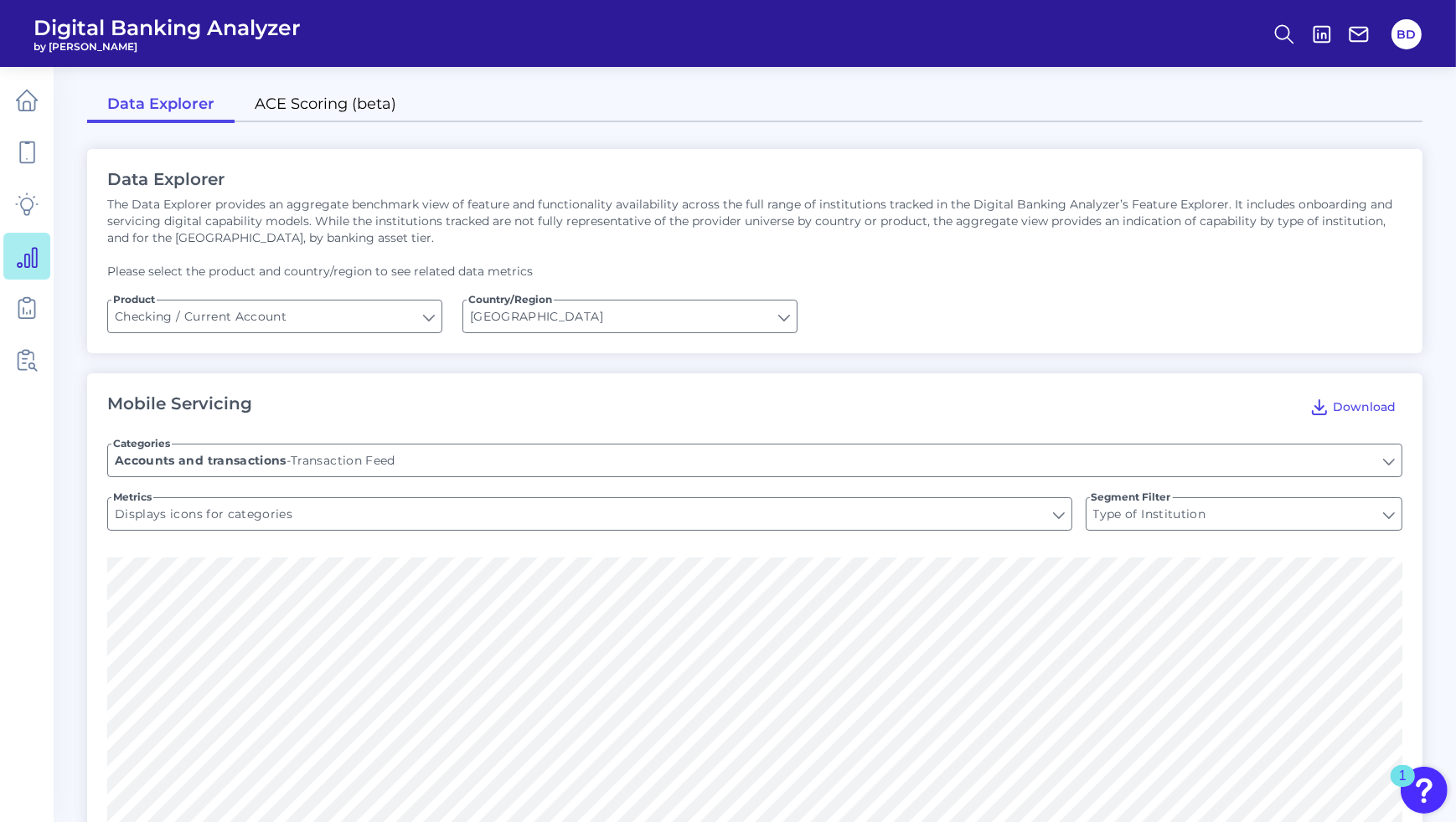
click at [331, 103] on link "ACE Scoring (beta)" at bounding box center [325, 104] width 182 height 35
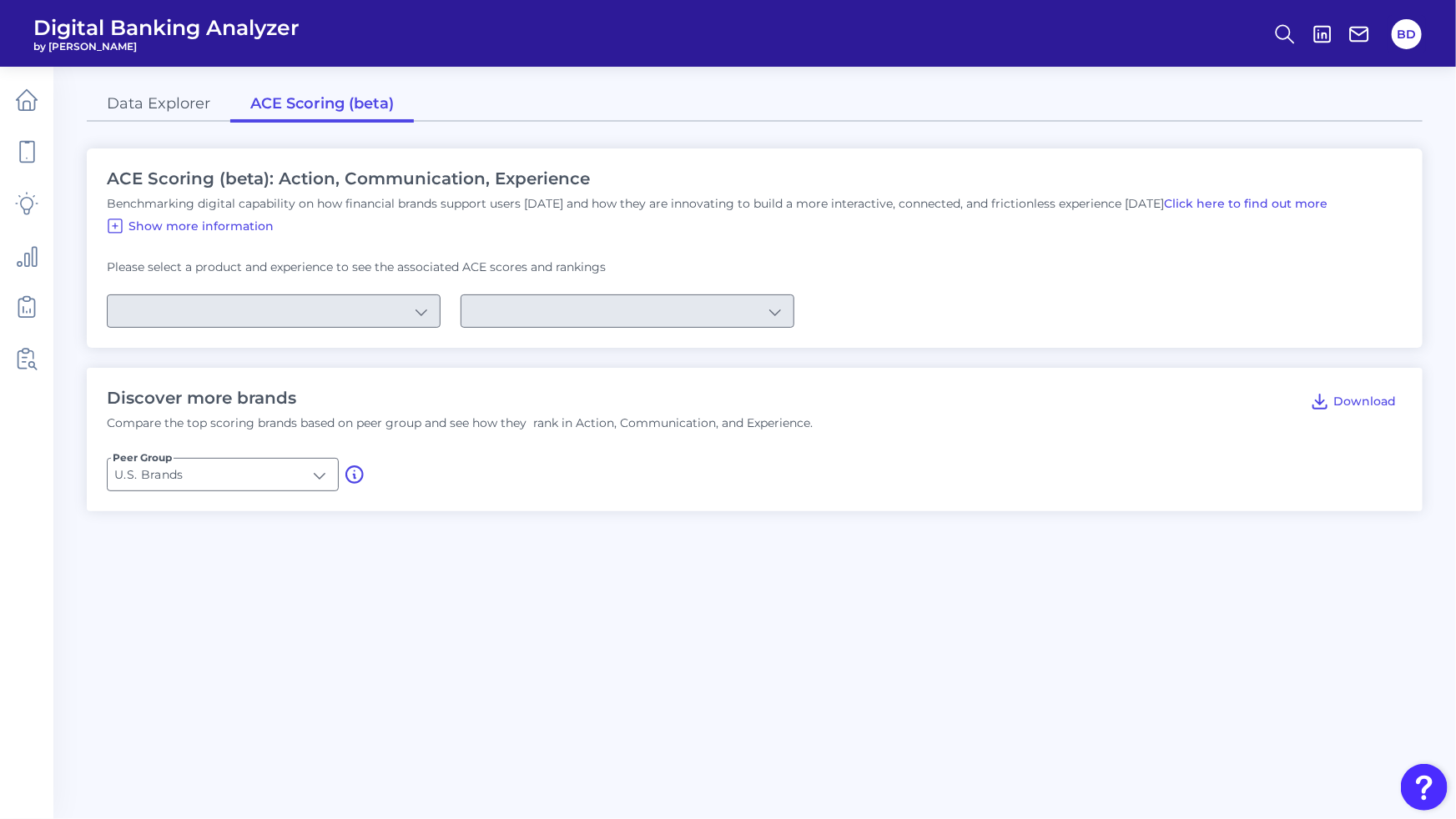
type input "Checking / Current Account"
type input "Mobile Servicing"
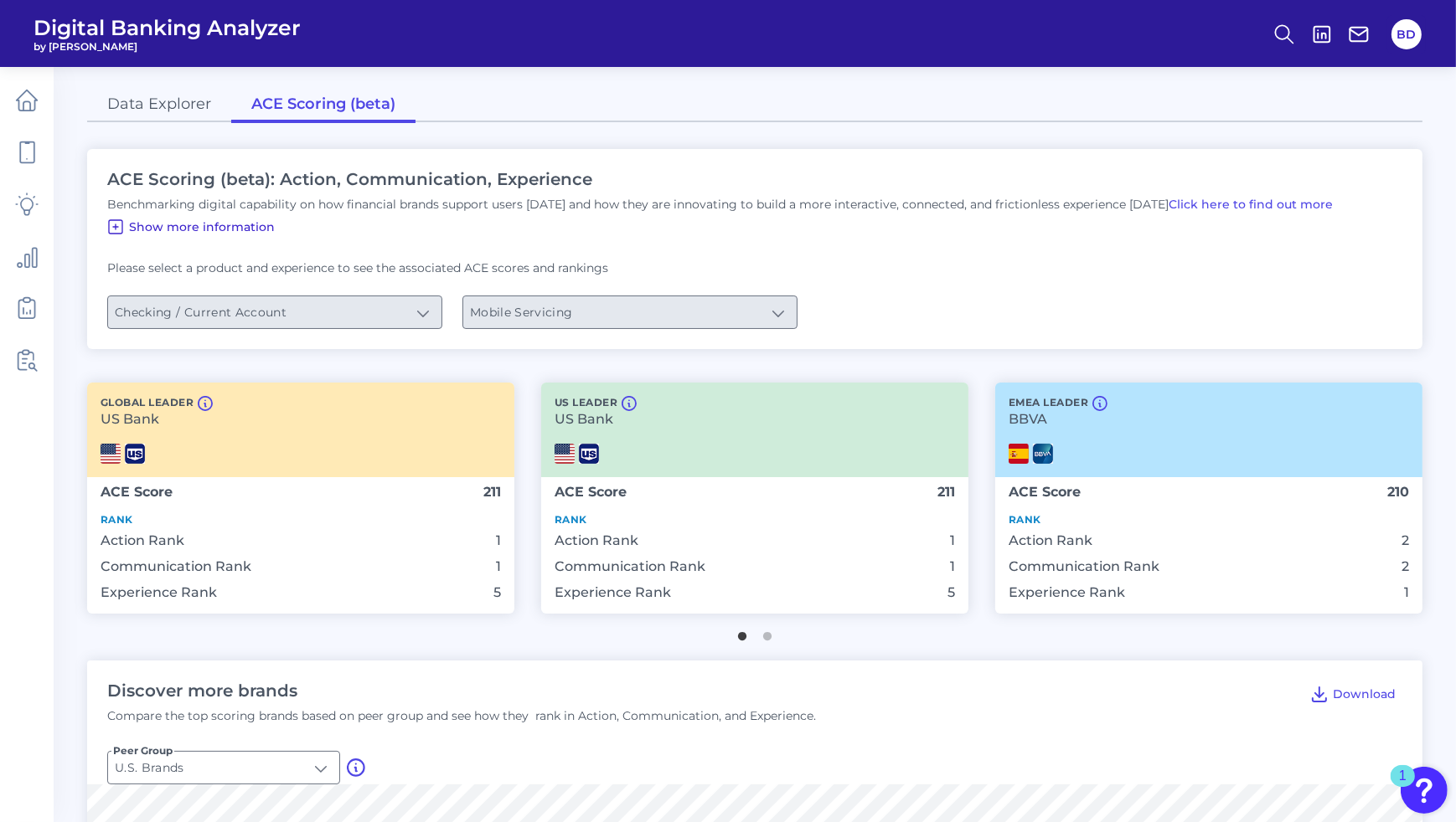
click at [110, 222] on icon at bounding box center [115, 227] width 20 height 20
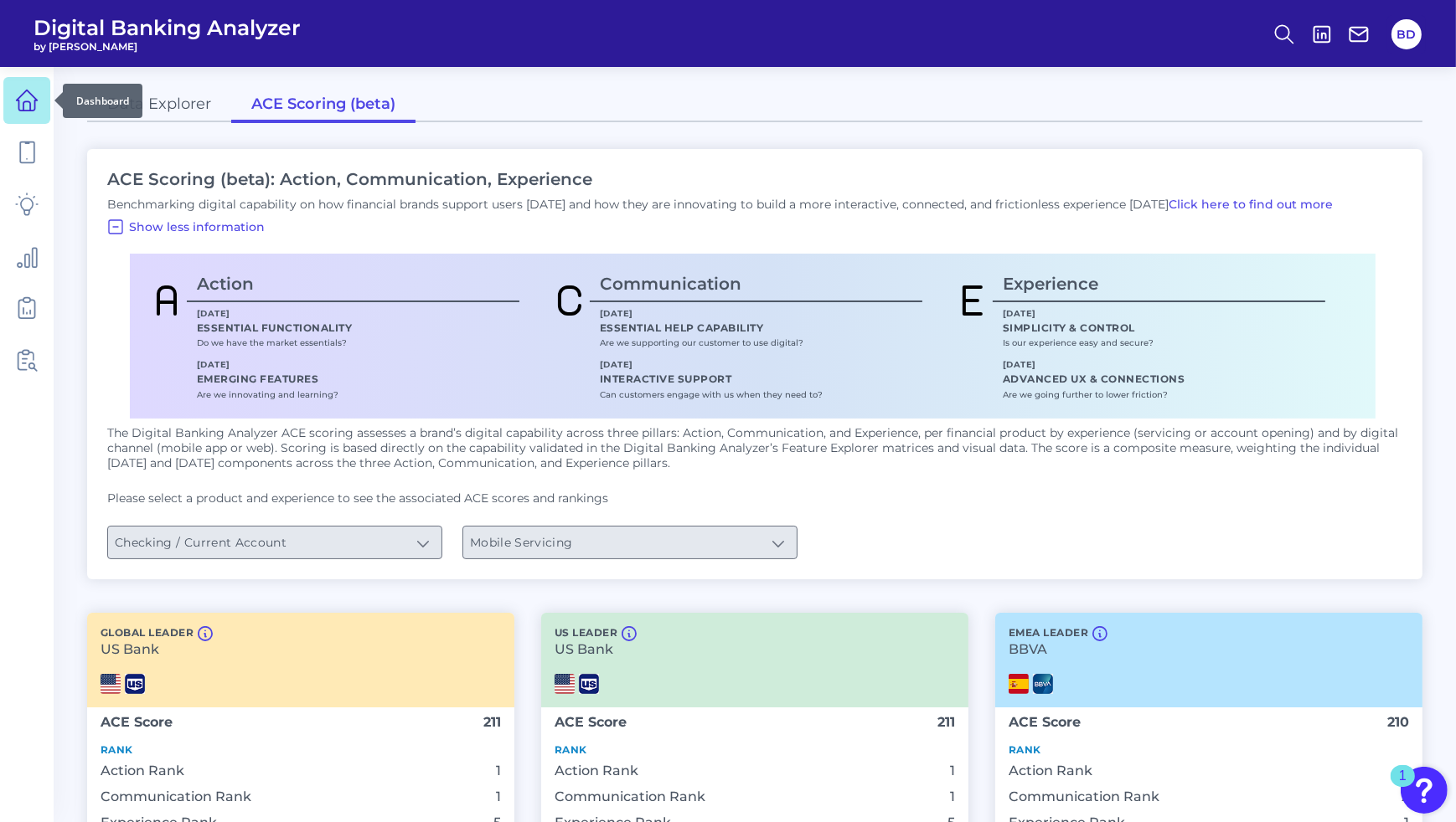
click at [24, 113] on link at bounding box center [26, 100] width 47 height 47
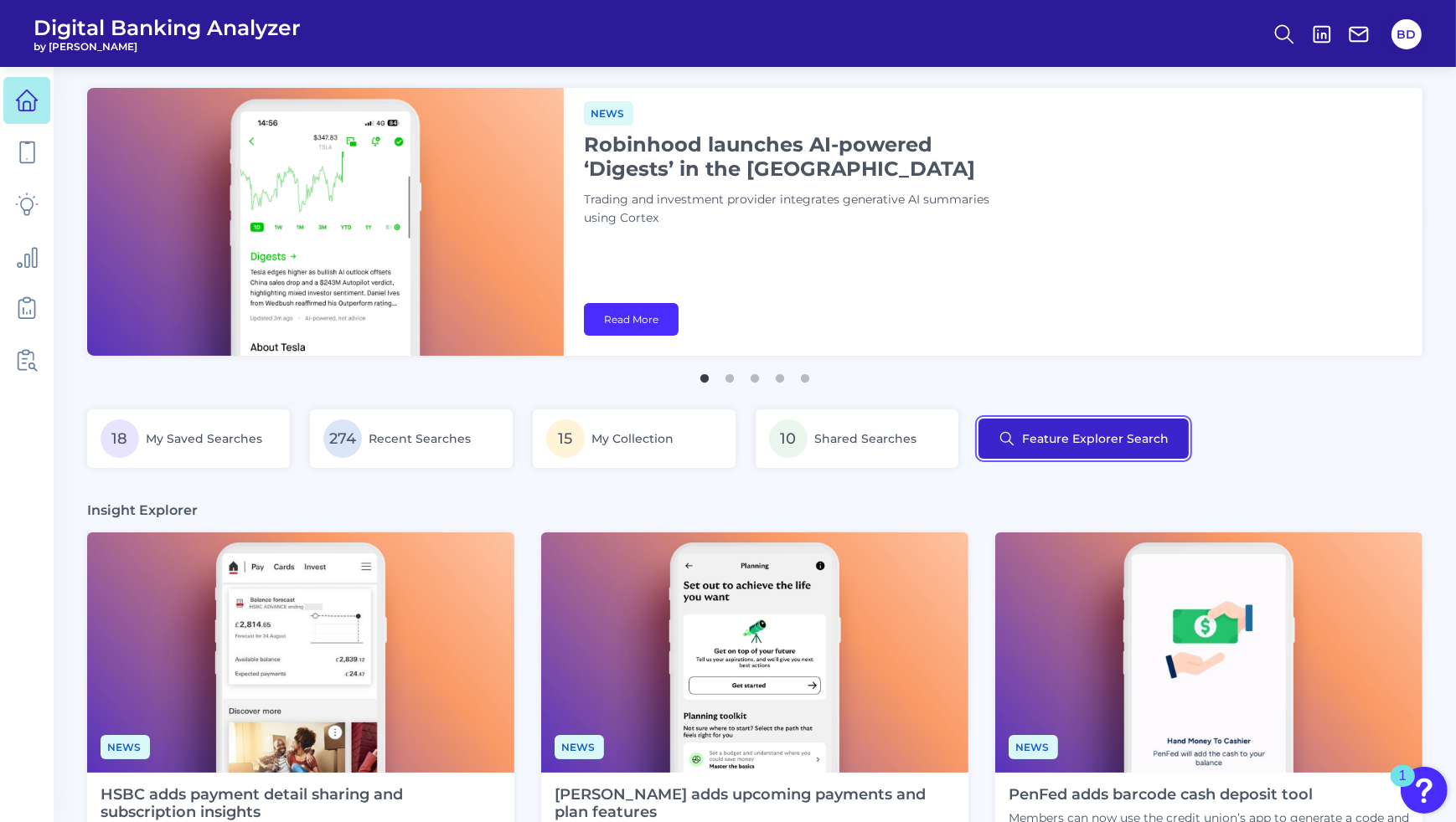
click at [1029, 451] on button "Feature Explorer Search" at bounding box center [1083, 439] width 210 height 40
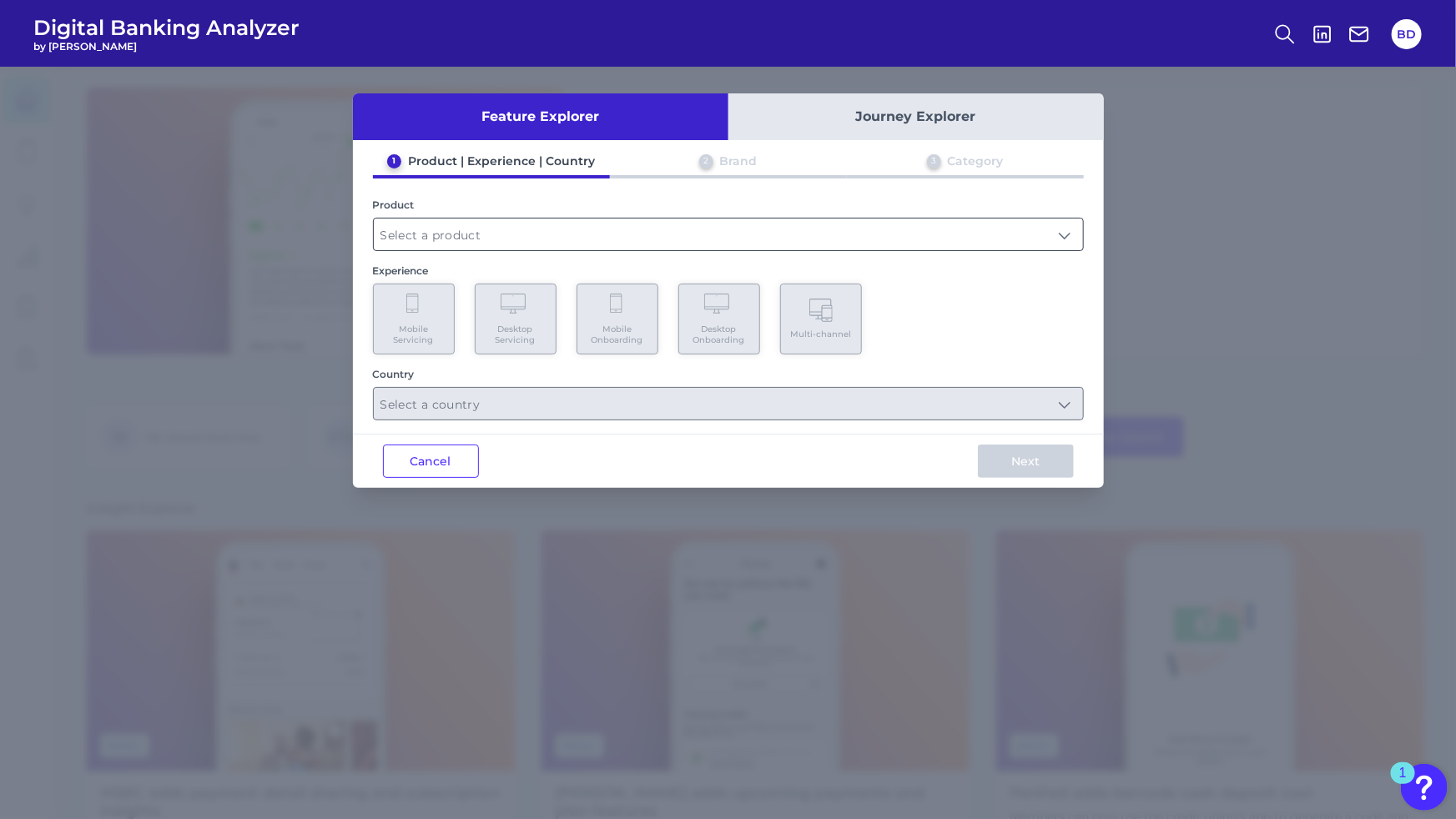
click at [595, 245] on input "text" at bounding box center [728, 234] width 709 height 32
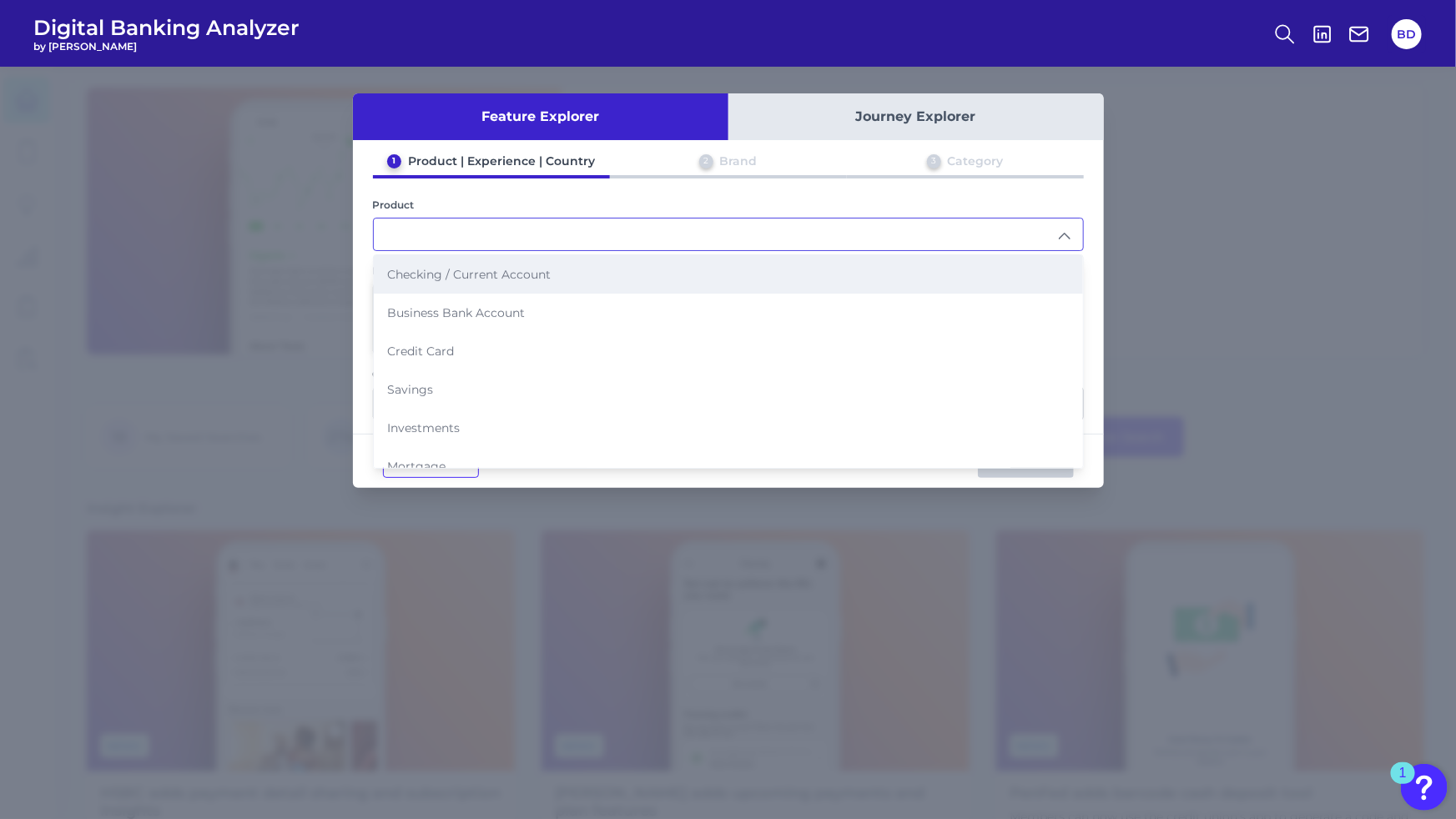
click at [487, 261] on li "Checking / Current Account" at bounding box center [728, 275] width 709 height 39
type input "Checking / Current Account"
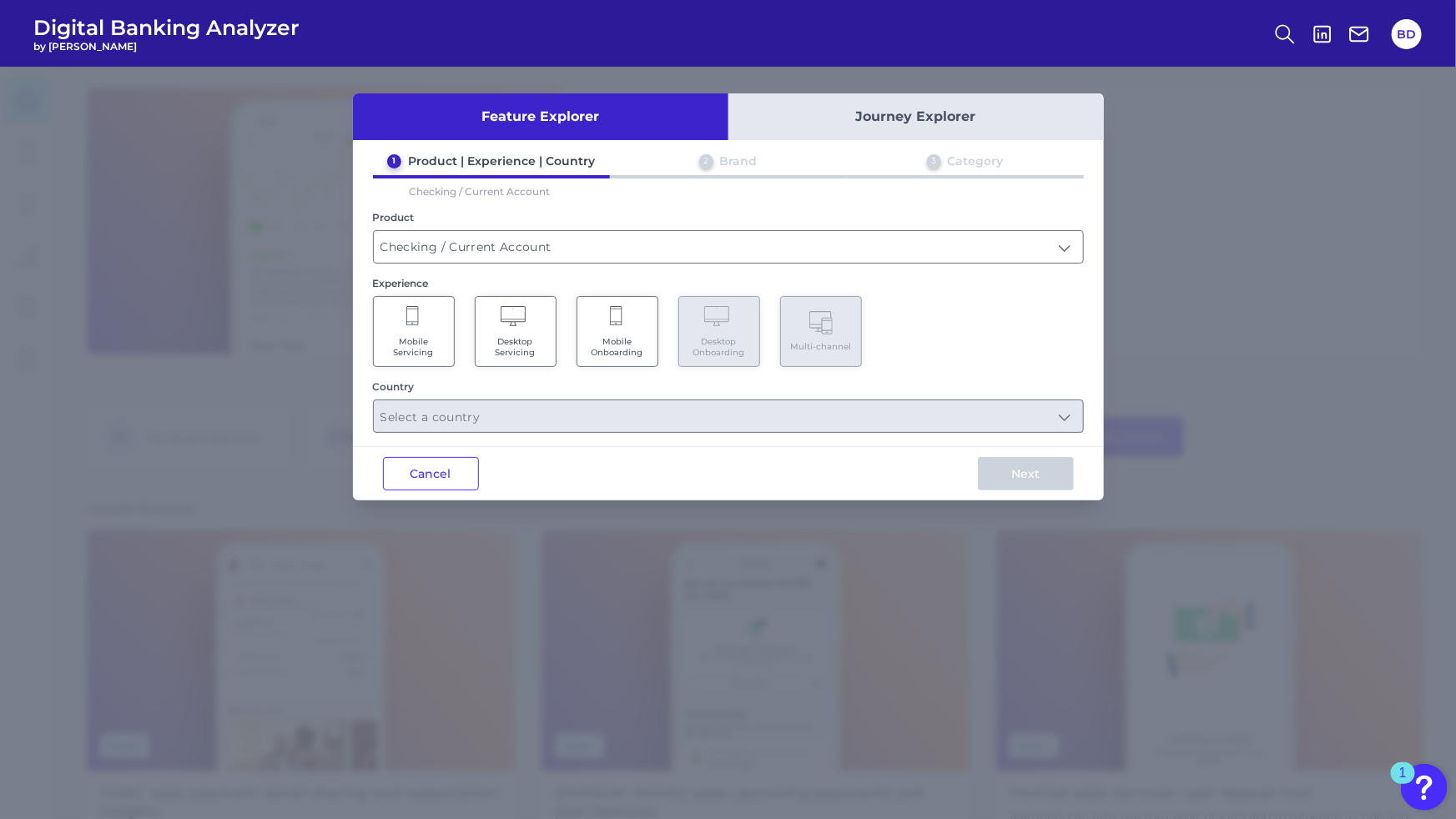
click at [402, 326] on Servicing "Mobile Servicing" at bounding box center [413, 332] width 81 height 71
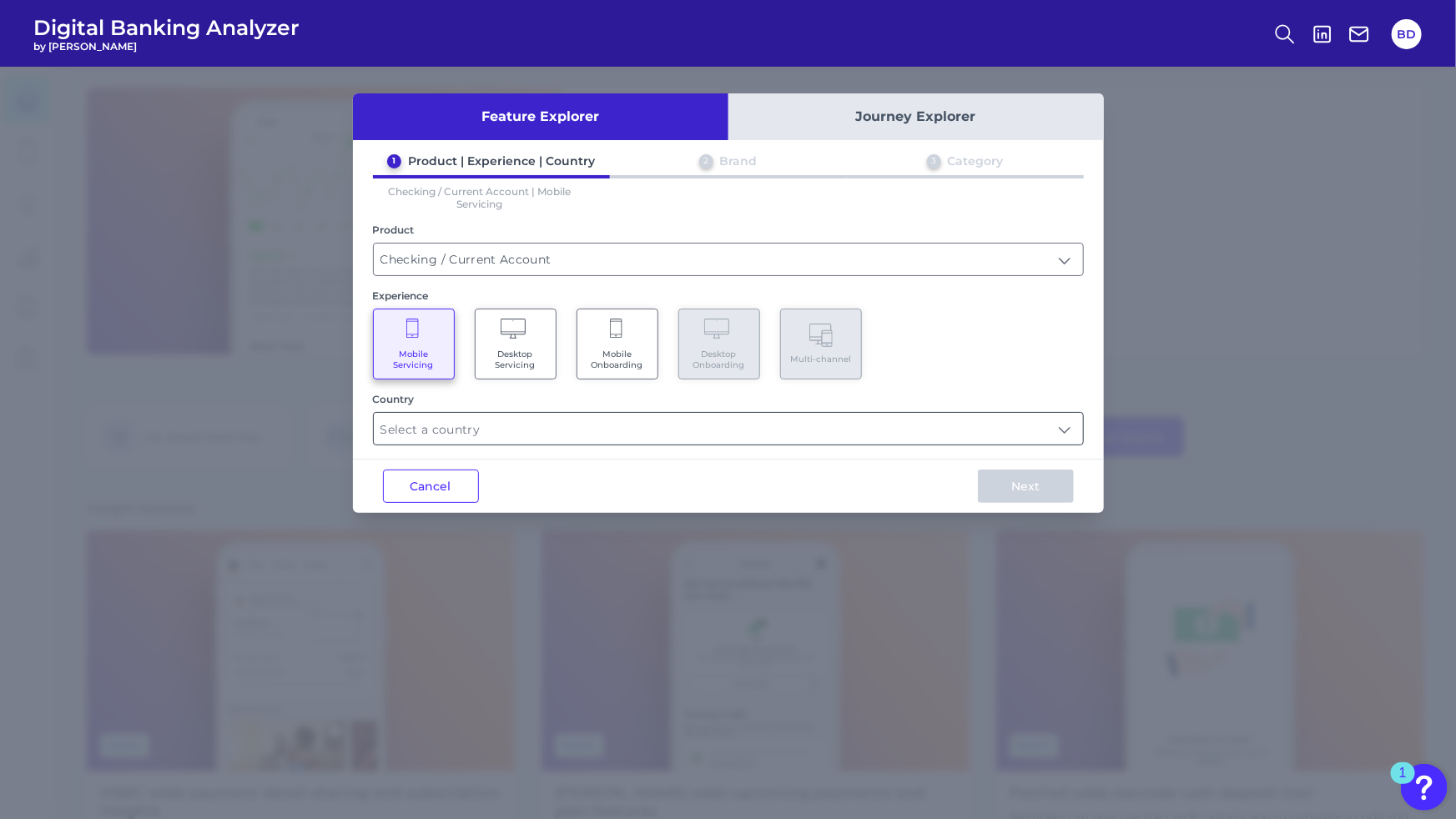
click at [482, 437] on input "text" at bounding box center [728, 429] width 709 height 32
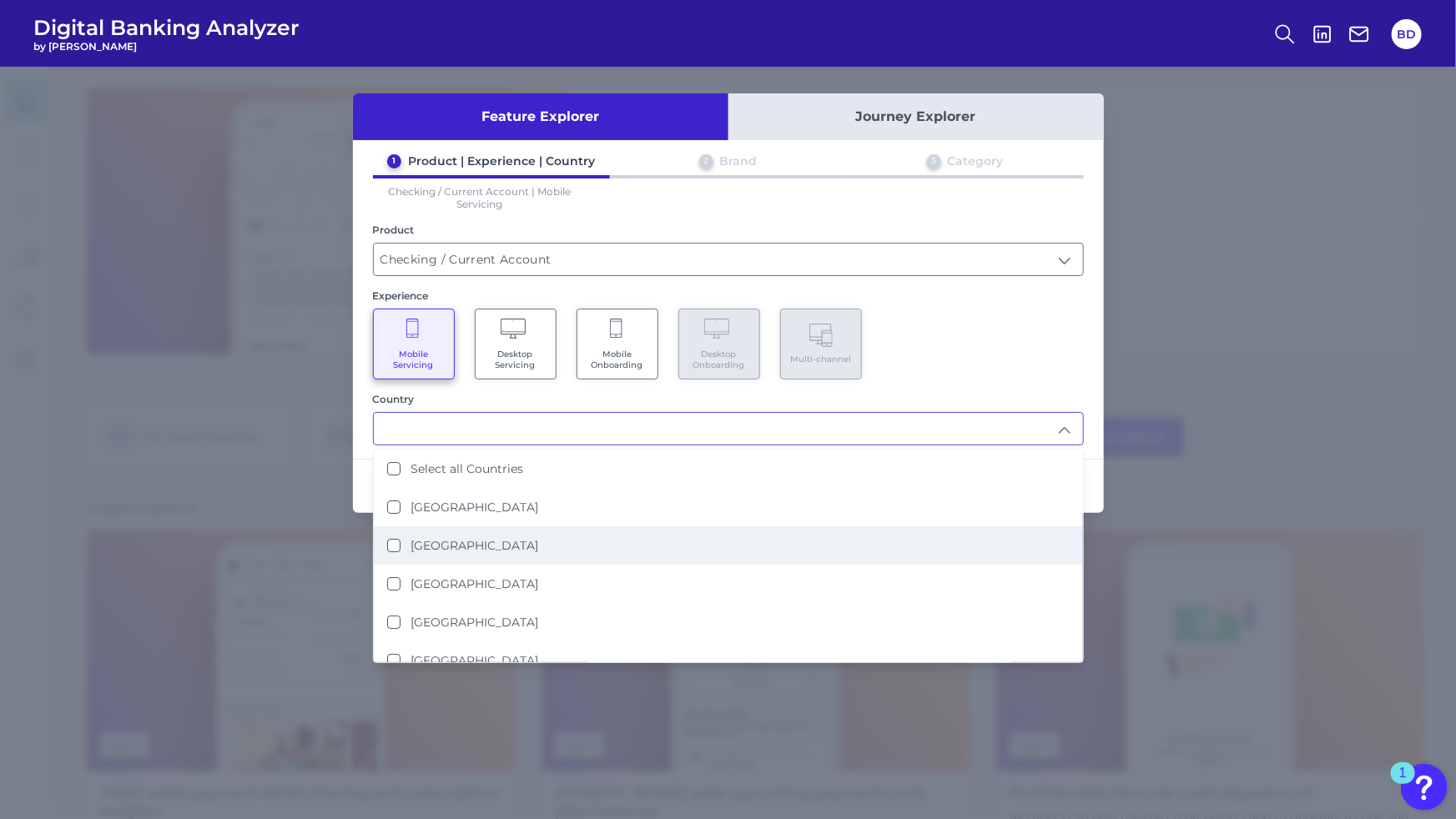
click at [392, 539] on States "[GEOGRAPHIC_DATA]" at bounding box center [392, 545] width 13 height 13
type input "[GEOGRAPHIC_DATA]"
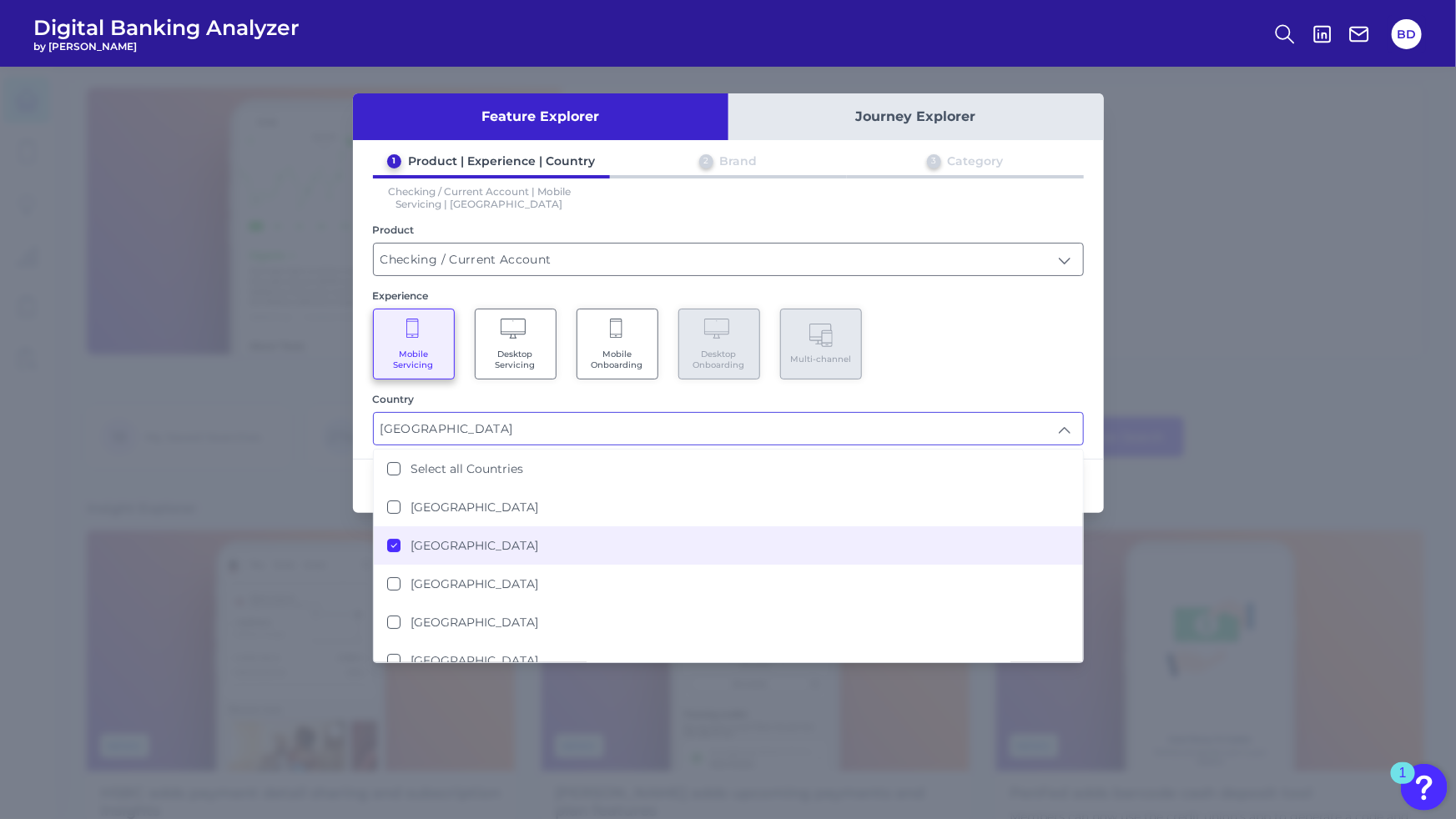
click at [898, 395] on div "Country" at bounding box center [728, 399] width 711 height 13
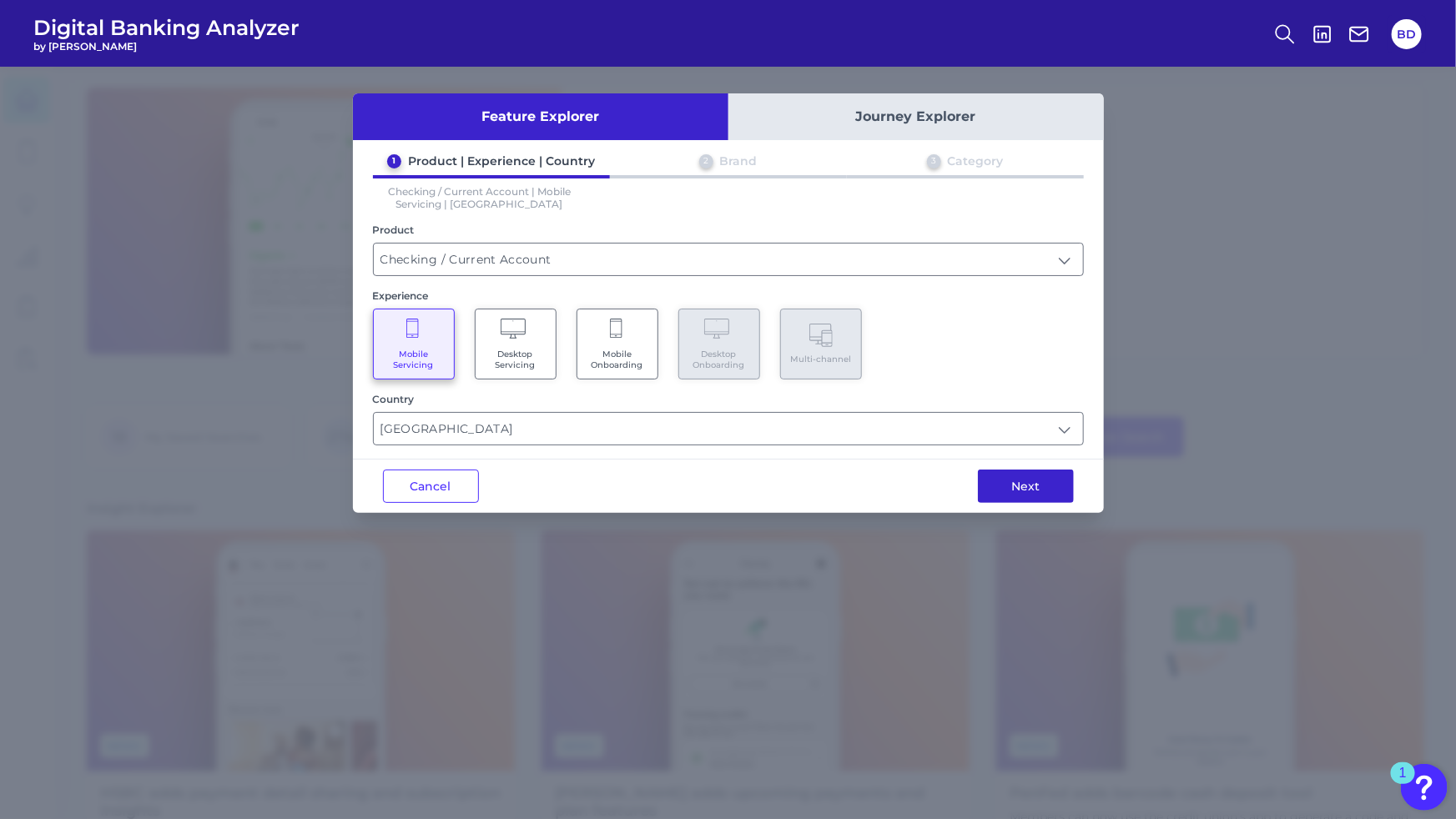
click at [1019, 487] on button "Next" at bounding box center [1025, 487] width 96 height 34
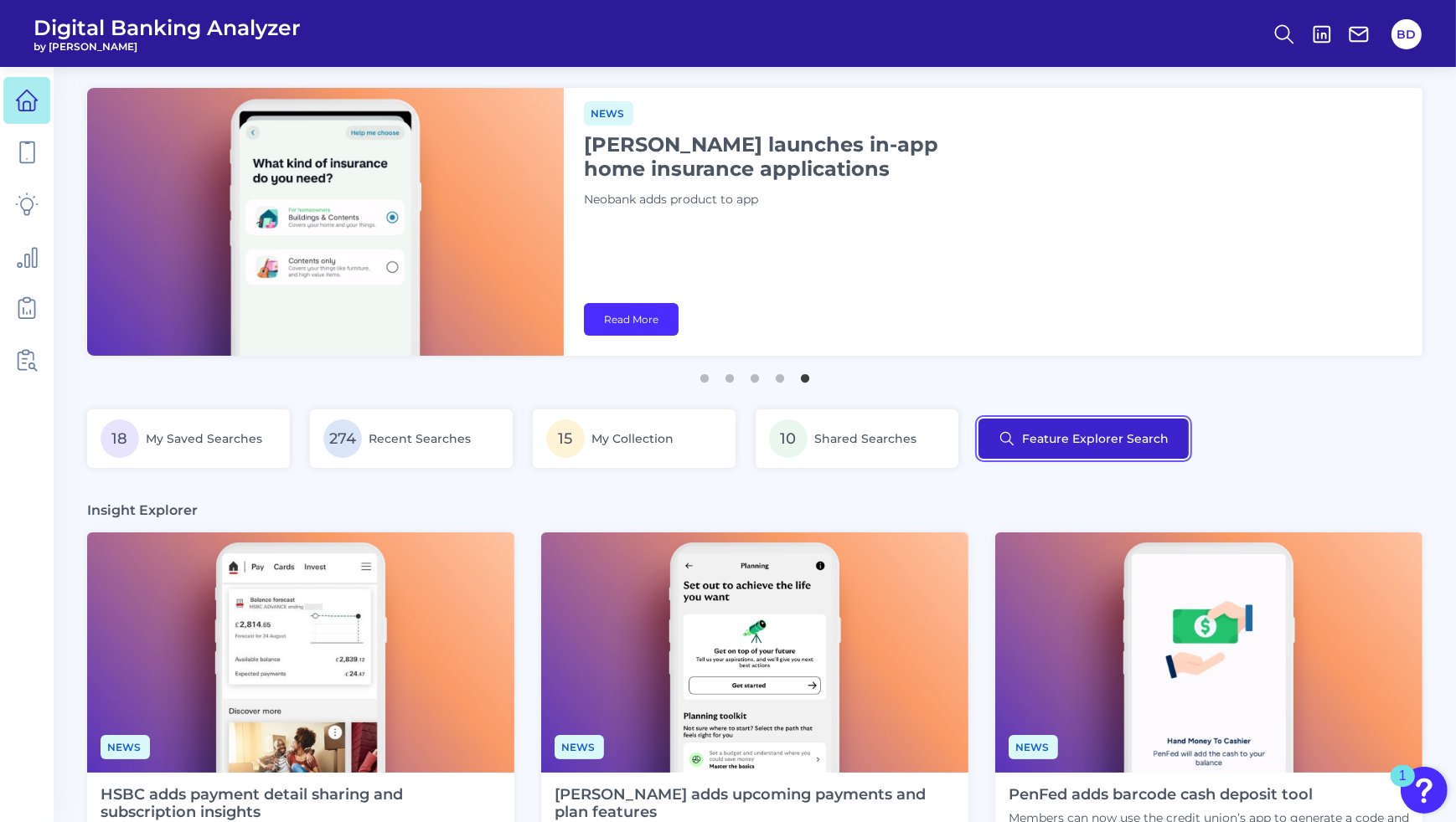
click at [1047, 438] on button "Feature Explorer Search" at bounding box center [1083, 439] width 210 height 40
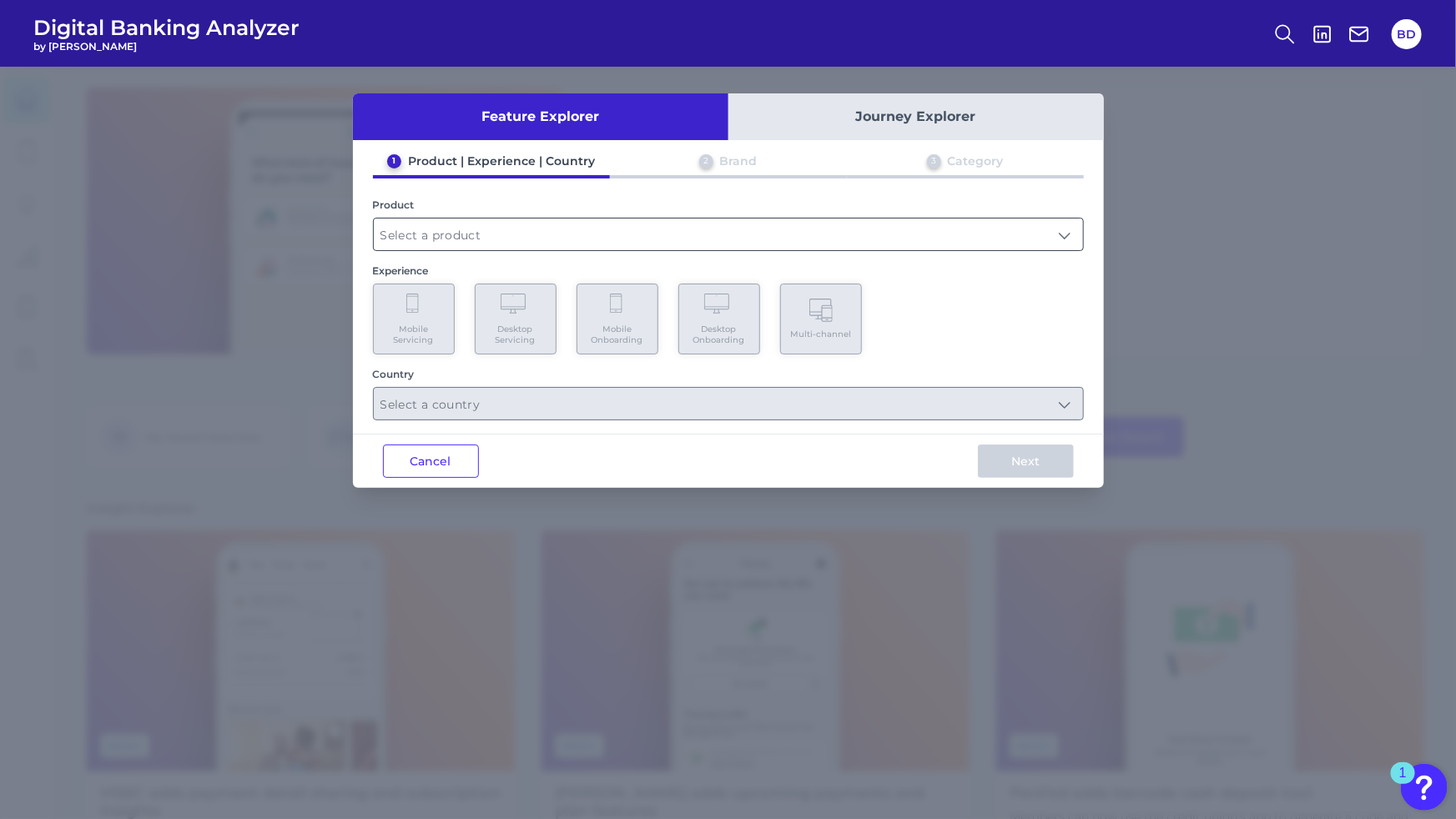
click at [501, 239] on input "text" at bounding box center [728, 234] width 709 height 32
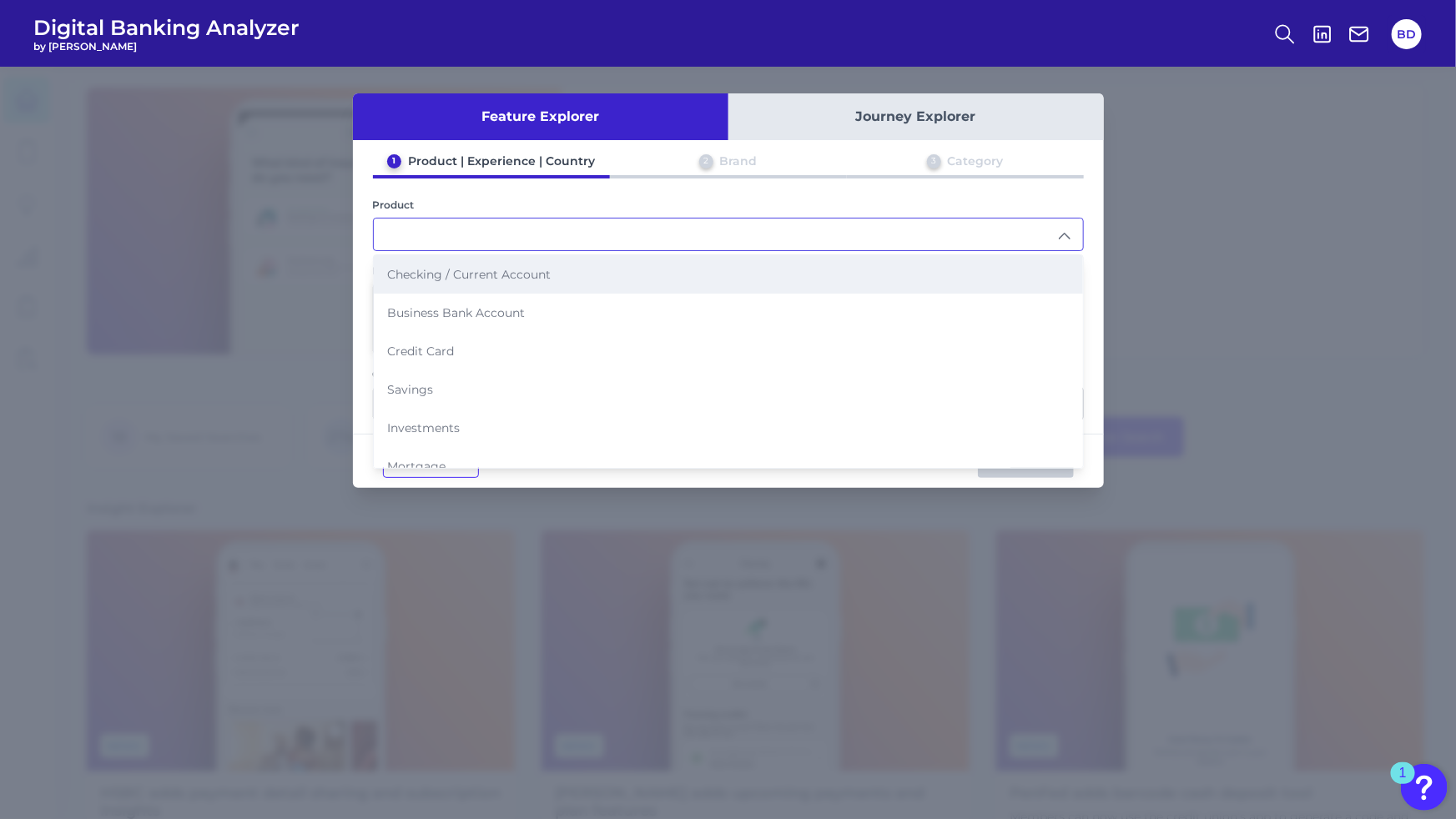
click at [458, 271] on span "Checking / Current Account" at bounding box center [468, 274] width 164 height 15
type input "Checking / Current Account"
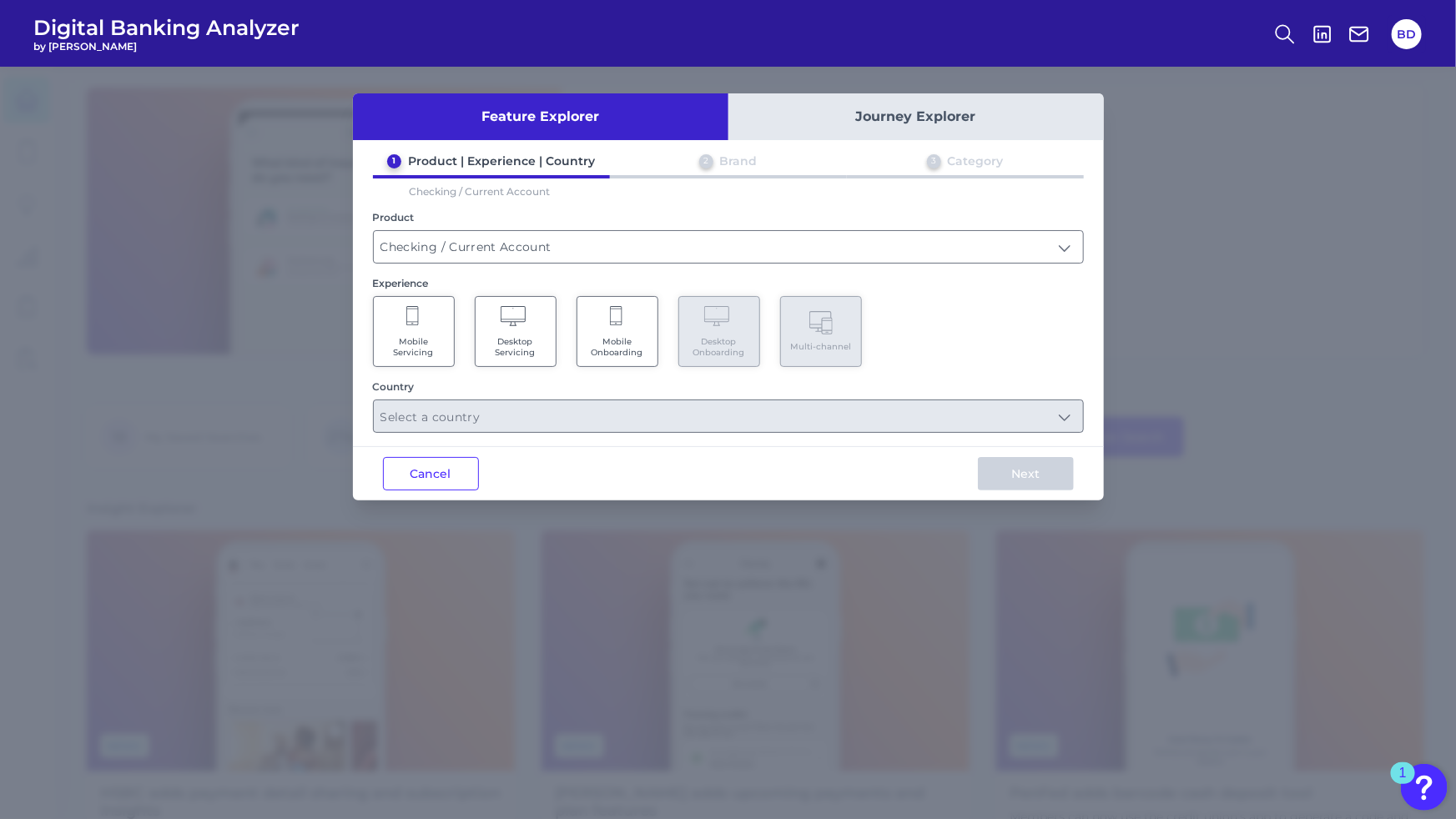
click at [406, 324] on icon at bounding box center [413, 318] width 15 height 24
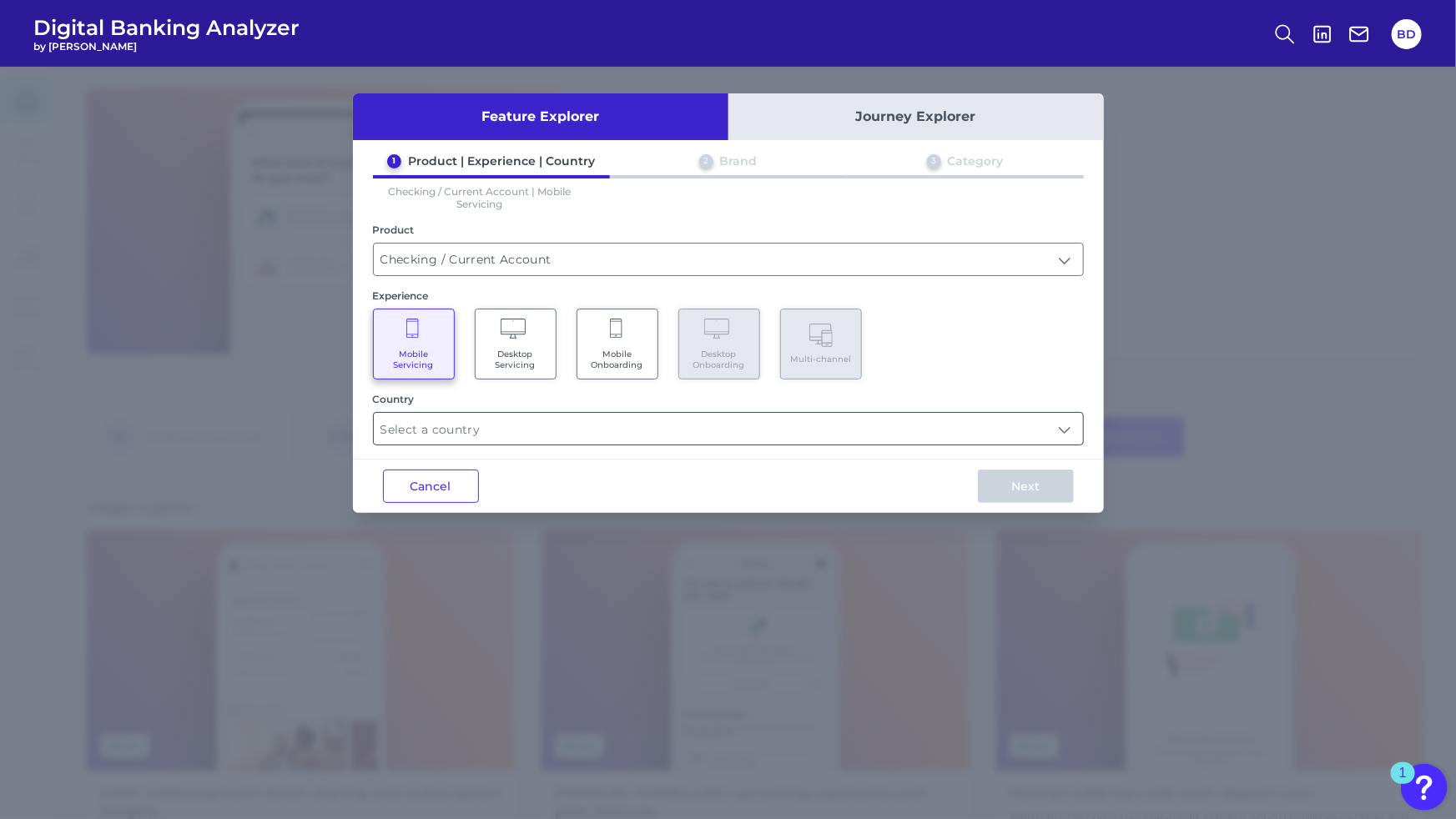
click at [481, 437] on input "text" at bounding box center [728, 429] width 709 height 32
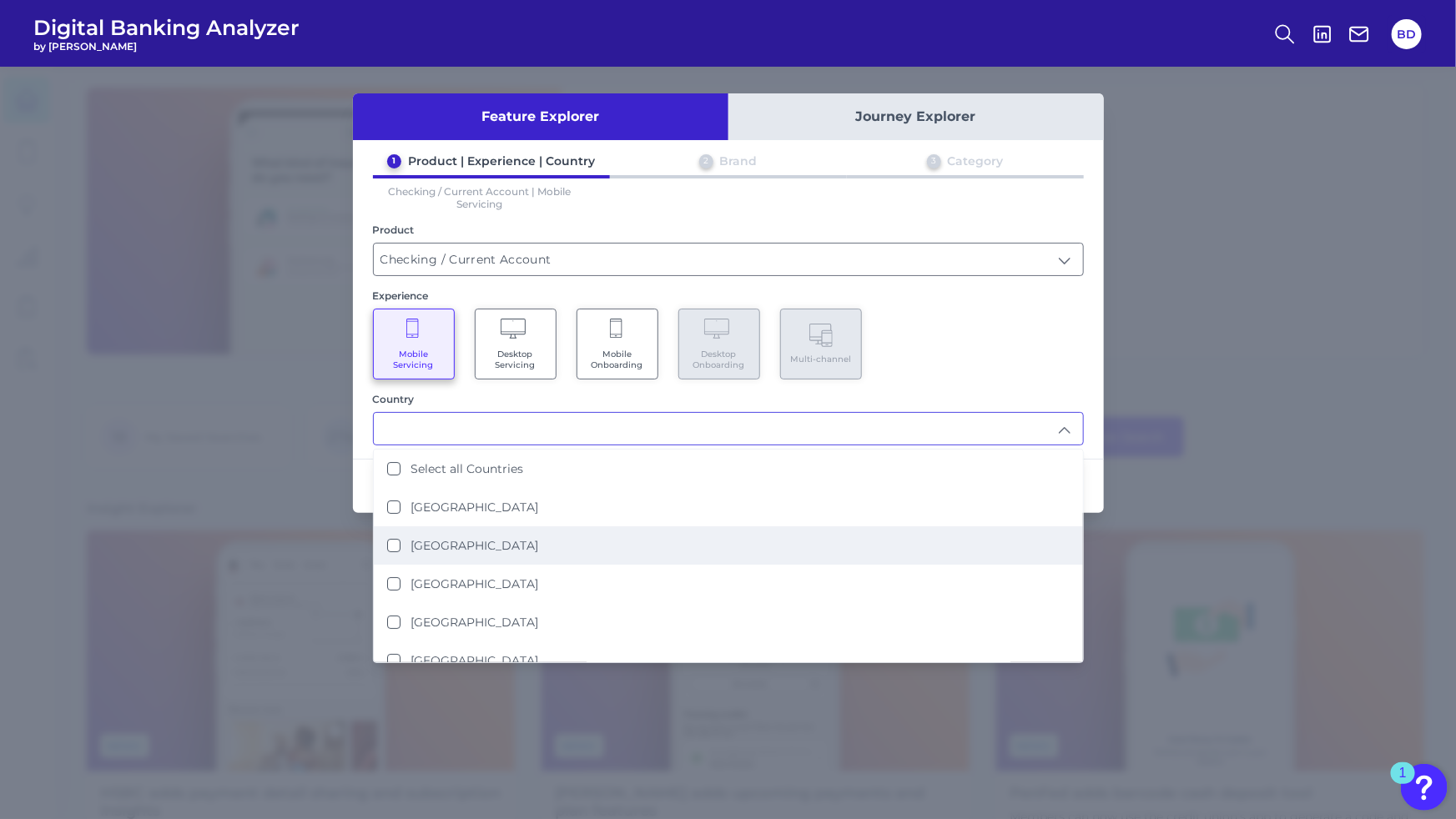
click at [397, 540] on States "[GEOGRAPHIC_DATA]" at bounding box center [392, 545] width 13 height 13
type input "[GEOGRAPHIC_DATA]"
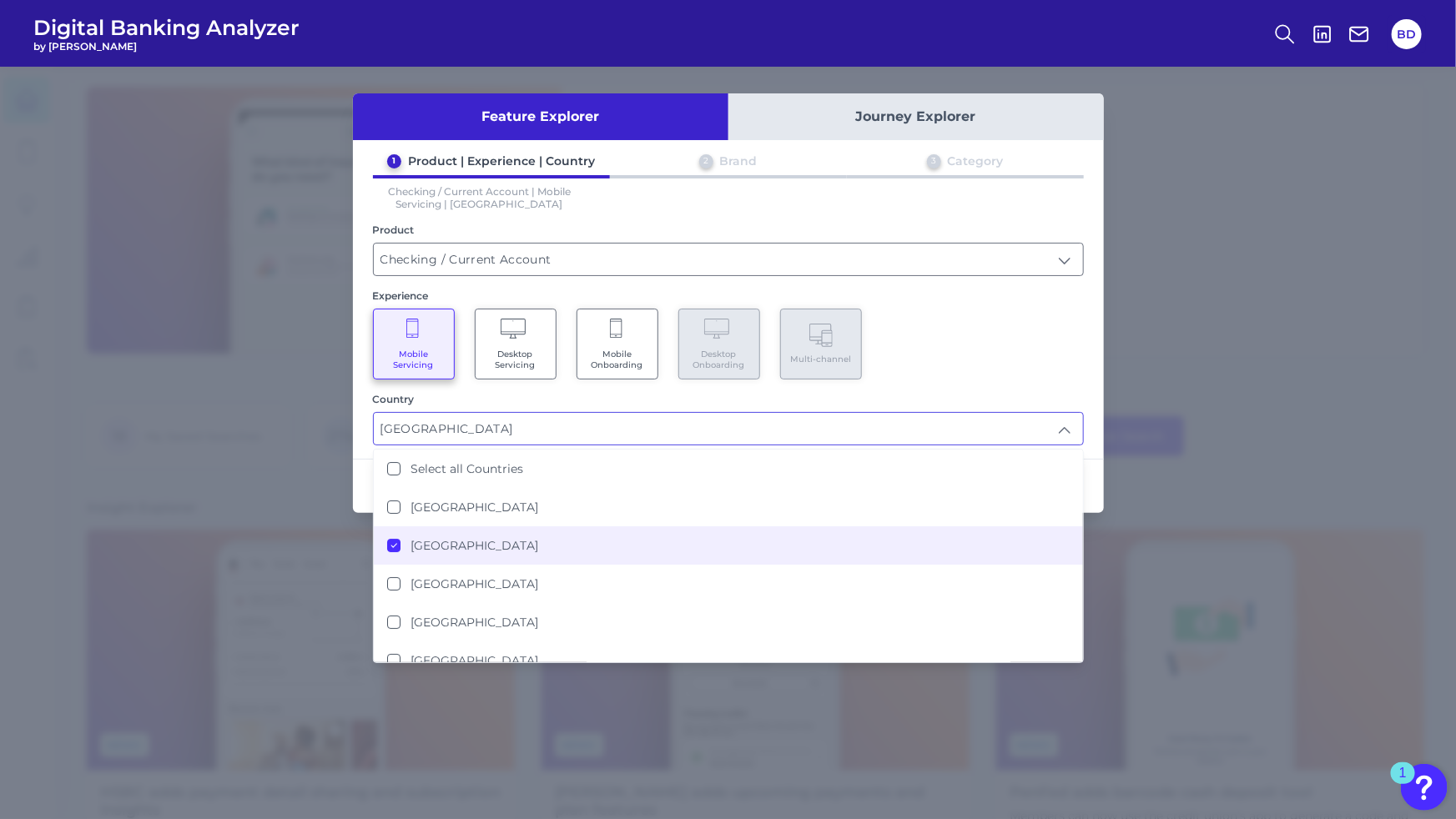
click at [971, 332] on div "Mobile Servicing Desktop Servicing Mobile Onboarding Desktop Onboarding Multi-c…" at bounding box center [728, 344] width 711 height 71
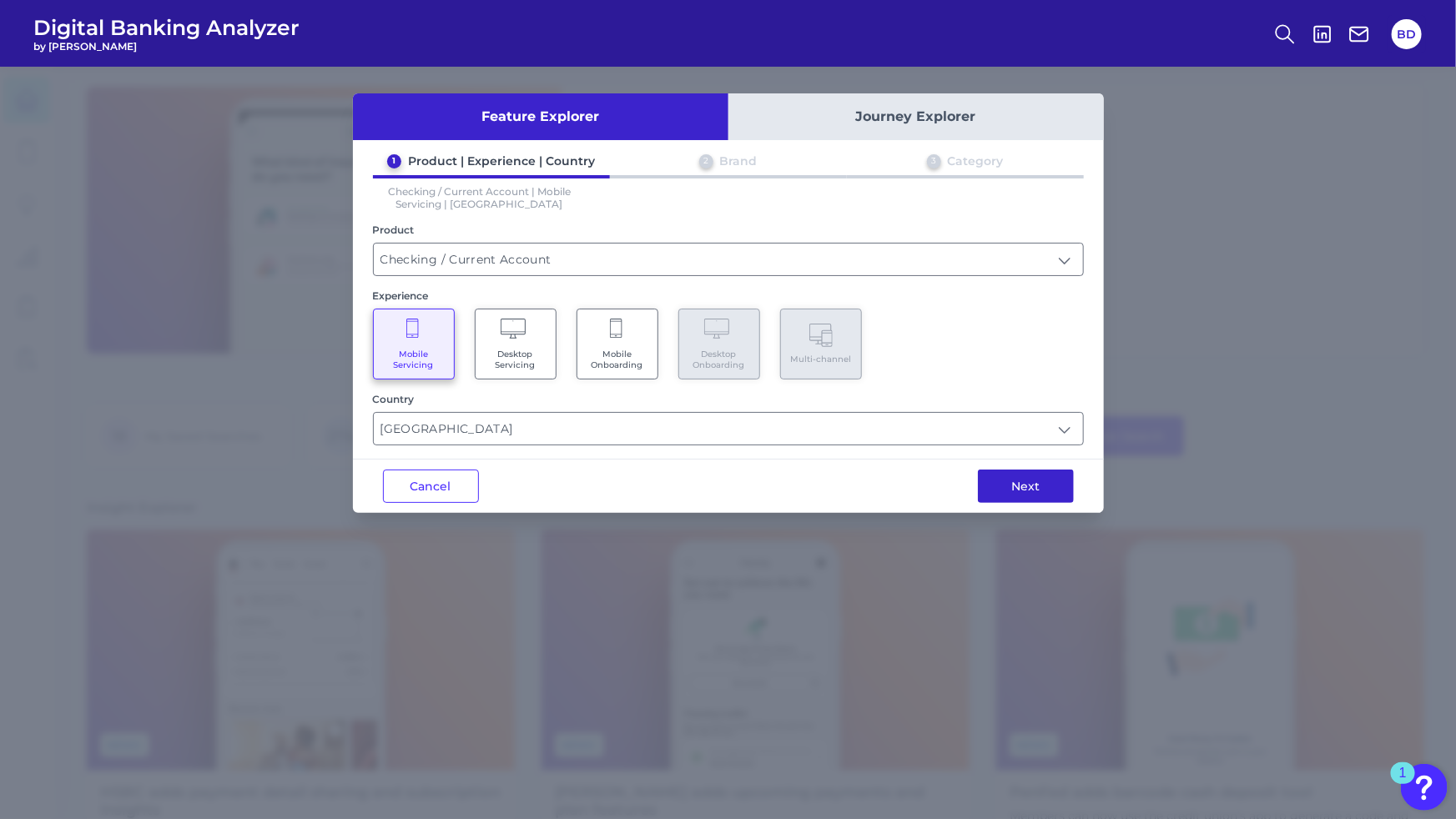
click at [1030, 477] on button "Next" at bounding box center [1025, 487] width 96 height 34
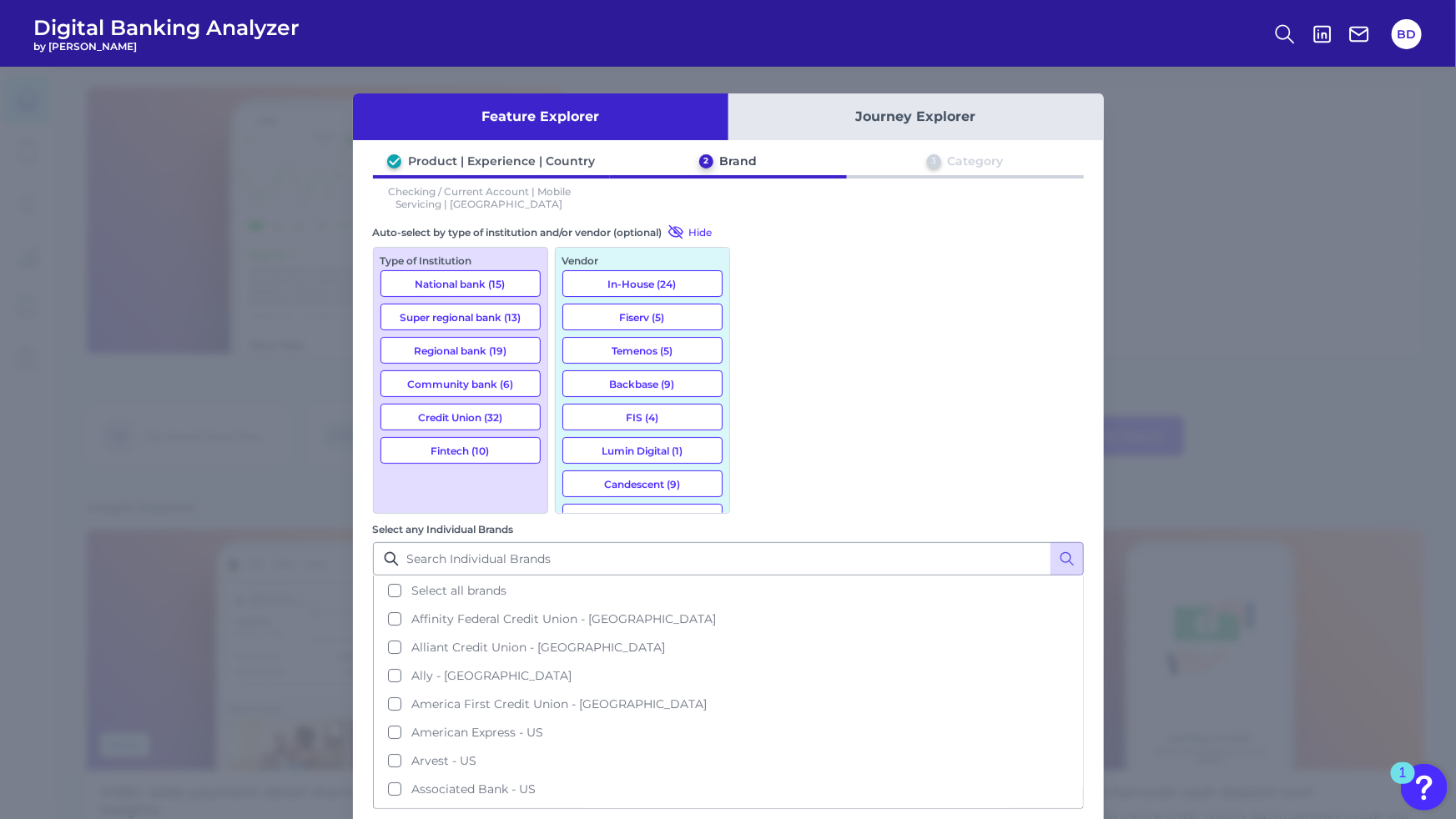
click at [462, 412] on button "Credit Union (32)" at bounding box center [461, 416] width 161 height 27
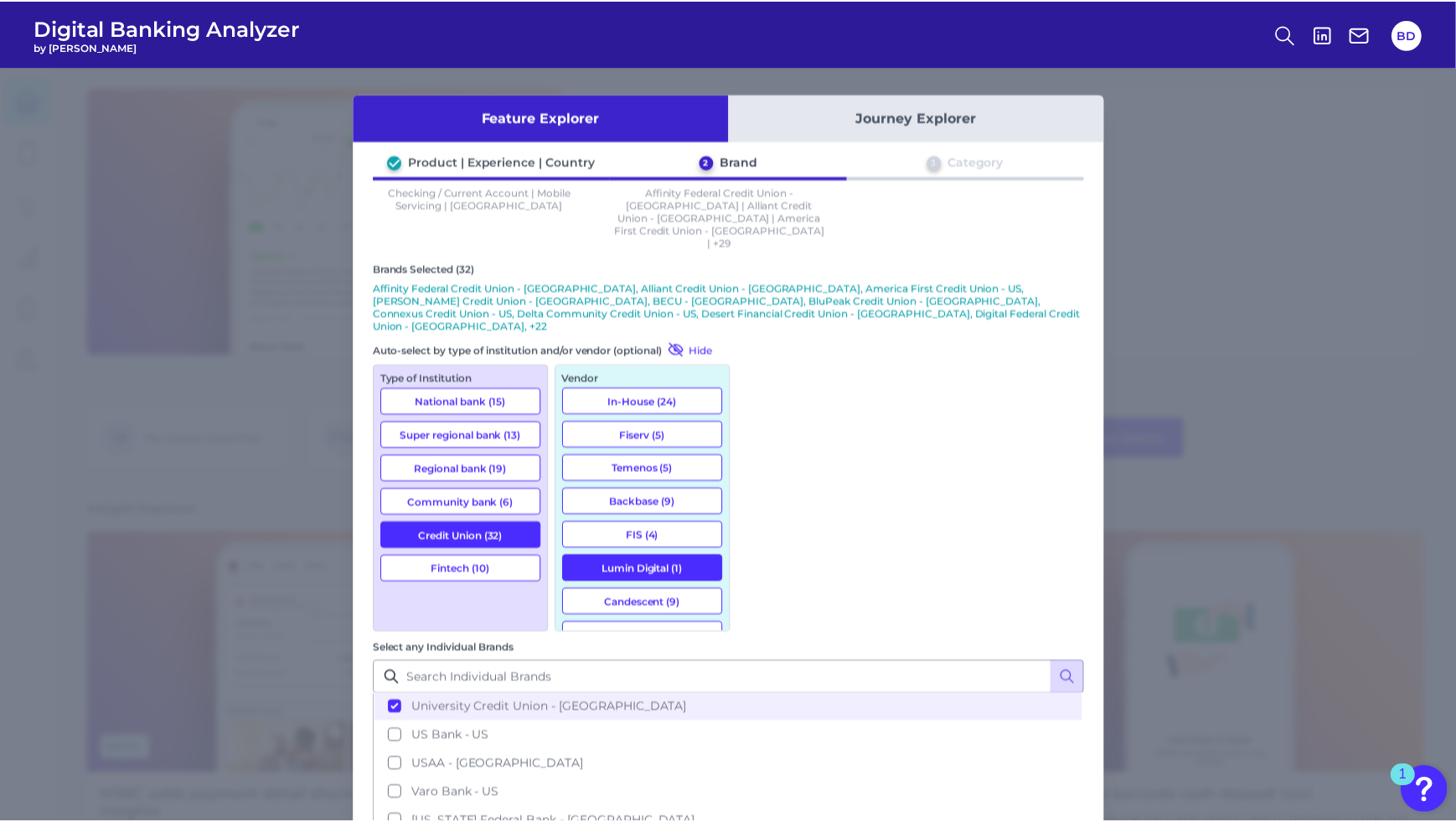
scroll to position [2526, 0]
